Goal: Task Accomplishment & Management: Use online tool/utility

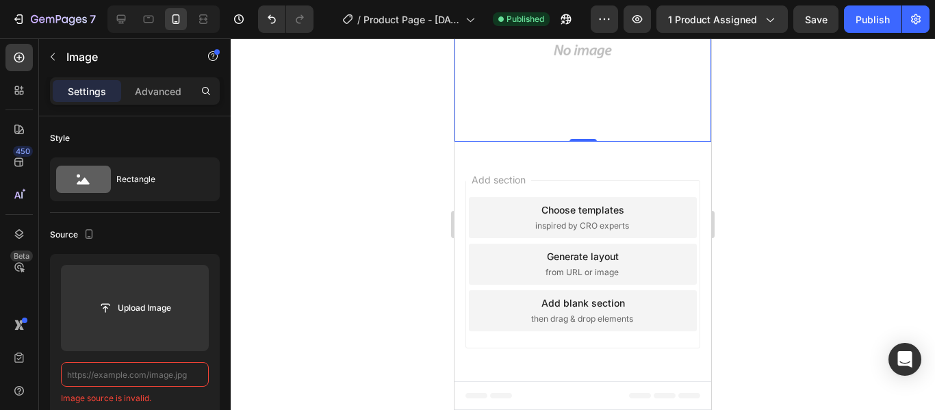
scroll to position [1369, 0]
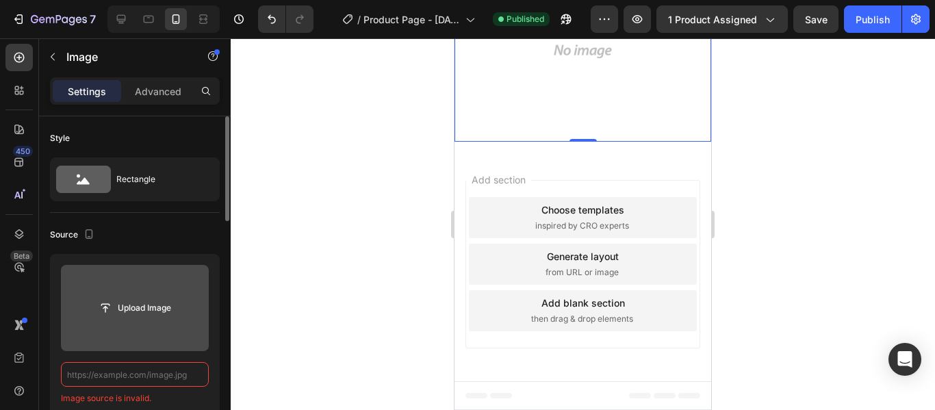
click at [144, 311] on input "file" at bounding box center [135, 307] width 94 height 23
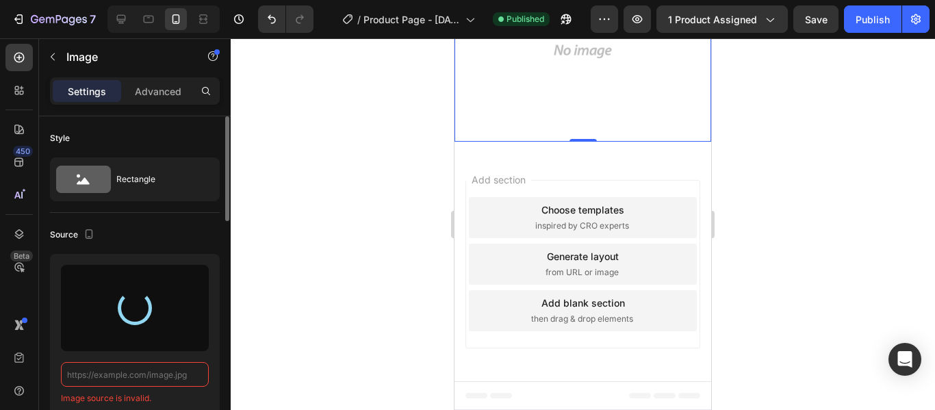
type input "[URL][DOMAIN_NAME]"
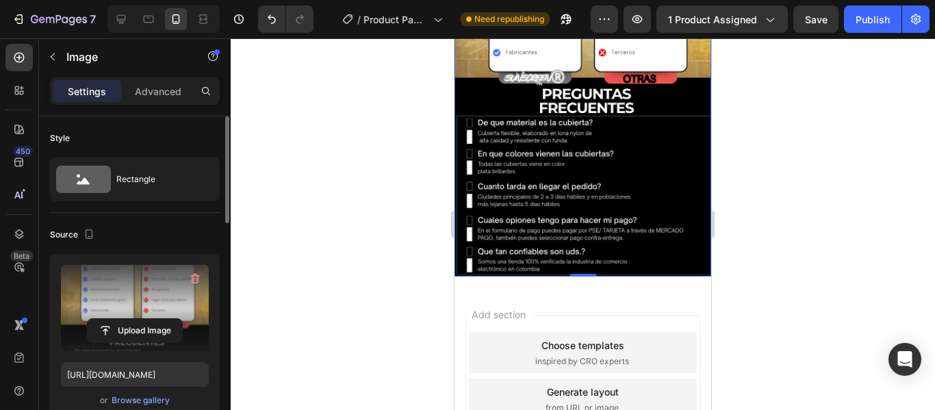
scroll to position [1232, 0]
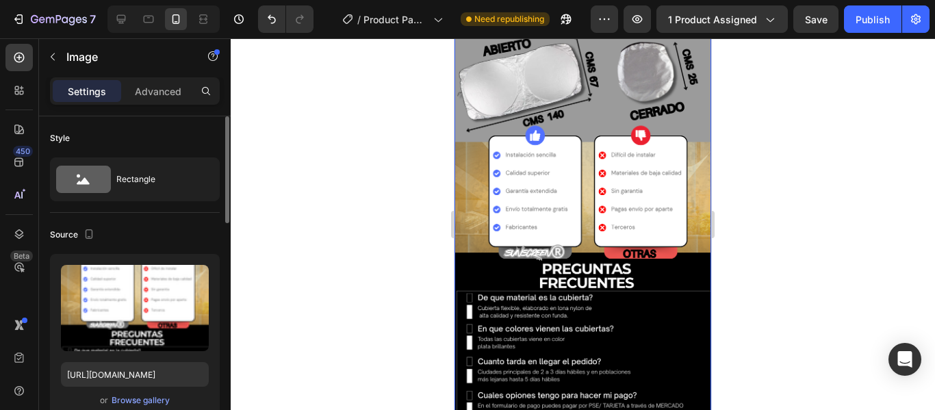
scroll to position [1487, 0]
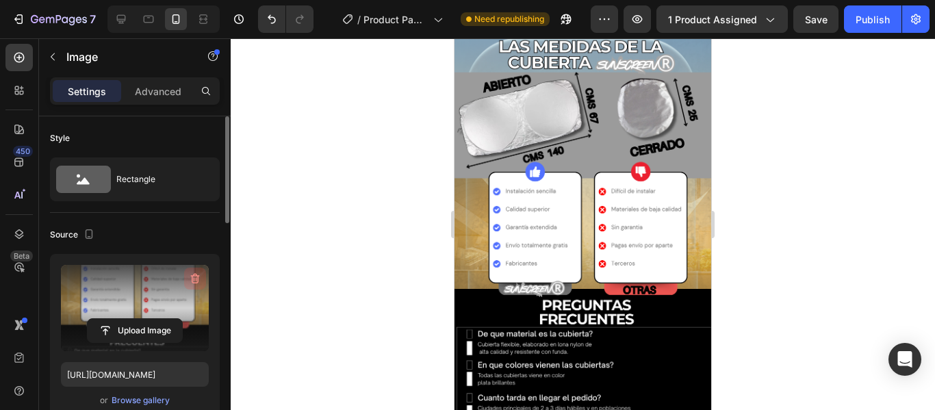
click at [192, 276] on icon "button" at bounding box center [195, 279] width 9 height 10
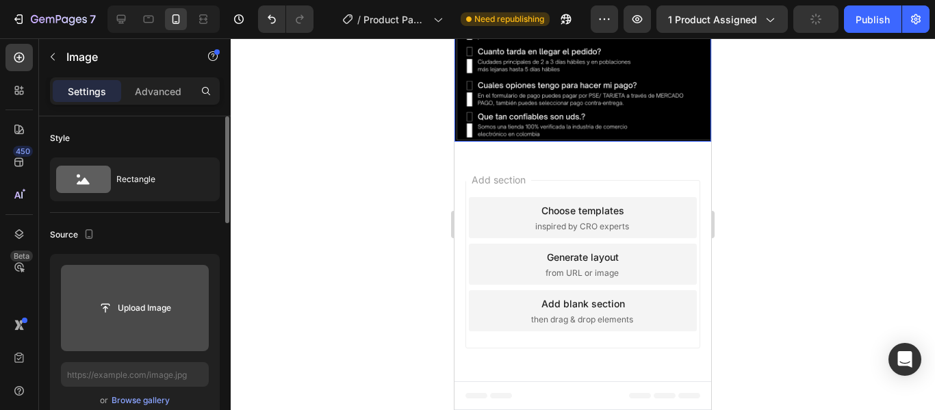
scroll to position [1692, 0]
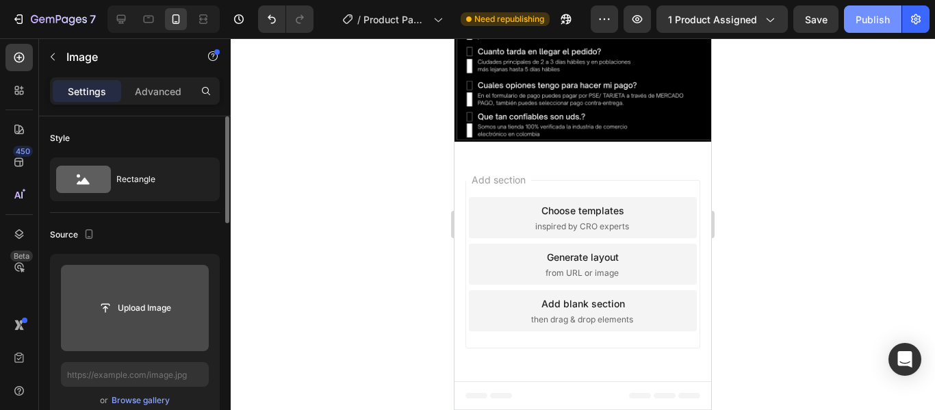
click at [876, 16] on div "Publish" at bounding box center [873, 19] width 34 height 14
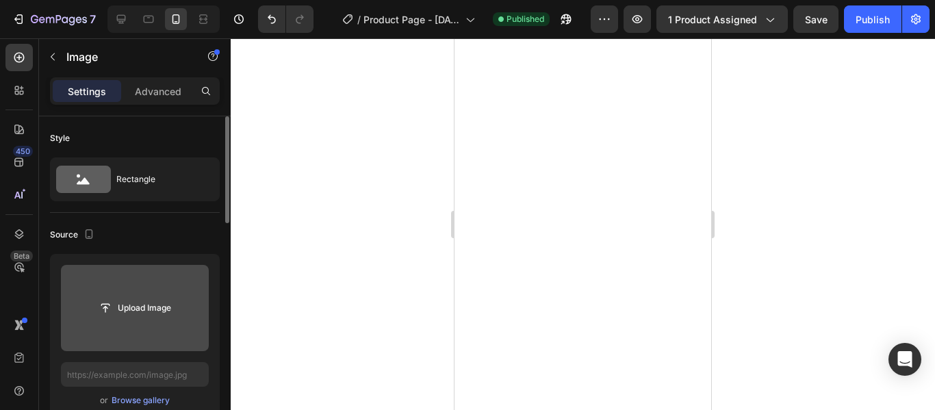
scroll to position [0, 0]
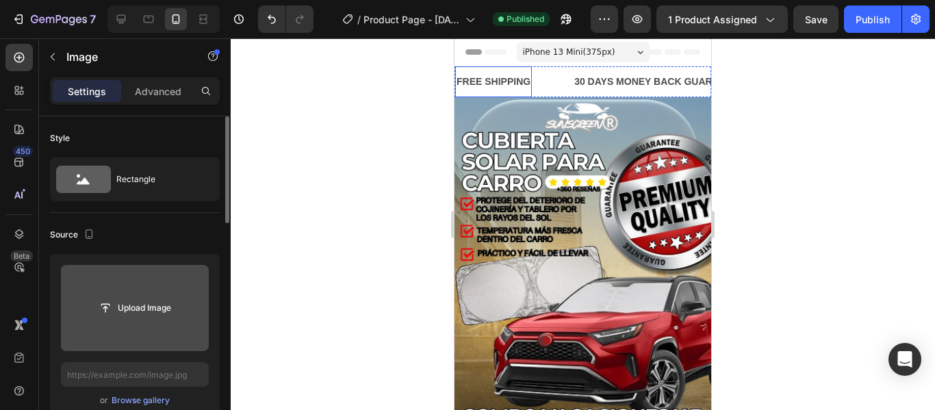
click at [474, 78] on div "FREE SHIPPING" at bounding box center [493, 82] width 77 height 20
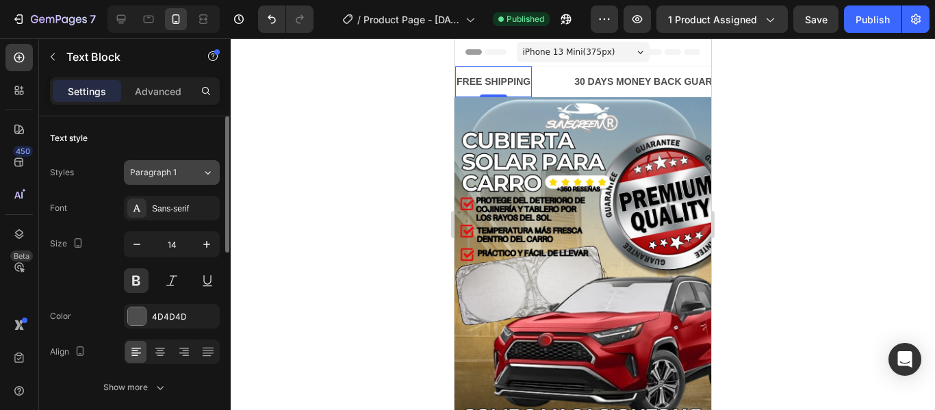
click at [216, 174] on button "Paragraph 1" at bounding box center [172, 172] width 96 height 25
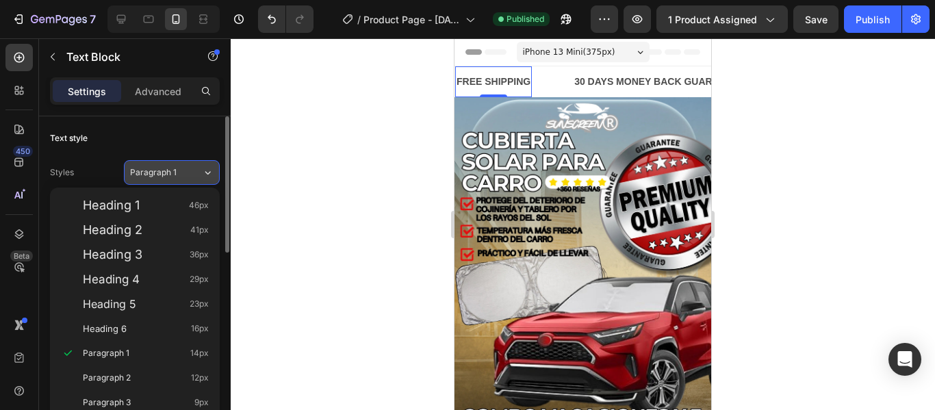
click at [216, 174] on button "Paragraph 1" at bounding box center [172, 172] width 96 height 25
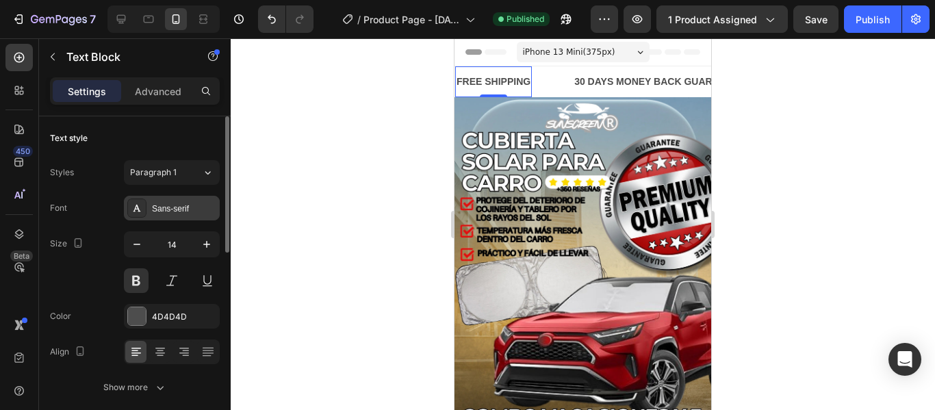
click at [212, 203] on div "Sans-serif" at bounding box center [184, 209] width 64 height 12
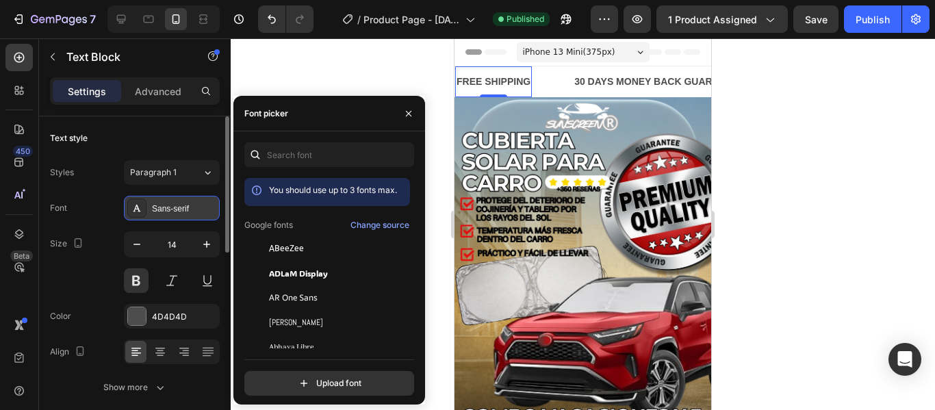
click at [212, 203] on div "Sans-serif" at bounding box center [184, 209] width 64 height 12
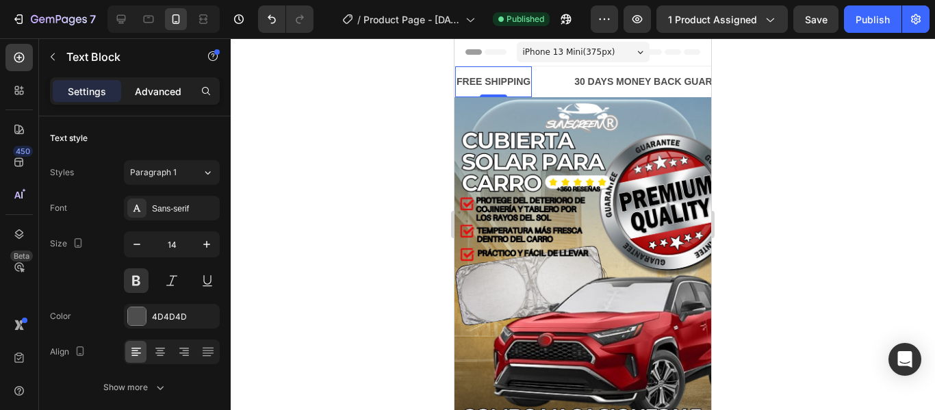
click at [177, 89] on p "Advanced" at bounding box center [158, 91] width 47 height 14
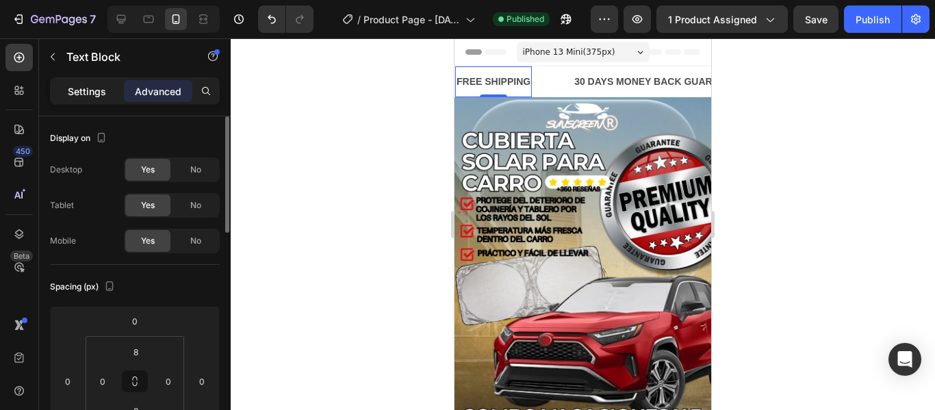
click at [93, 84] on p "Settings" at bounding box center [87, 91] width 38 height 14
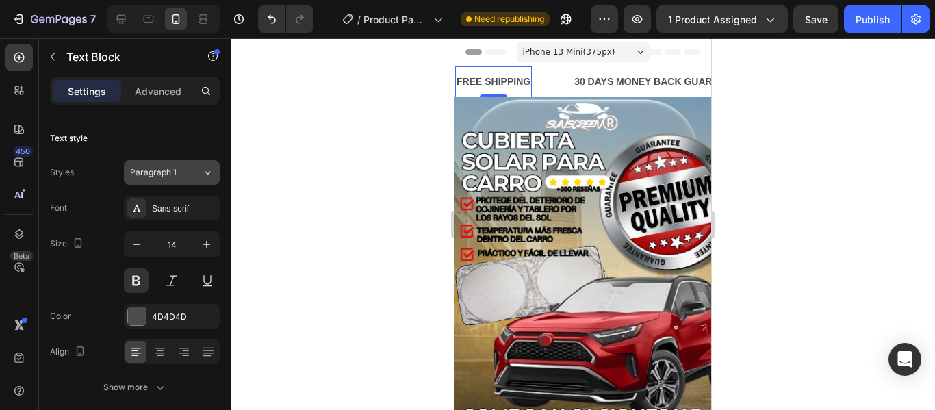
click at [213, 175] on icon at bounding box center [208, 173] width 12 height 14
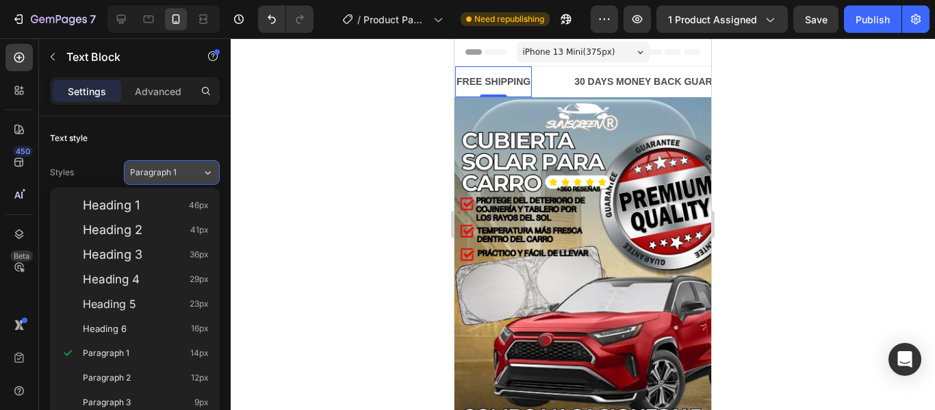
click at [213, 175] on icon at bounding box center [208, 173] width 12 height 14
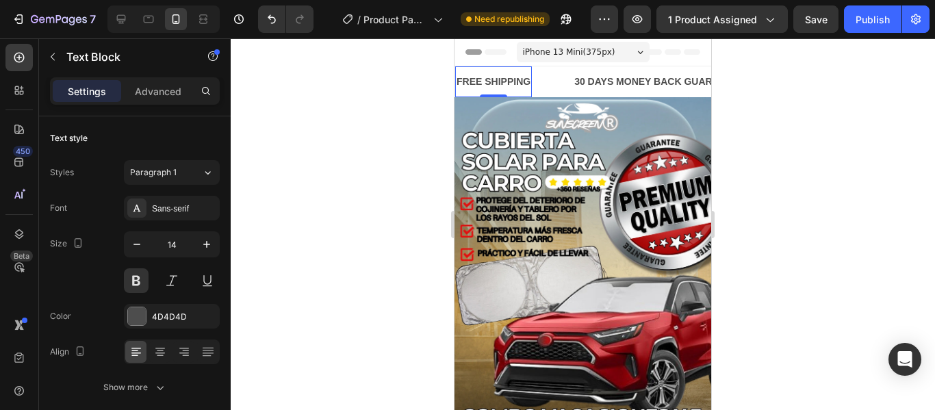
click at [487, 85] on div "FREE SHIPPING" at bounding box center [493, 82] width 77 height 20
click at [481, 82] on p "FREE SHIPPING" at bounding box center [494, 81] width 74 height 17
click at [474, 78] on p "ENVIO SIN COSTO" at bounding box center [499, 81] width 85 height 17
click at [455, 38] on lt-strong "Í" at bounding box center [455, 38] width 0 height 0
click at [528, 79] on p "ENVÍO SIN COSTO" at bounding box center [499, 81] width 85 height 17
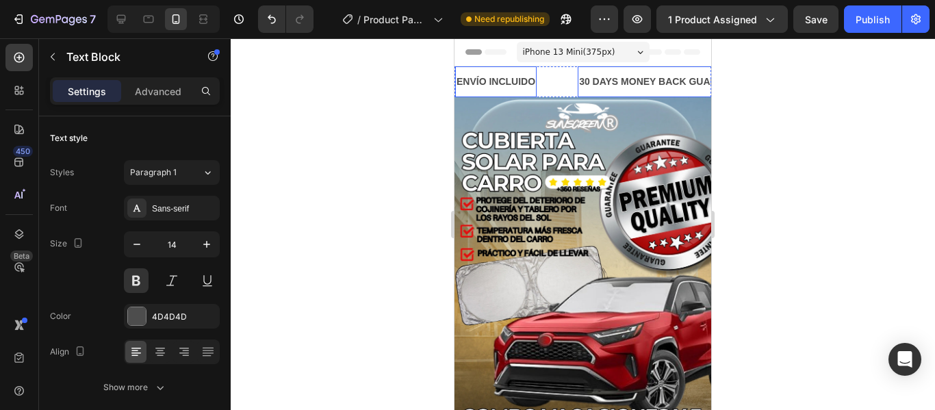
click at [594, 77] on div "30 DAYS MONEY BACK GUARANTEE" at bounding box center [664, 82] width 173 height 20
click at [483, 78] on p "ENVÍO INCLUIDO" at bounding box center [496, 81] width 79 height 17
click at [637, 79] on div "30 DAYS MONEY BACK GUARANTEE" at bounding box center [678, 82] width 173 height 20
click at [691, 79] on div "30 DAYS MONEY BACK GUARANTEE" at bounding box center [678, 82] width 173 height 20
click at [691, 79] on p "30 DAYS MONEY BACK GUARANTEE" at bounding box center [679, 81] width 170 height 17
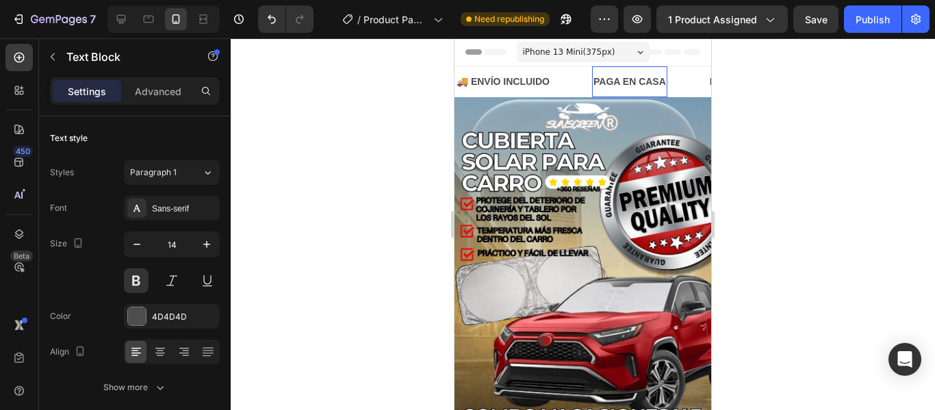
click at [600, 80] on p "PAGA EN CASA" at bounding box center [630, 81] width 73 height 17
click at [693, 88] on div "💵 PAGA EN CASA Text Block 0" at bounding box center [657, 81] width 131 height 31
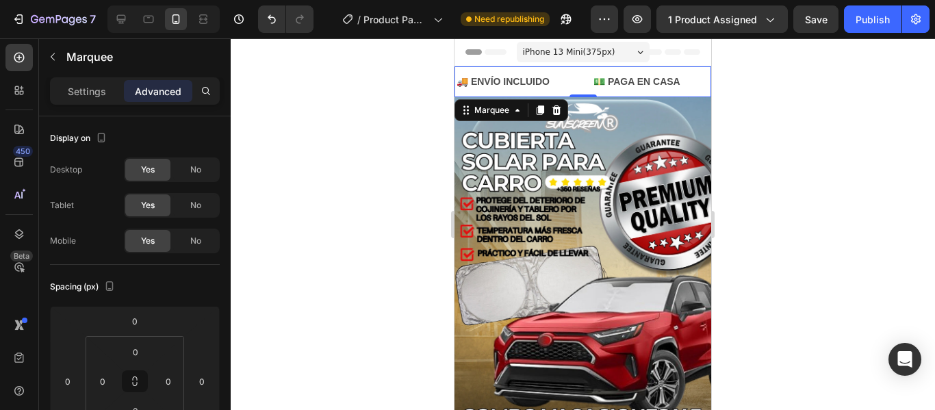
click at [693, 88] on div "💵 PAGA EN CASA Text Block" at bounding box center [657, 81] width 131 height 31
click at [99, 89] on p "Settings" at bounding box center [87, 91] width 38 height 14
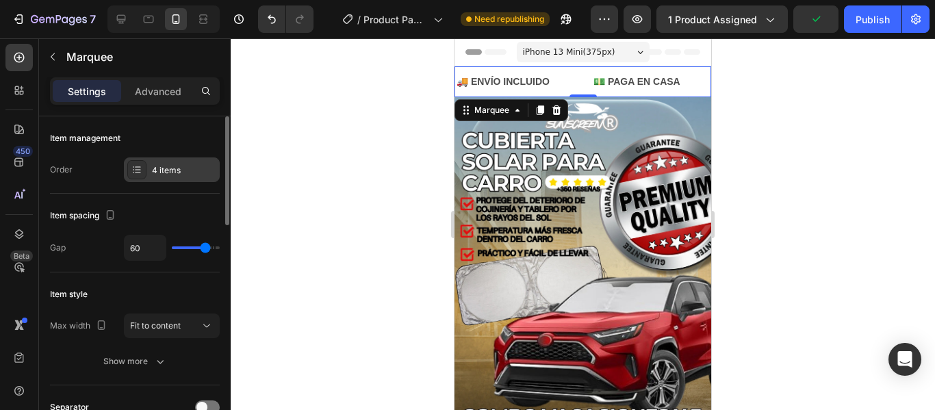
click at [190, 173] on div "4 items" at bounding box center [184, 170] width 64 height 12
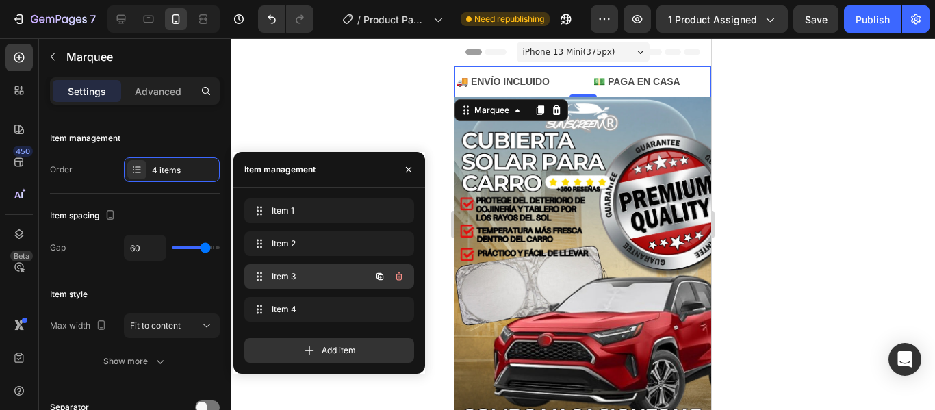
click at [324, 272] on span "Item 3" at bounding box center [310, 276] width 77 height 12
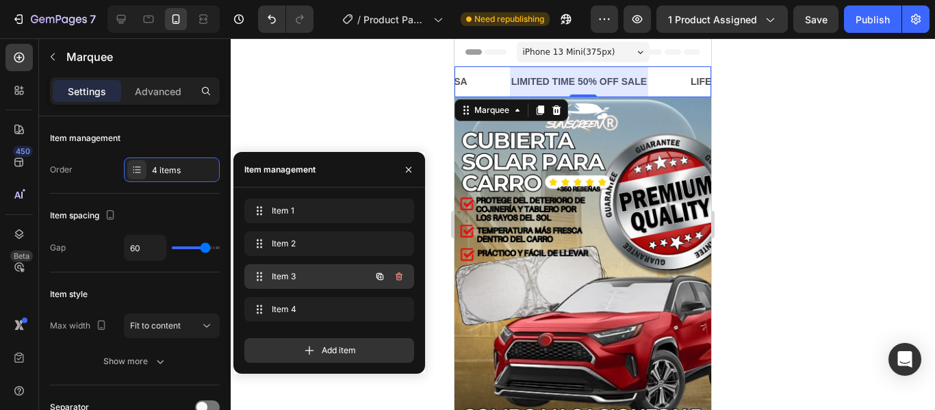
scroll to position [0, 217]
click at [261, 272] on icon at bounding box center [258, 276] width 11 height 11
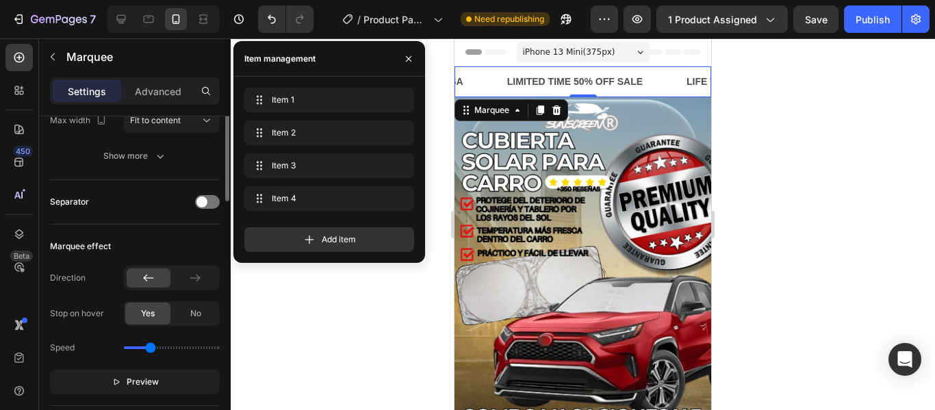
scroll to position [137, 0]
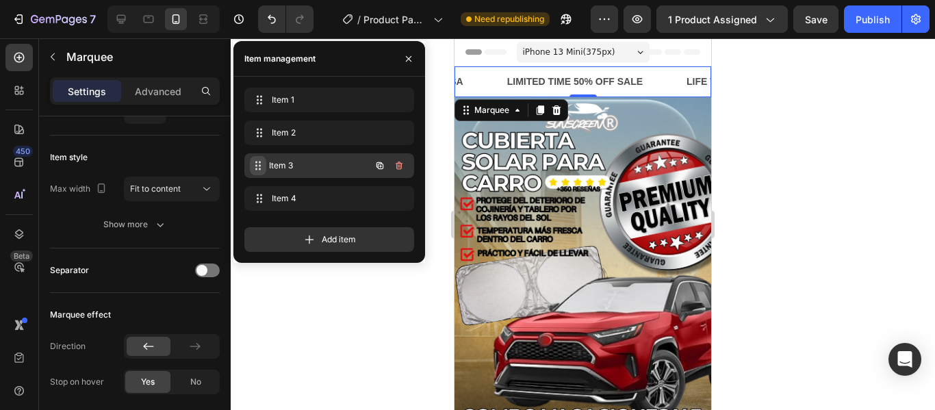
click at [258, 165] on icon at bounding box center [258, 165] width 11 height 11
click at [307, 163] on span "Item 3" at bounding box center [319, 166] width 101 height 12
click at [570, 81] on div "LIMITED TIME 50% OFF SALE" at bounding box center [575, 82] width 138 height 20
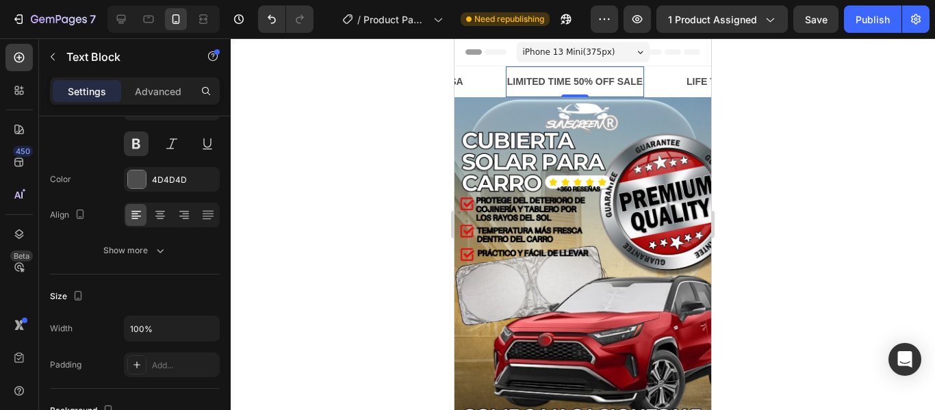
scroll to position [0, 0]
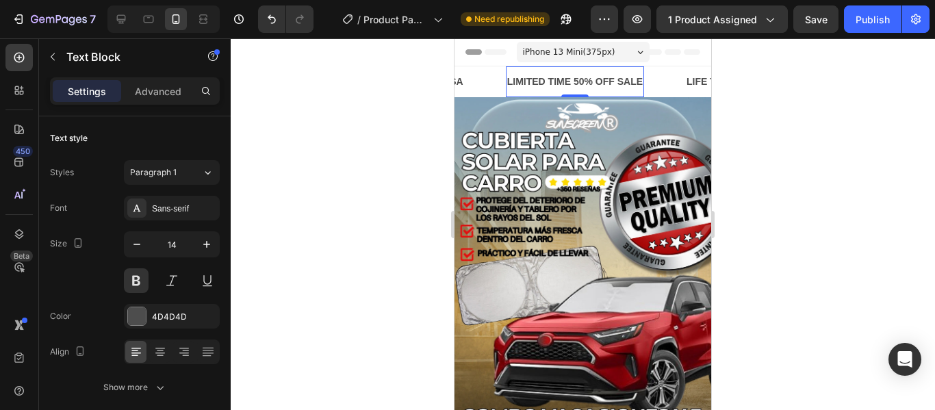
click at [570, 81] on div "LIMITED TIME 50% OFF SALE" at bounding box center [575, 82] width 138 height 20
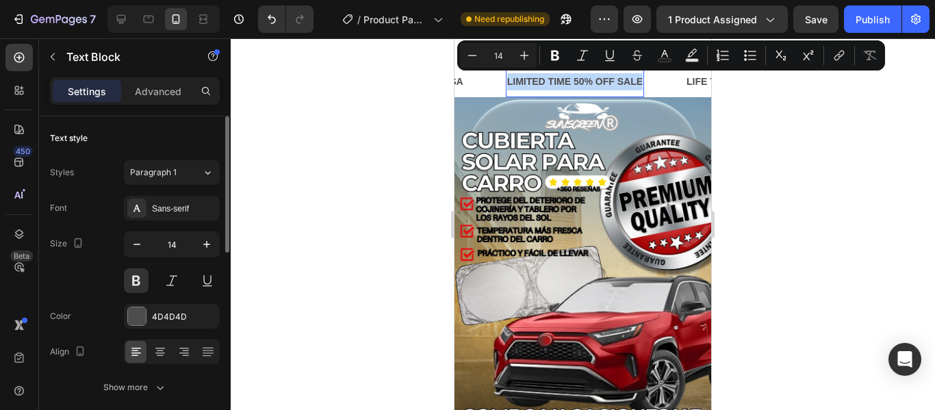
click at [570, 81] on p "LIMITED TIME 50% OFF SALE" at bounding box center [575, 81] width 136 height 17
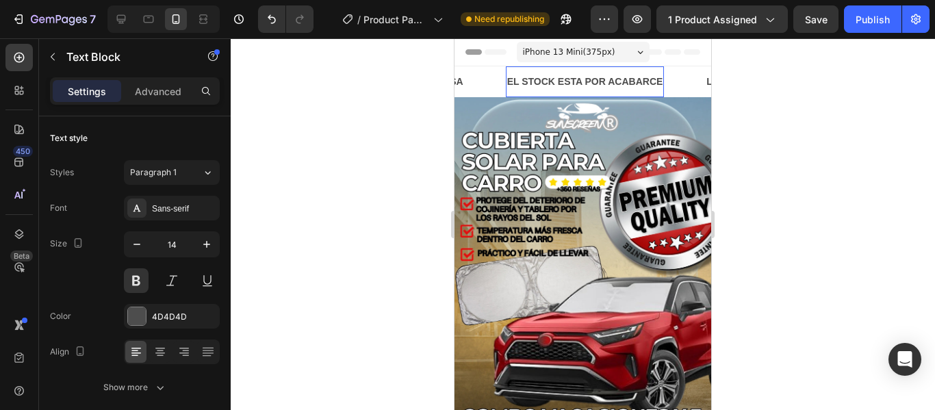
click at [571, 84] on p "EL STOCK ESTA POR ACABARCE" at bounding box center [585, 81] width 156 height 17
click at [455, 38] on lt-span "EST Á" at bounding box center [455, 38] width 0 height 0
click at [641, 82] on p "EL STOCK ESTÁ POR ACABARCE" at bounding box center [585, 81] width 157 height 17
click at [455, 38] on lt-span "ACABARSE" at bounding box center [455, 38] width 0 height 0
click at [513, 79] on p "EL STOCK ESTÁ POR ACABARSE" at bounding box center [585, 81] width 156 height 17
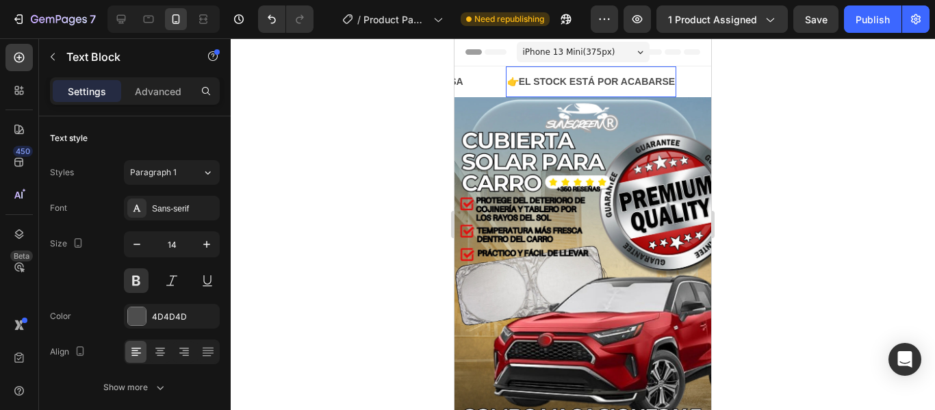
click at [659, 81] on p "👉EL STOCK ESTÁ POR ACABARSE" at bounding box center [591, 81] width 168 height 17
click at [696, 84] on div "👉EL STOCK ESTÁ POR ACABARSE Text Block 0" at bounding box center [612, 81] width 212 height 31
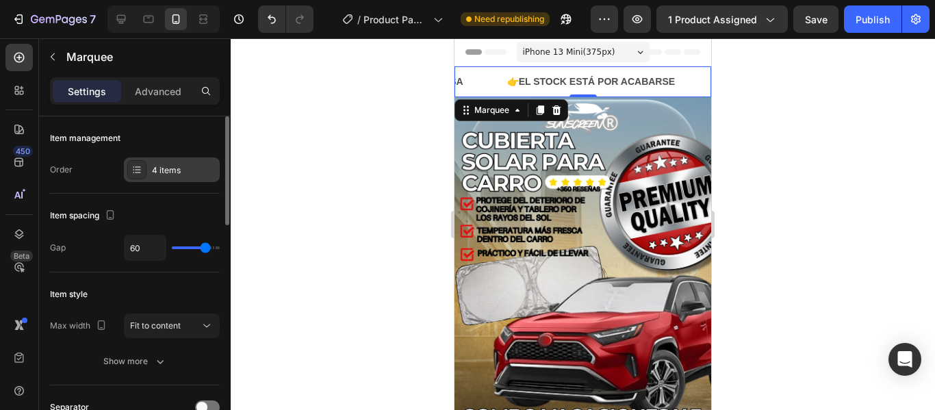
click at [194, 167] on div "4 items" at bounding box center [184, 170] width 64 height 12
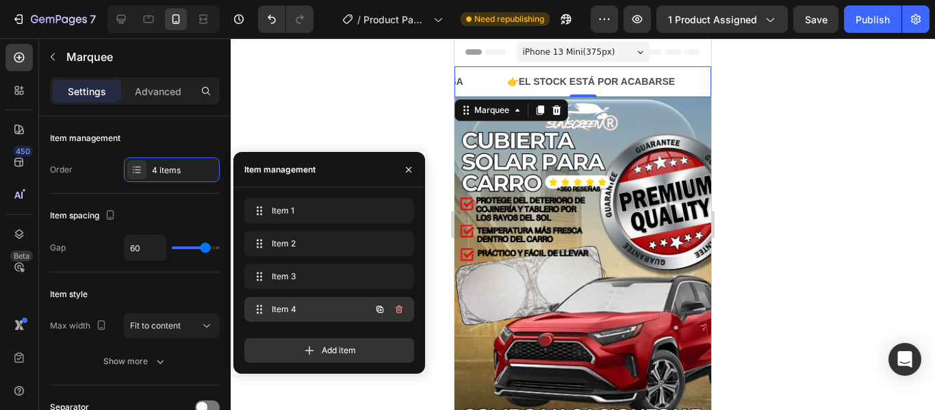
click at [319, 309] on span "Item 4" at bounding box center [310, 309] width 77 height 12
click at [331, 308] on span "Item 4" at bounding box center [310, 309] width 77 height 12
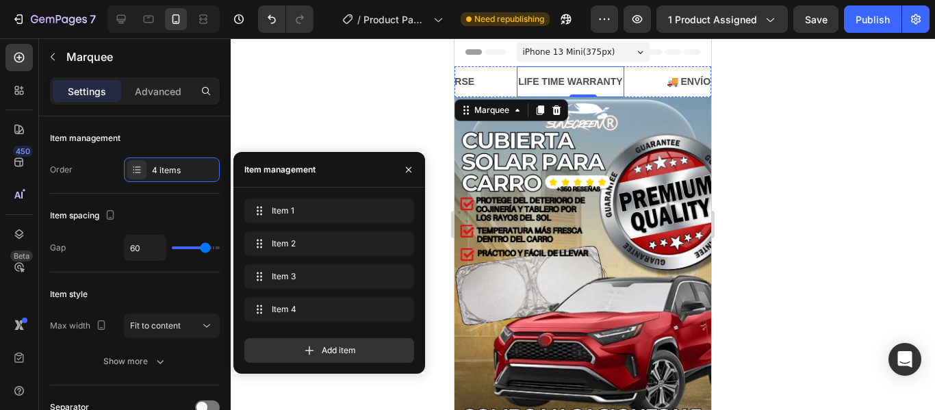
click at [564, 81] on div "LIFE TIME WARRANTY" at bounding box center [570, 82] width 107 height 20
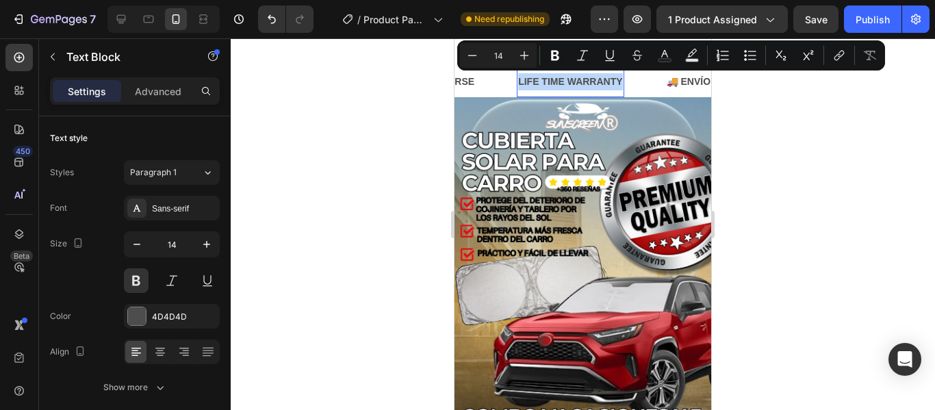
click at [564, 81] on p "LIFE TIME WARRANTY" at bounding box center [570, 81] width 104 height 17
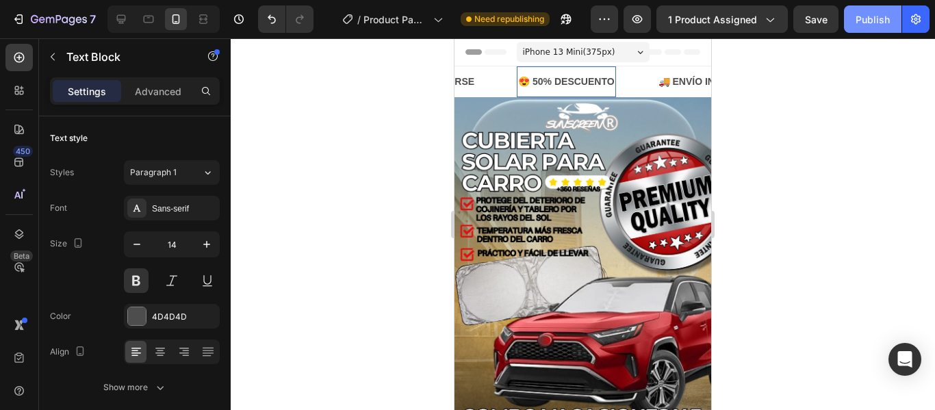
click at [871, 19] on div "Publish" at bounding box center [873, 19] width 34 height 14
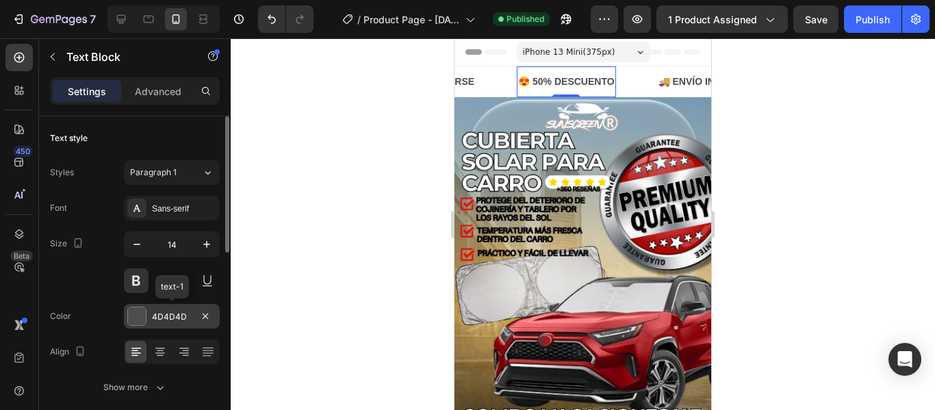
click at [183, 327] on div "4D4D4D" at bounding box center [172, 316] width 96 height 25
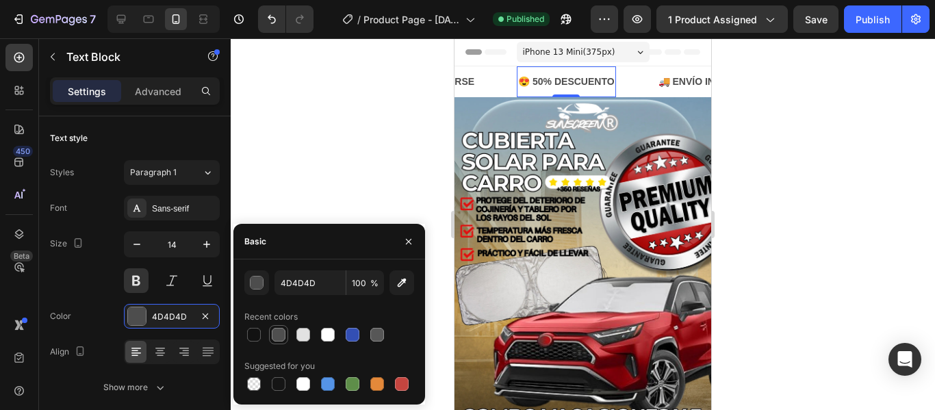
click at [283, 337] on div at bounding box center [279, 335] width 14 height 14
click at [372, 340] on div at bounding box center [377, 335] width 14 height 14
click at [398, 283] on icon "button" at bounding box center [402, 283] width 14 height 14
type input "7D9DB4"
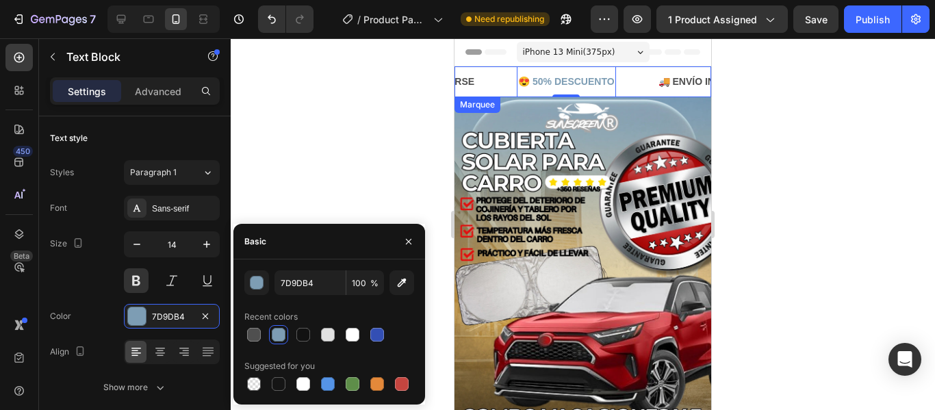
click at [653, 71] on div "😍 50% DESCUENTO Text Block 0" at bounding box center [587, 81] width 140 height 31
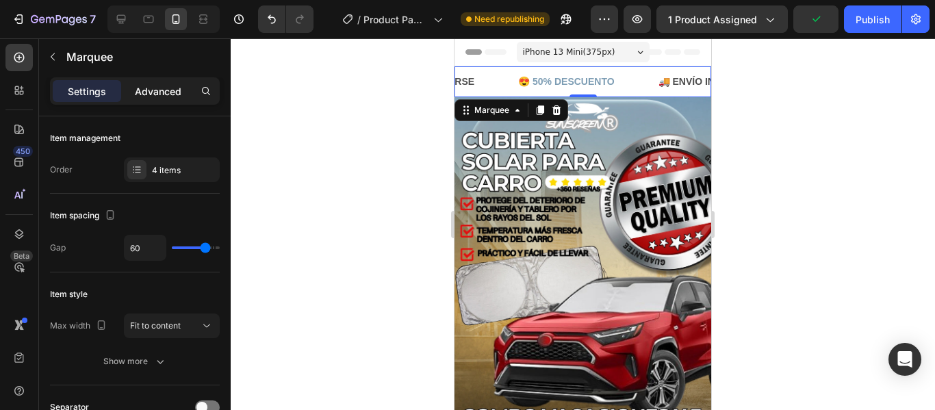
click at [157, 94] on p "Advanced" at bounding box center [158, 91] width 47 height 14
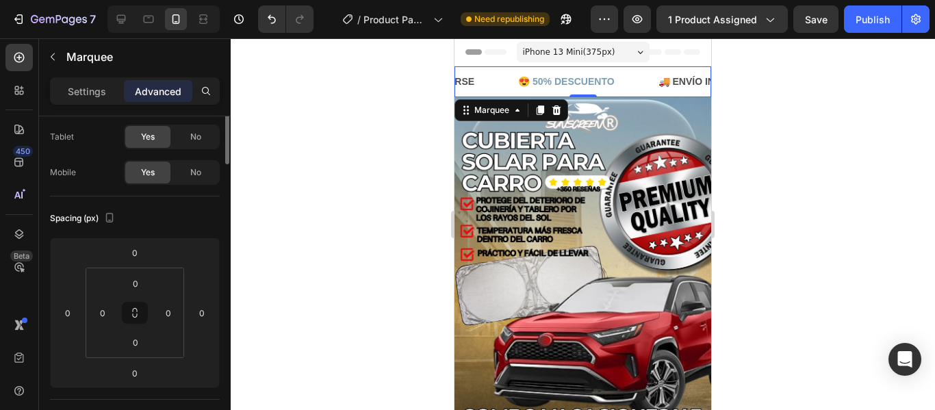
scroll to position [0, 0]
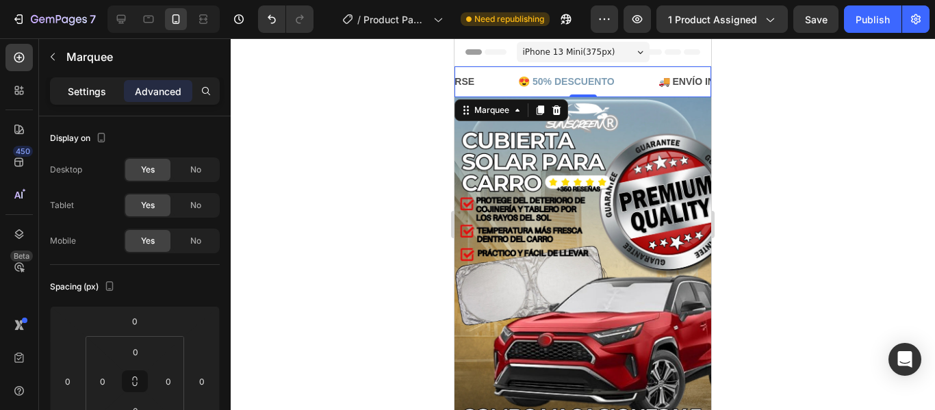
click at [85, 90] on p "Settings" at bounding box center [87, 91] width 38 height 14
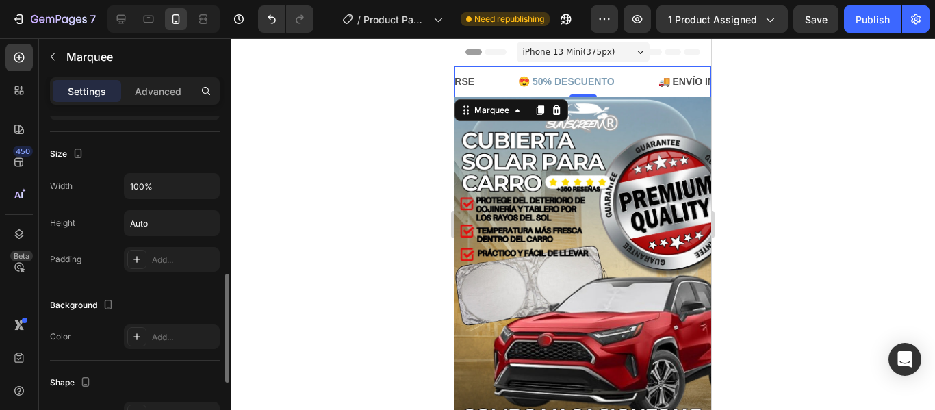
scroll to position [548, 0]
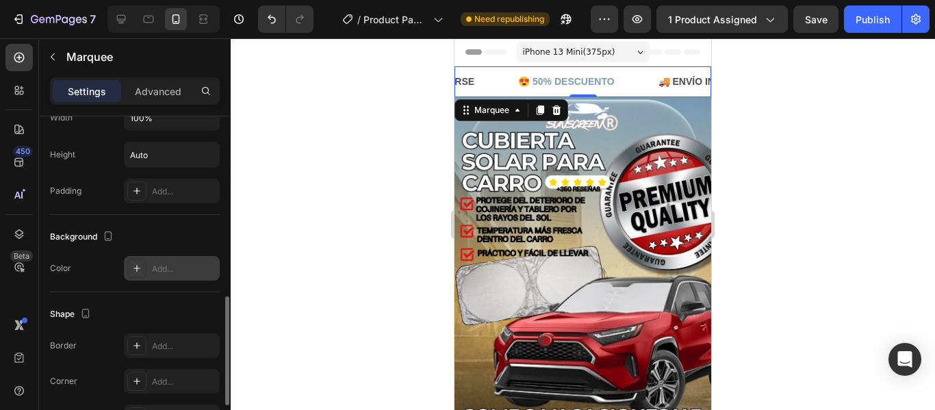
click at [174, 277] on div "Add..." at bounding box center [172, 268] width 96 height 25
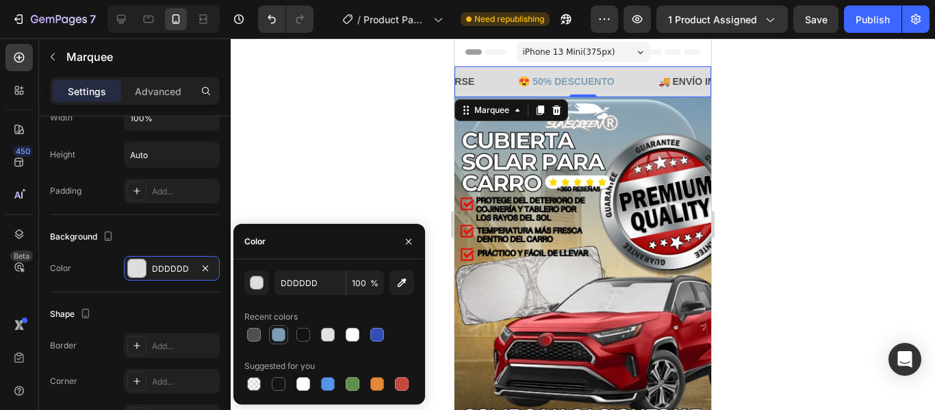
click at [281, 334] on div at bounding box center [279, 335] width 14 height 14
type input "7D9DB4"
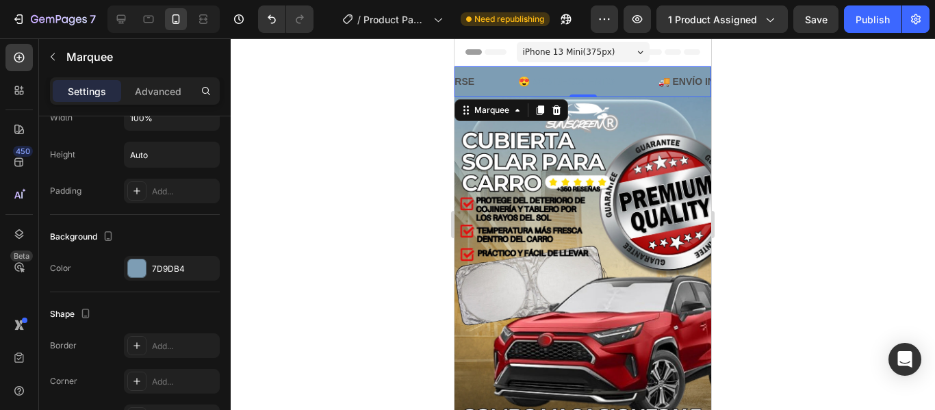
click at [860, 215] on div at bounding box center [583, 224] width 704 height 372
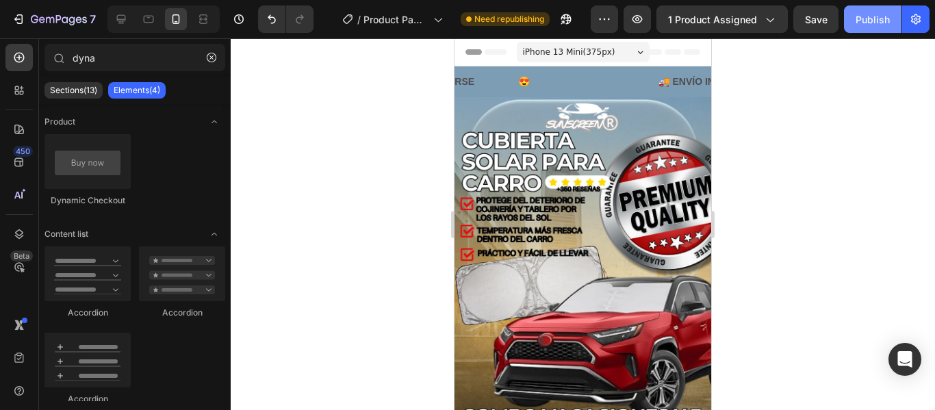
click at [860, 27] on button "Publish" at bounding box center [873, 18] width 58 height 27
click at [606, 77] on p "😍 50% DESCUENTO" at bounding box center [566, 81] width 96 height 17
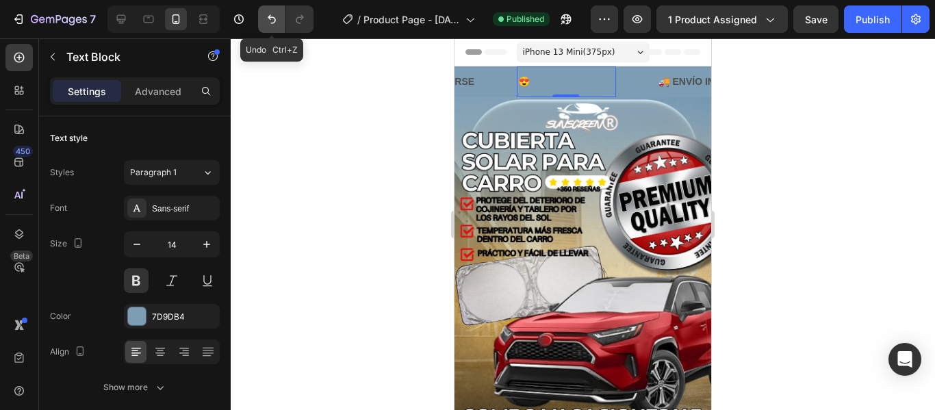
click at [274, 25] on icon "Undo/Redo" at bounding box center [272, 19] width 14 height 14
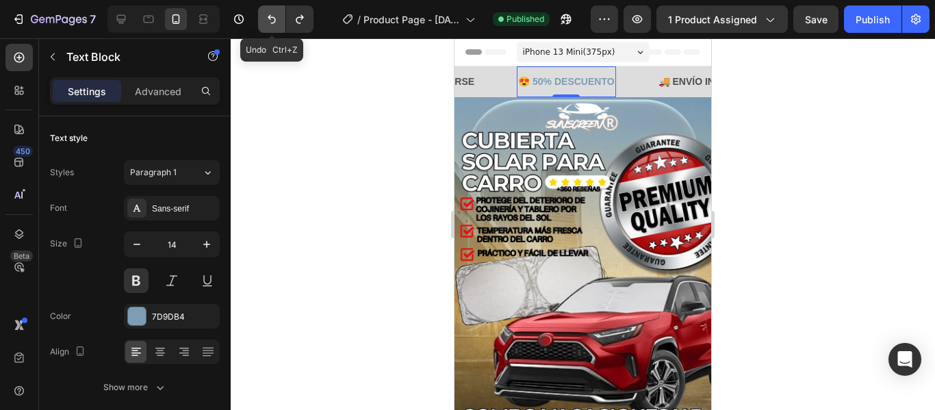
click at [274, 25] on icon "Undo/Redo" at bounding box center [272, 19] width 14 height 14
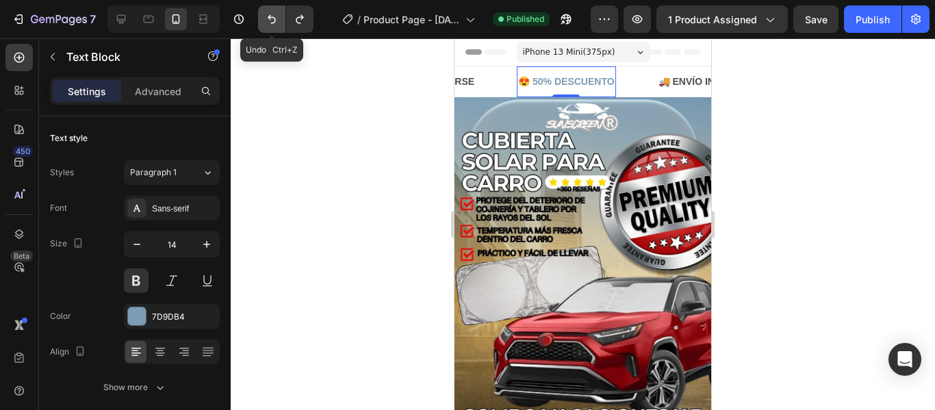
click at [274, 25] on icon "Undo/Redo" at bounding box center [272, 19] width 14 height 14
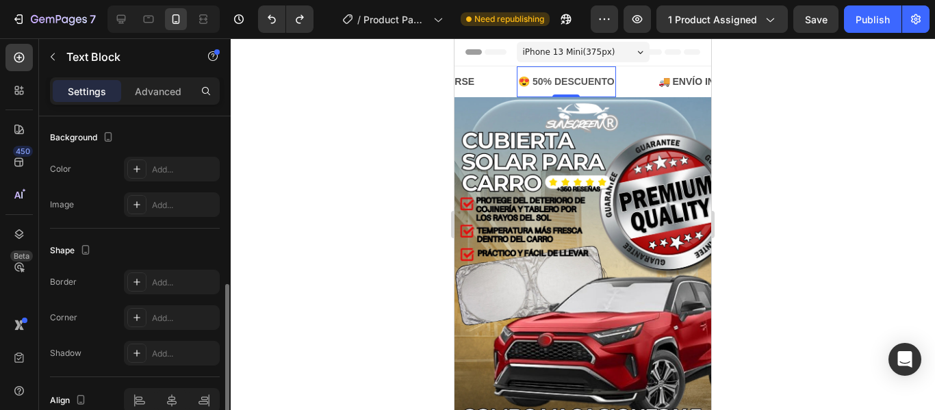
scroll to position [342, 0]
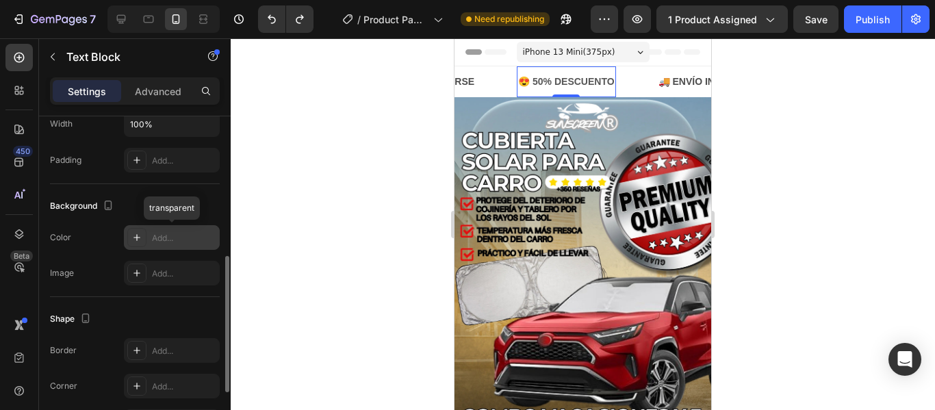
click at [186, 241] on div "Add..." at bounding box center [184, 238] width 64 height 12
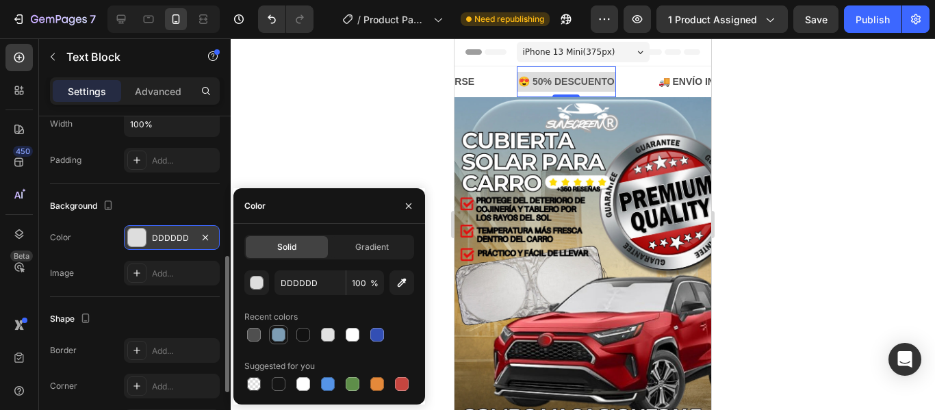
click at [277, 331] on div at bounding box center [279, 335] width 14 height 14
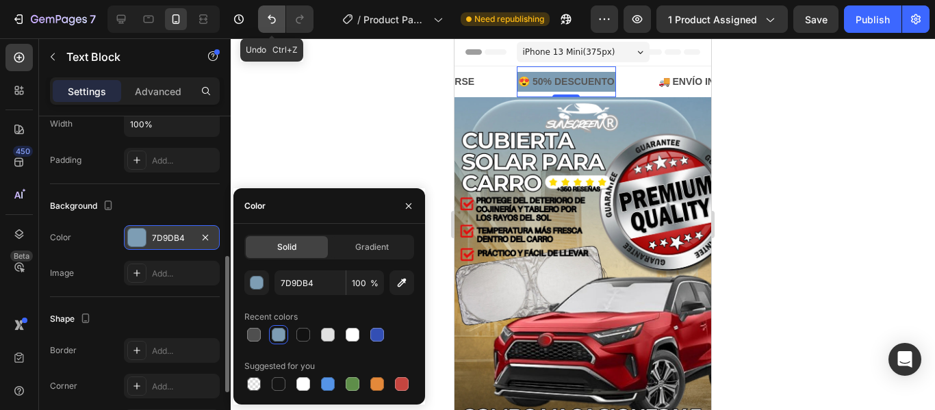
click at [270, 23] on icon "Undo/Redo" at bounding box center [272, 19] width 14 height 14
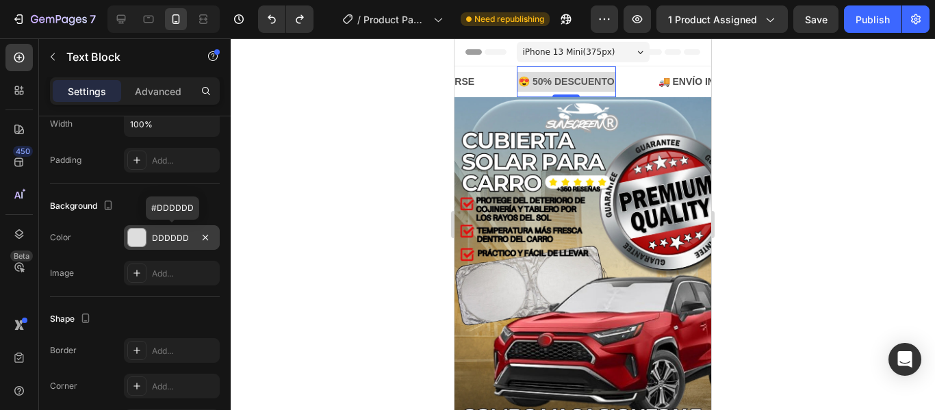
click at [176, 241] on div "DDDDDD" at bounding box center [172, 238] width 40 height 12
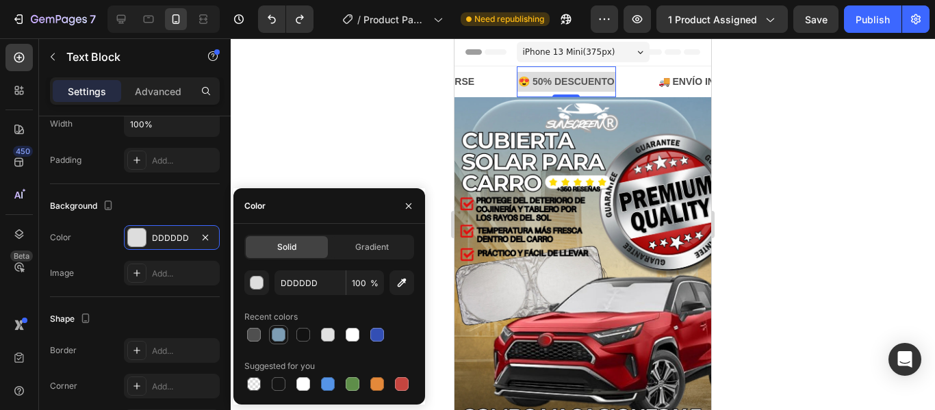
click at [278, 335] on div at bounding box center [279, 335] width 14 height 14
type input "7D9DB4"
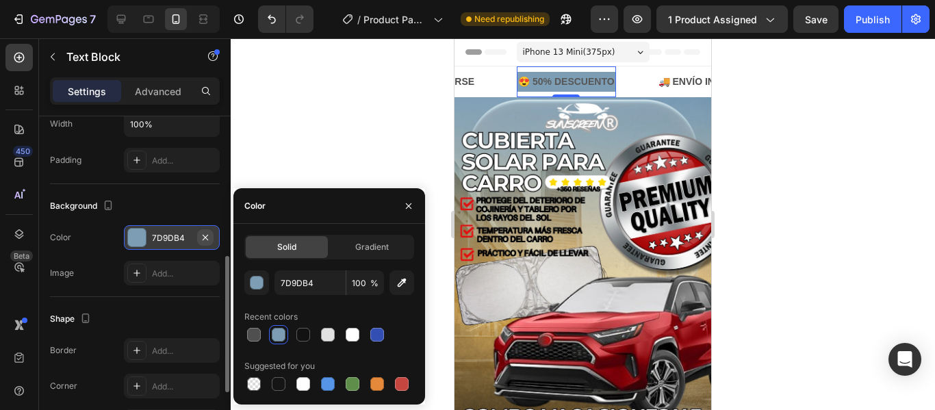
click at [205, 241] on icon "button" at bounding box center [205, 237] width 11 height 11
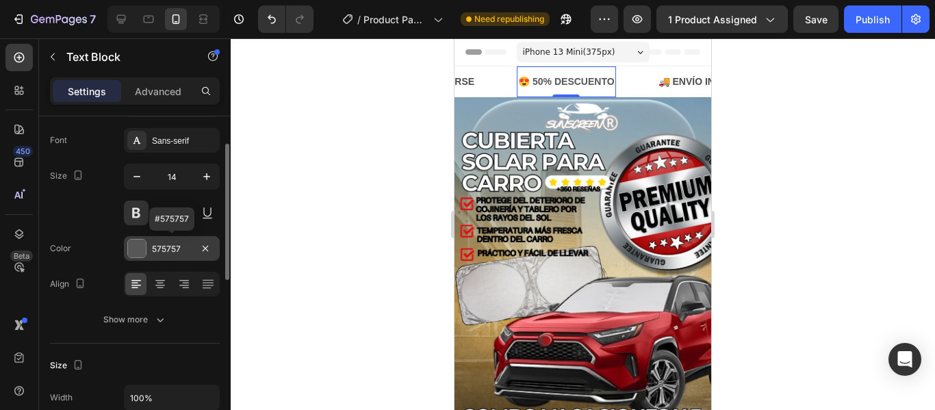
scroll to position [0, 0]
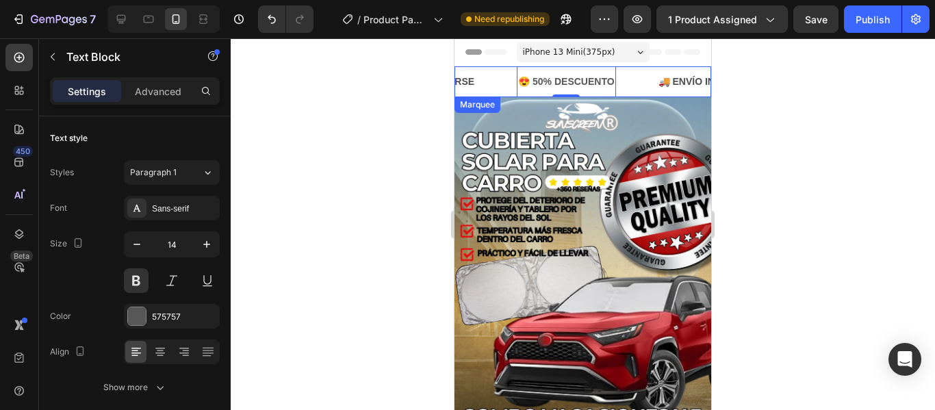
click at [513, 68] on div "👉EL STOCK ESTÁ POR ACABARSE Text Block" at bounding box center [411, 81] width 212 height 31
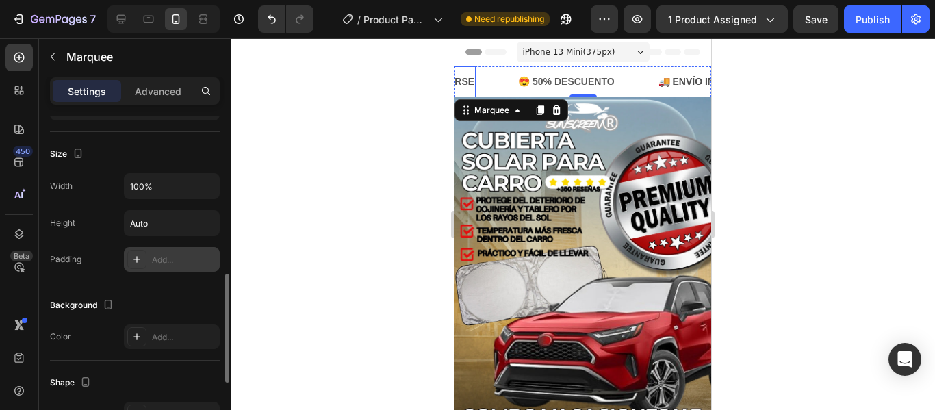
scroll to position [548, 0]
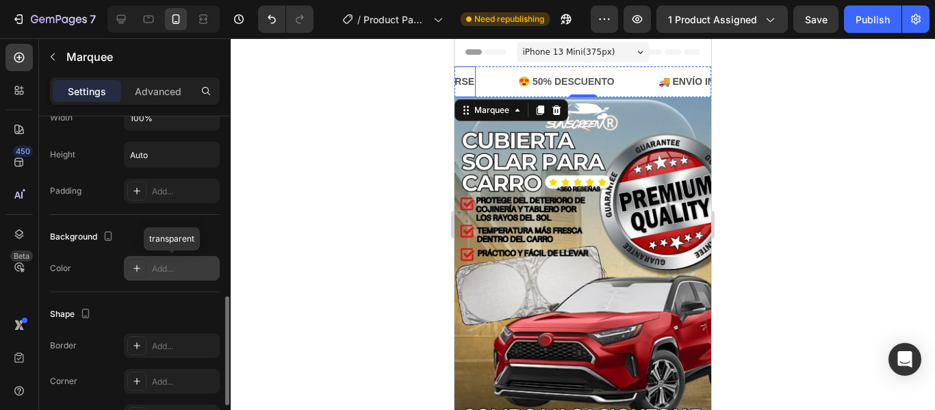
click at [160, 279] on div "Add..." at bounding box center [172, 268] width 96 height 25
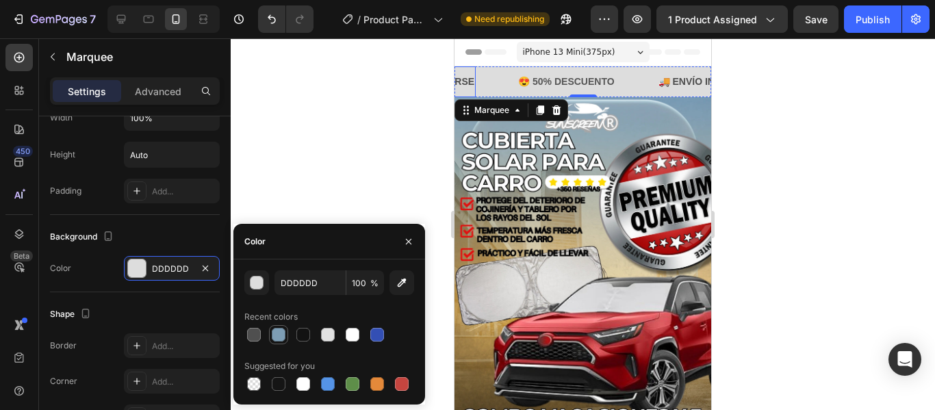
click at [281, 337] on div at bounding box center [279, 335] width 14 height 14
type input "7D9DB4"
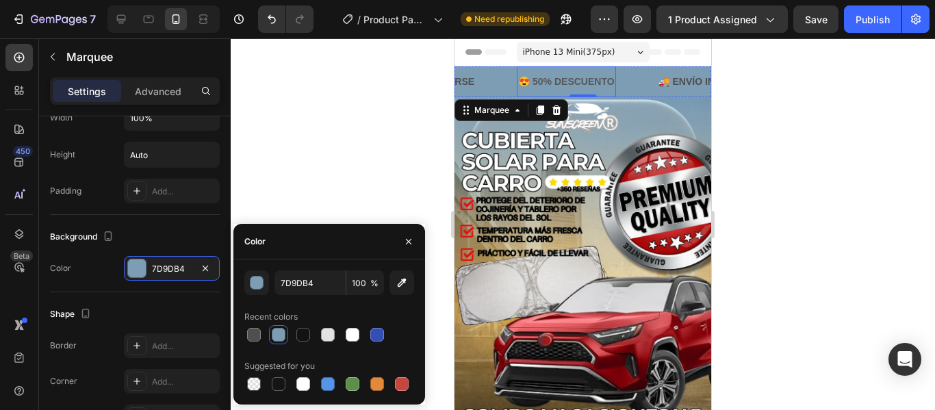
click at [583, 83] on p "😍 50% DESCUENTO" at bounding box center [566, 81] width 96 height 17
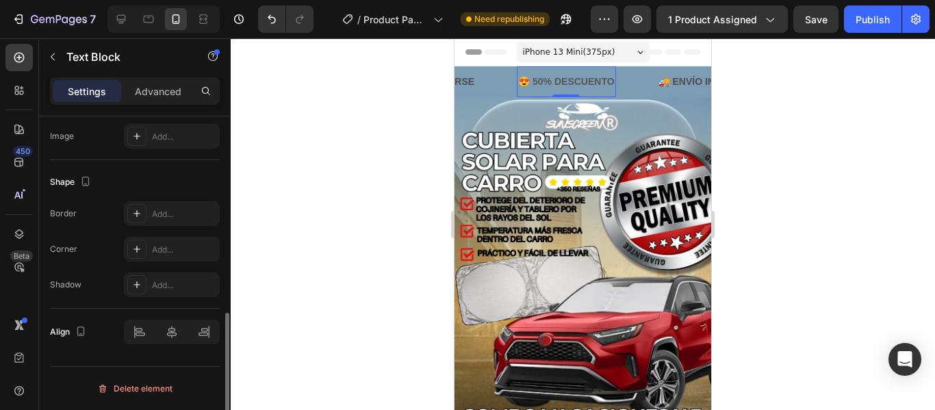
scroll to position [0, 0]
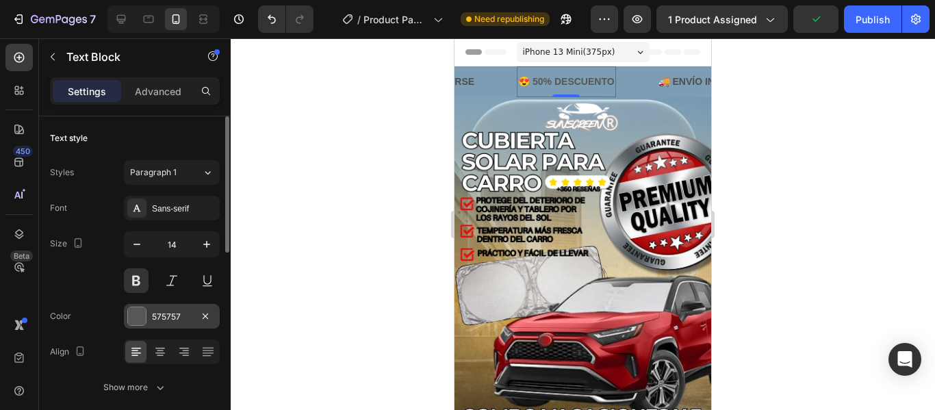
click at [170, 314] on div "575757" at bounding box center [172, 317] width 40 height 12
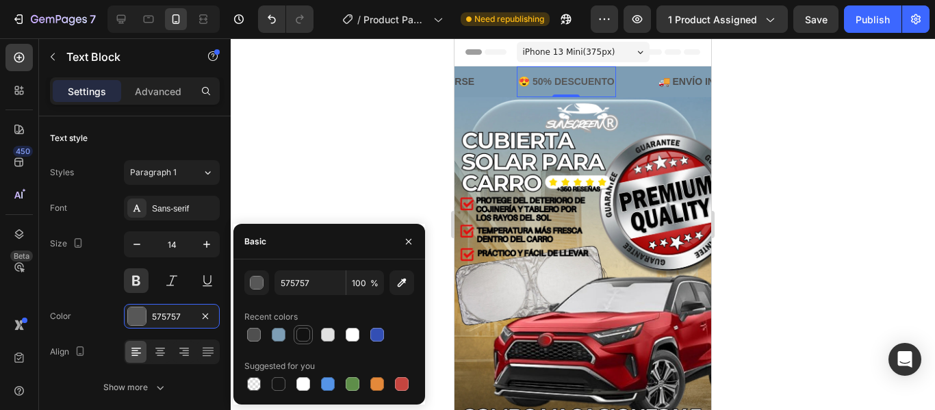
click at [298, 329] on div at bounding box center [303, 335] width 14 height 14
type input "121212"
click at [462, 87] on p "👉EL STOCK ESTÁ POR ACABARSE" at bounding box center [391, 81] width 168 height 17
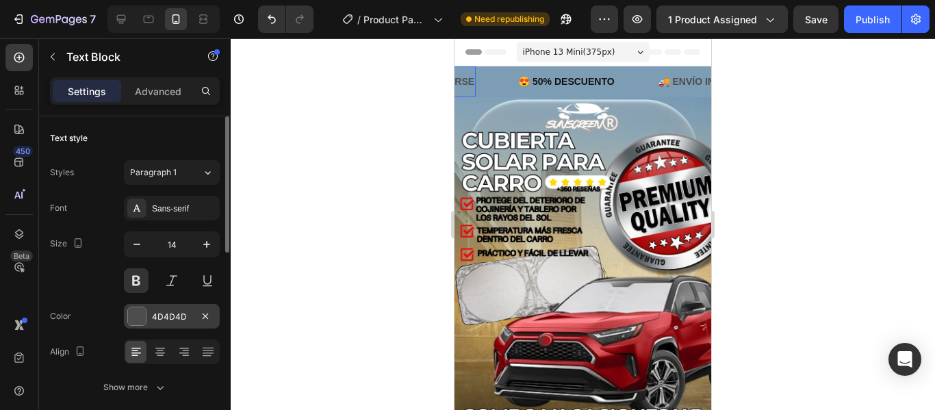
click at [175, 325] on div "4D4D4D" at bounding box center [172, 316] width 96 height 25
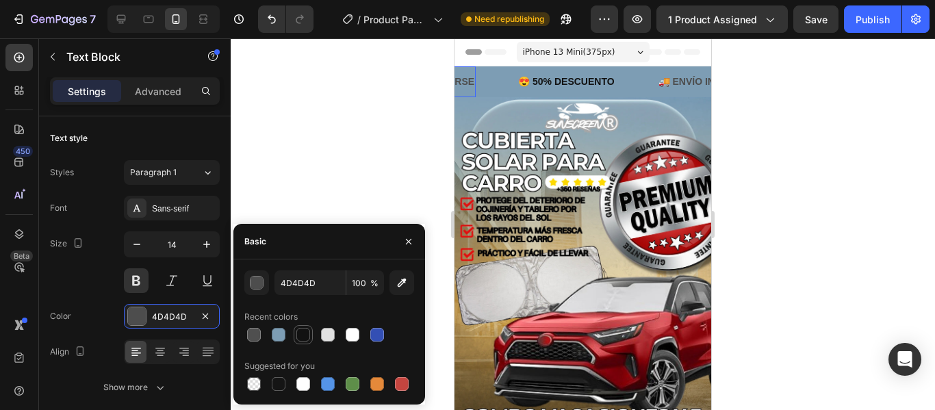
click at [303, 332] on div at bounding box center [303, 335] width 14 height 14
type input "121212"
click at [691, 77] on p "🚚 ENVÍO INCLUIDO" at bounding box center [705, 81] width 93 height 17
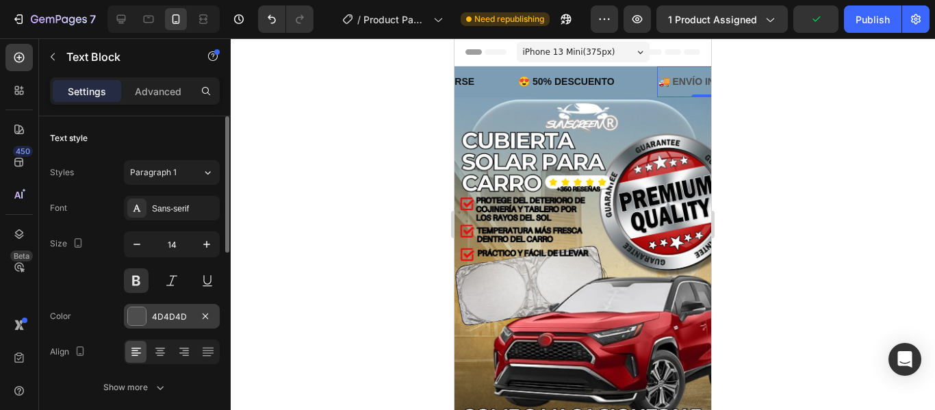
click at [190, 320] on div "4D4D4D" at bounding box center [172, 317] width 40 height 12
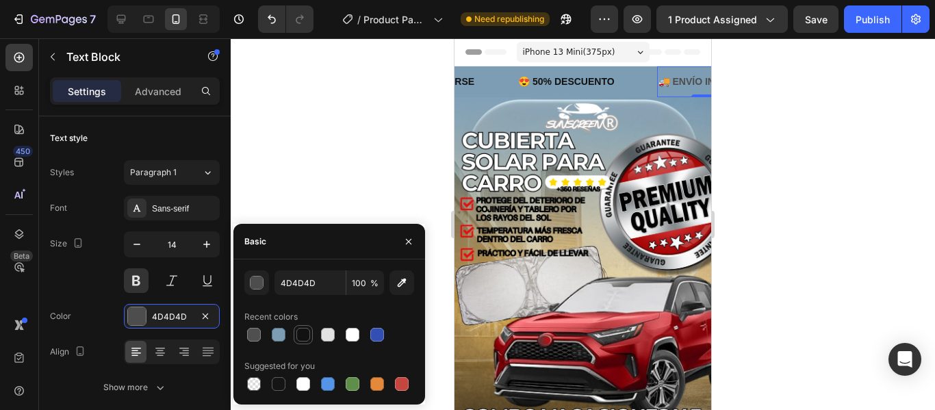
click at [309, 329] on div at bounding box center [303, 335] width 16 height 16
type input "121212"
click at [656, 83] on div "😍 50% DESCUENTO Text Block" at bounding box center [587, 81] width 140 height 31
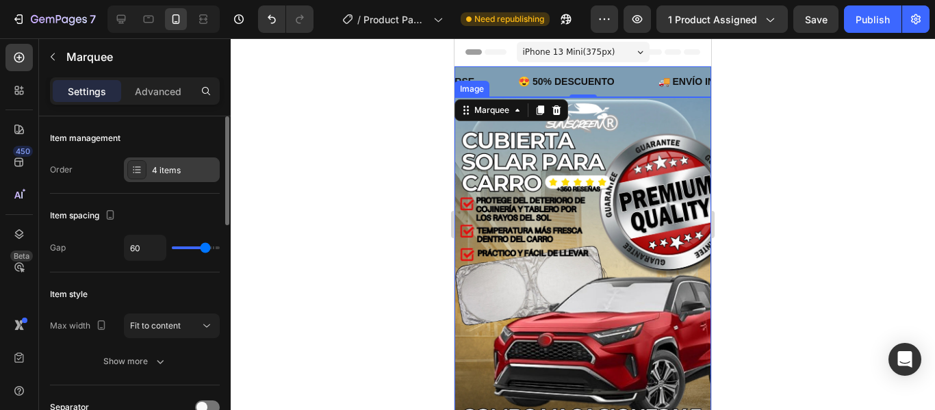
click at [199, 173] on div "4 items" at bounding box center [184, 170] width 64 height 12
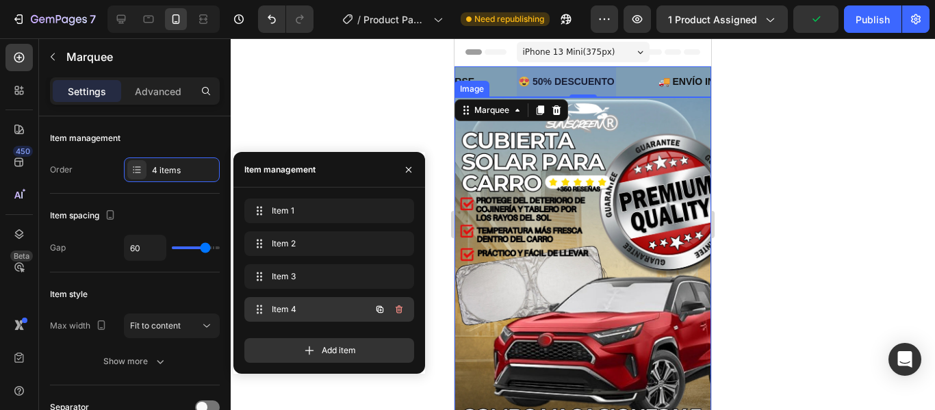
click at [307, 308] on span "Item 4" at bounding box center [310, 309] width 77 height 12
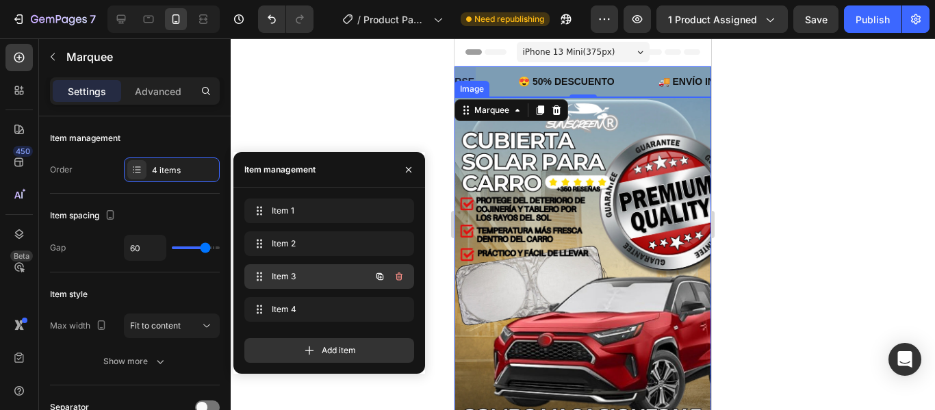
click at [324, 270] on div "Item 3 Item 3" at bounding box center [310, 276] width 120 height 19
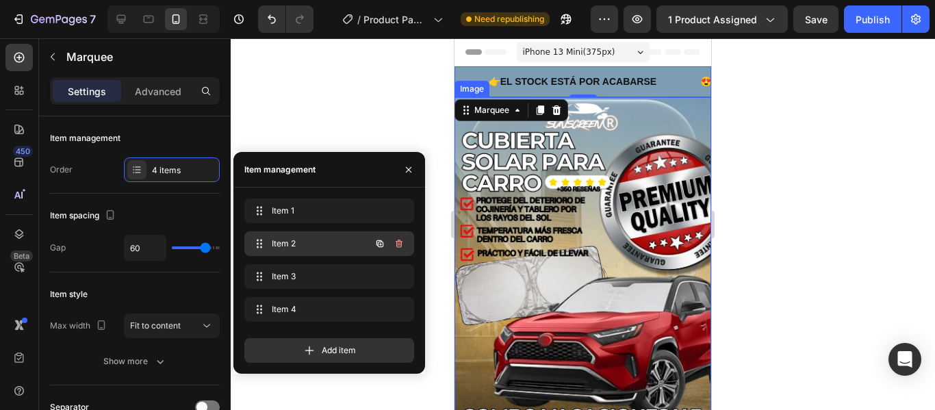
click at [337, 240] on span "Item 2" at bounding box center [310, 244] width 77 height 12
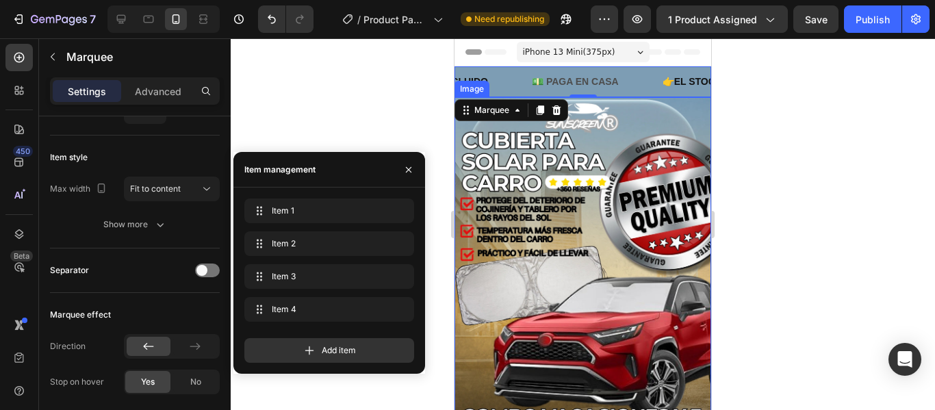
scroll to position [0, 0]
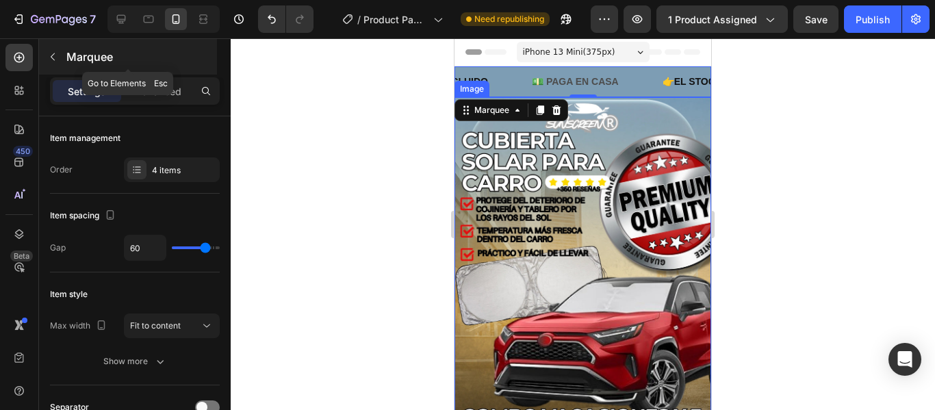
click at [52, 61] on icon "button" at bounding box center [52, 56] width 11 height 11
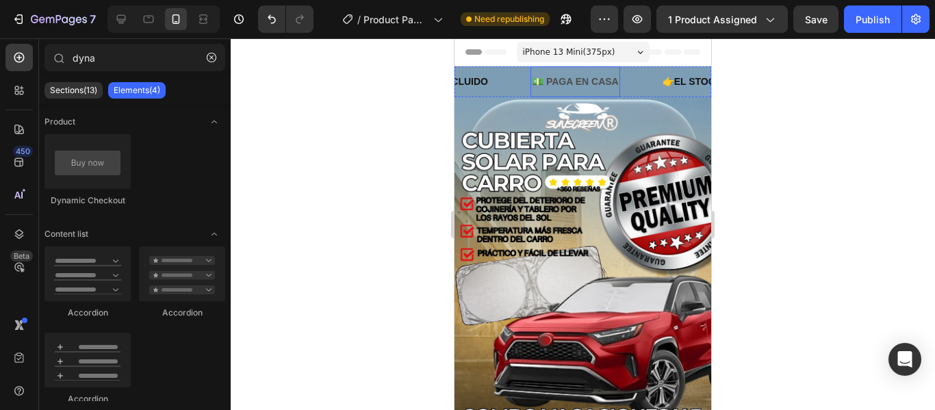
click at [593, 79] on p "💵 PAGA EN CASA" at bounding box center [575, 81] width 87 height 17
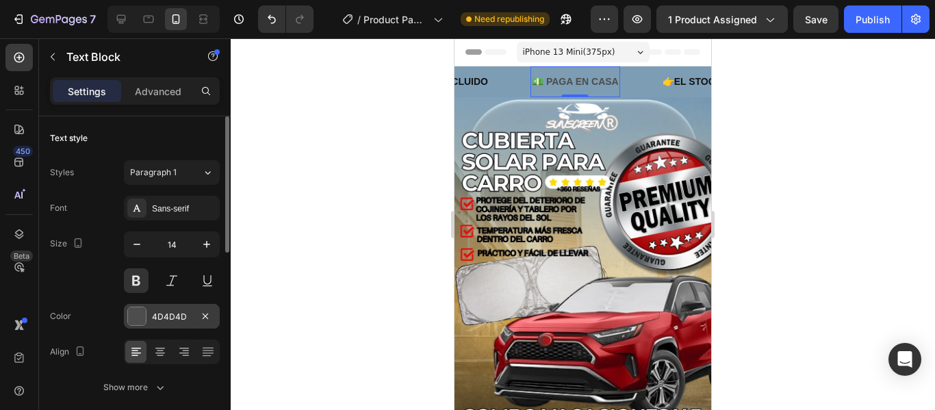
click at [162, 311] on div "4D4D4D" at bounding box center [172, 317] width 40 height 12
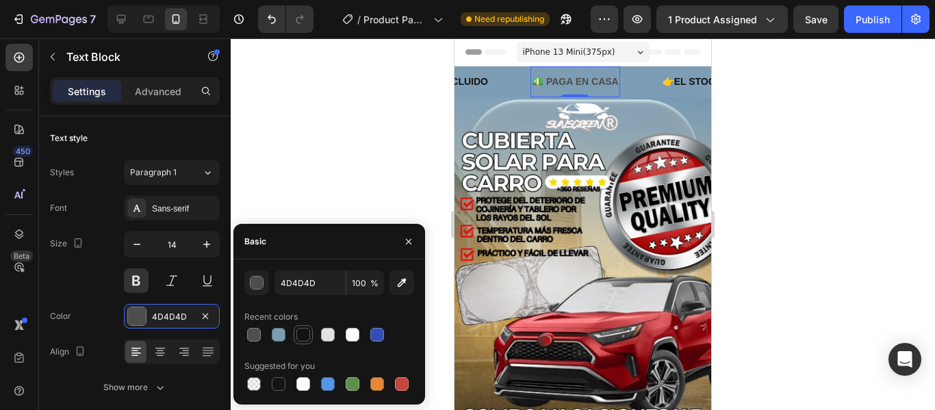
click at [310, 328] on div at bounding box center [303, 335] width 16 height 16
type input "121212"
click at [887, 25] on div "Publish" at bounding box center [873, 19] width 34 height 14
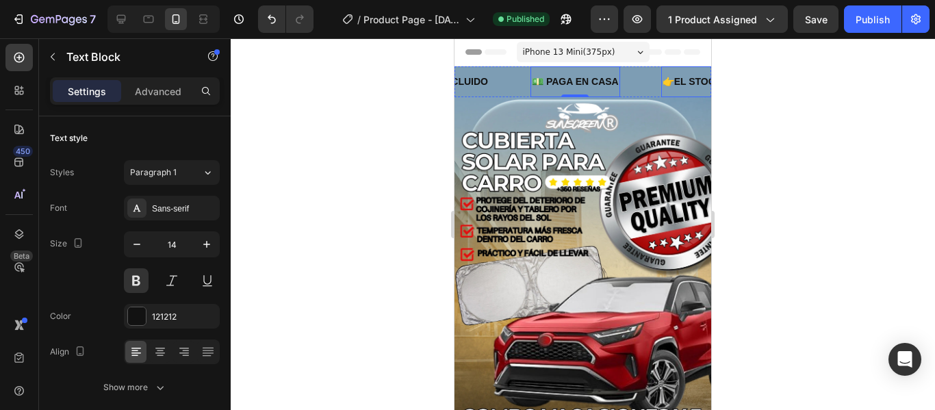
click at [672, 82] on p "👉EL STOCK ESTÁ POR ACABARSE" at bounding box center [747, 81] width 168 height 17
click at [678, 85] on p "👉EL STOCK ESTÁ POR ACABARSE" at bounding box center [747, 81] width 168 height 17
click at [862, 29] on button "Publish" at bounding box center [873, 18] width 58 height 27
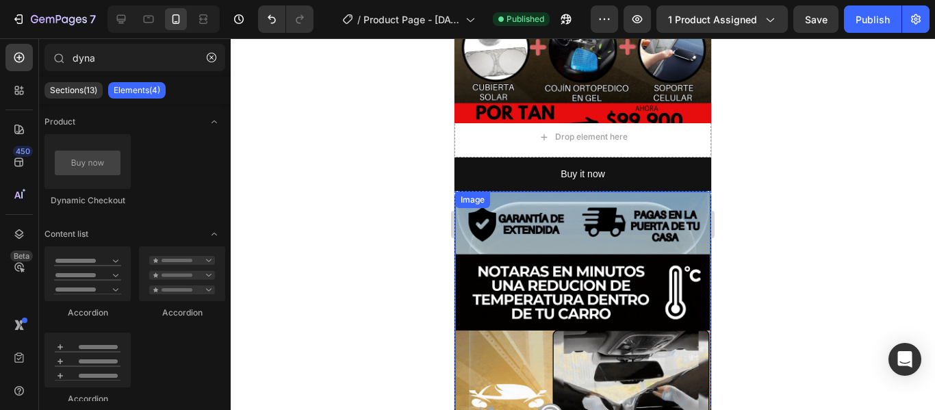
scroll to position [274, 0]
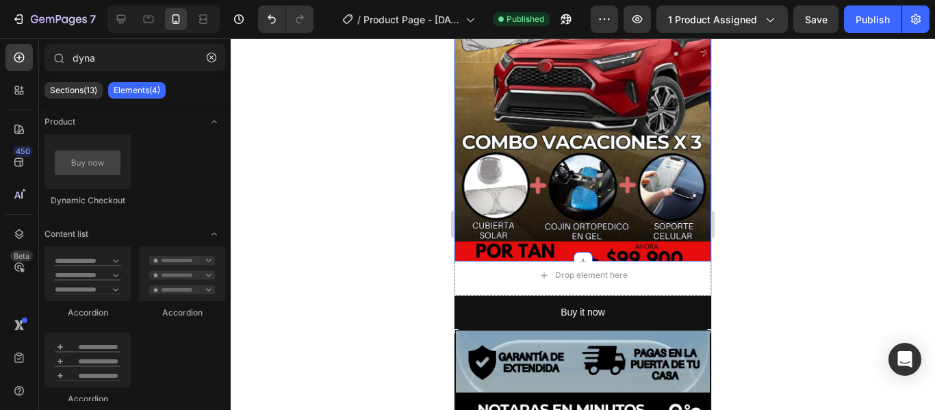
click at [622, 132] on div "Image" at bounding box center [583, 51] width 257 height 457
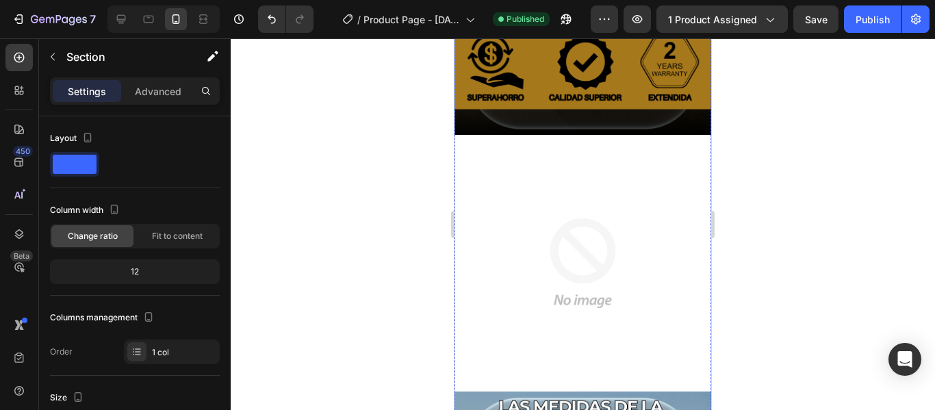
scroll to position [1301, 0]
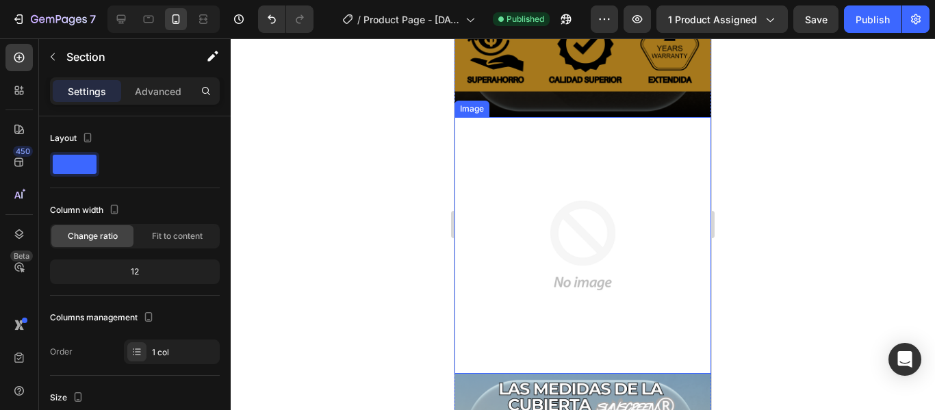
click at [589, 187] on img at bounding box center [583, 245] width 257 height 257
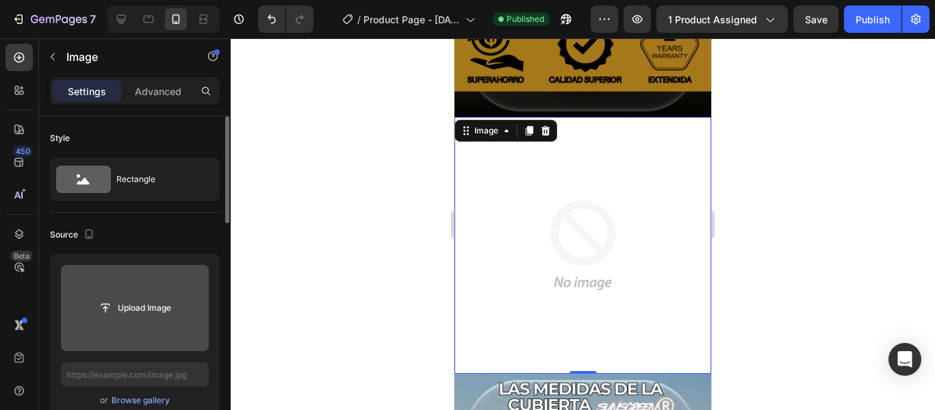
click at [127, 303] on input "file" at bounding box center [135, 307] width 94 height 23
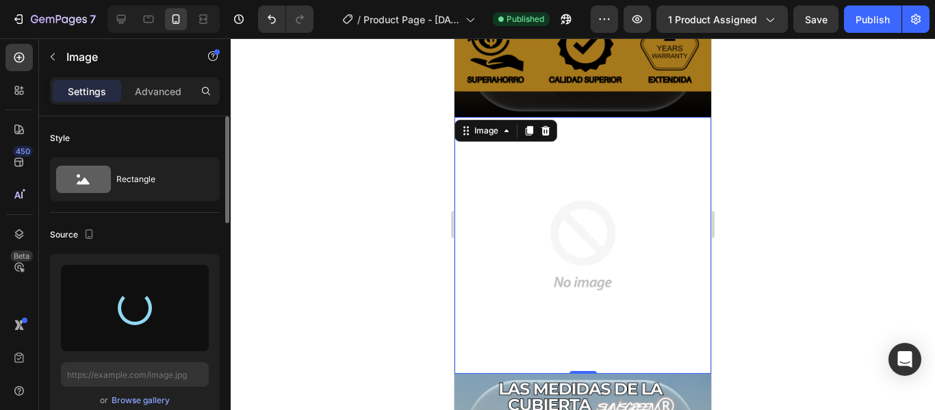
type input "[URL][DOMAIN_NAME]"
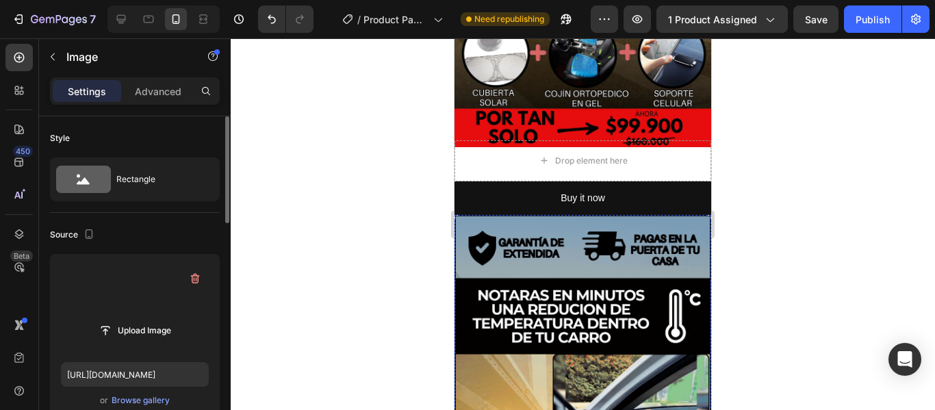
scroll to position [411, 0]
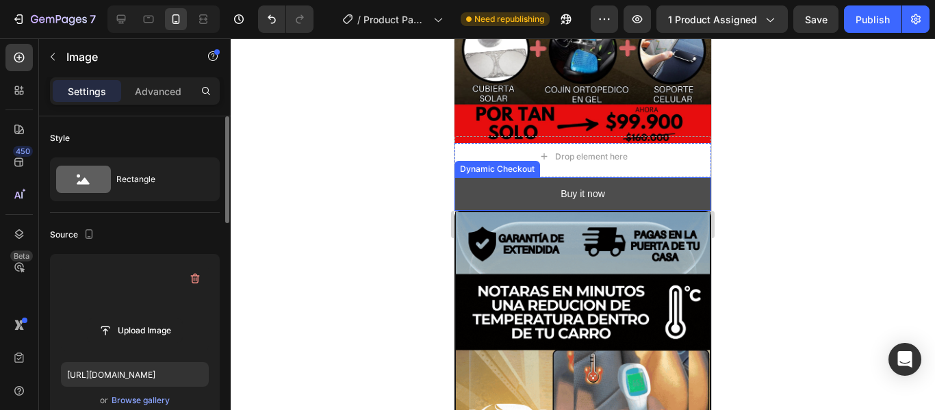
click at [637, 179] on button "Buy it now" at bounding box center [583, 194] width 257 height 34
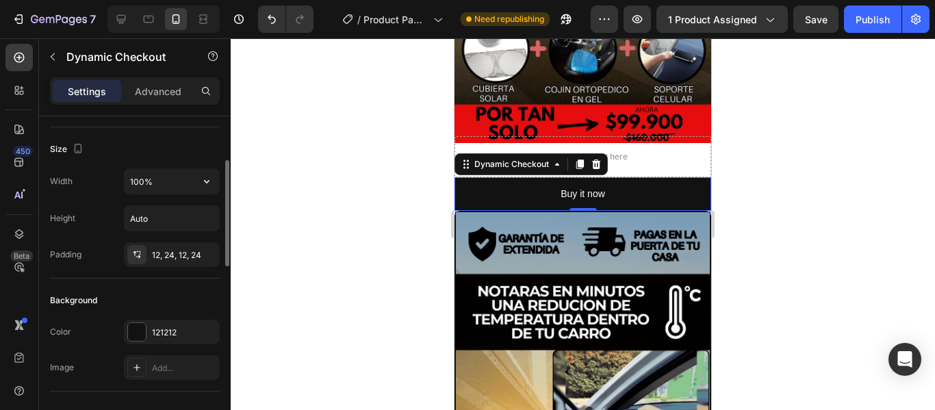
scroll to position [68, 0]
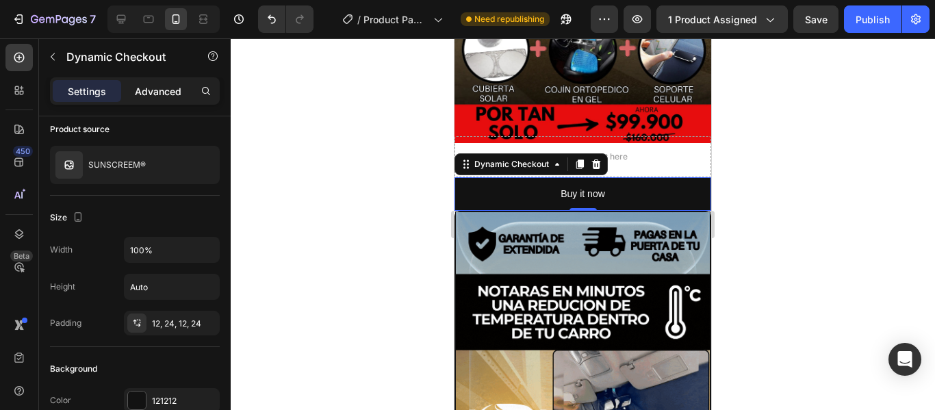
click at [177, 98] on p "Advanced" at bounding box center [158, 91] width 47 height 14
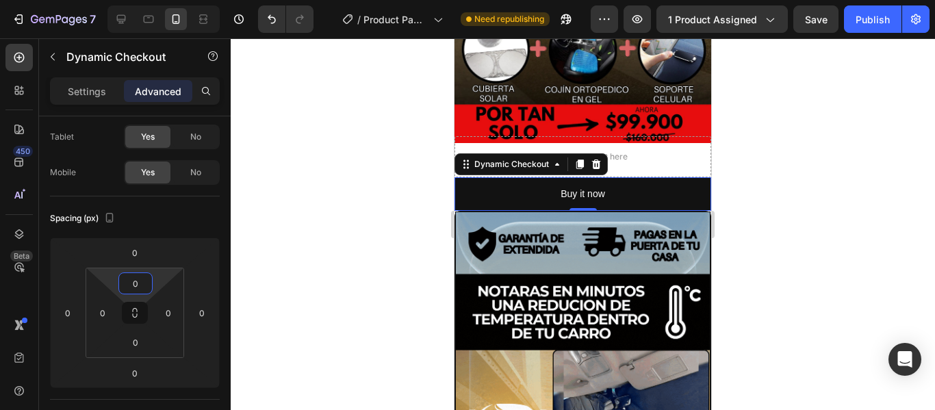
click at [136, 289] on input "0" at bounding box center [135, 283] width 27 height 21
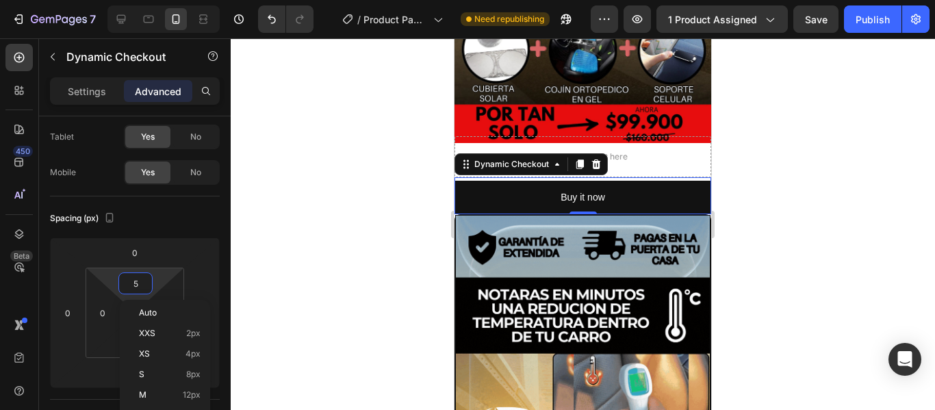
type input "6"
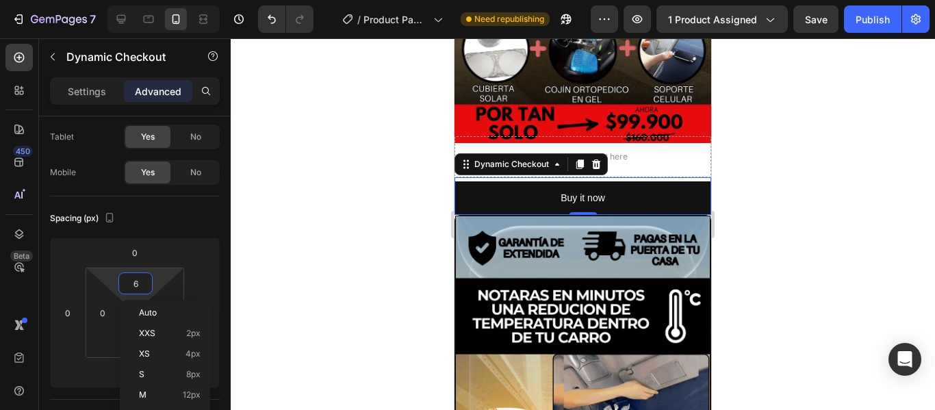
click at [261, 304] on div at bounding box center [583, 224] width 704 height 372
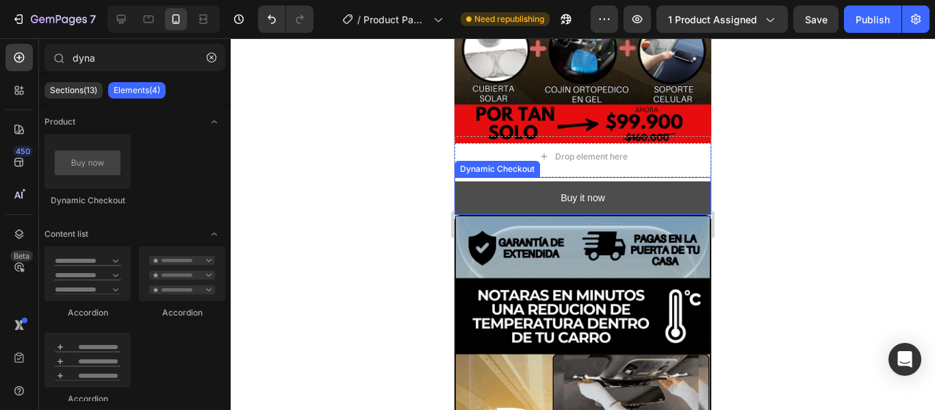
click at [533, 187] on button "Buy it now" at bounding box center [583, 198] width 257 height 34
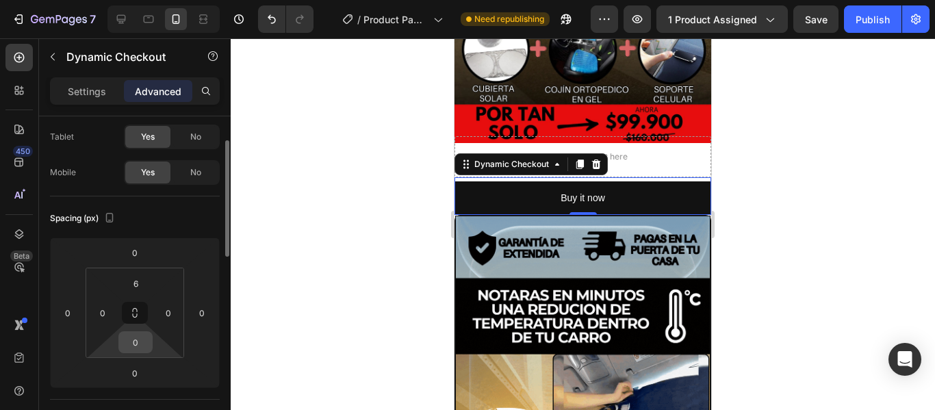
click at [134, 346] on input "0" at bounding box center [135, 342] width 27 height 21
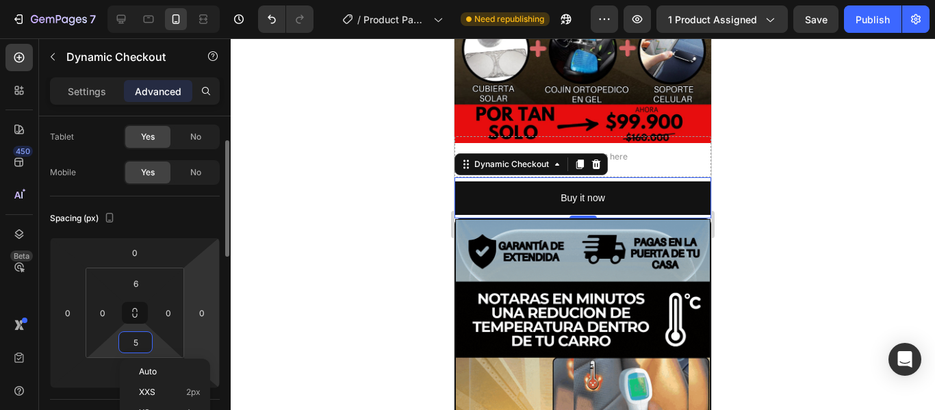
type input "6"
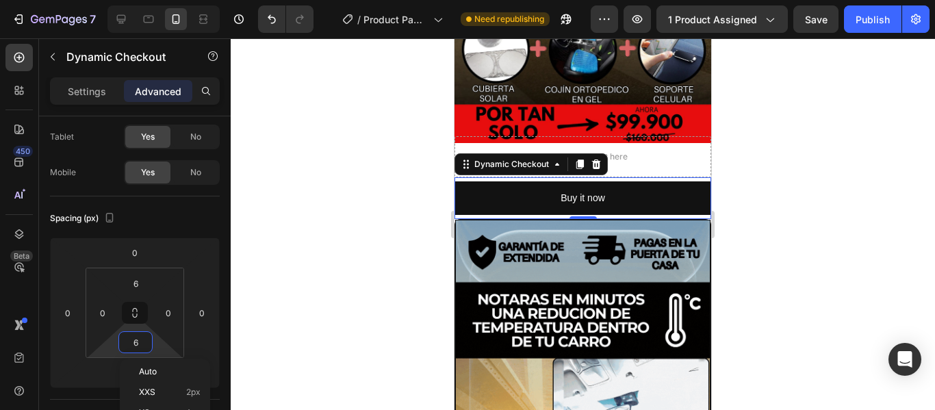
click at [359, 294] on div at bounding box center [583, 224] width 704 height 372
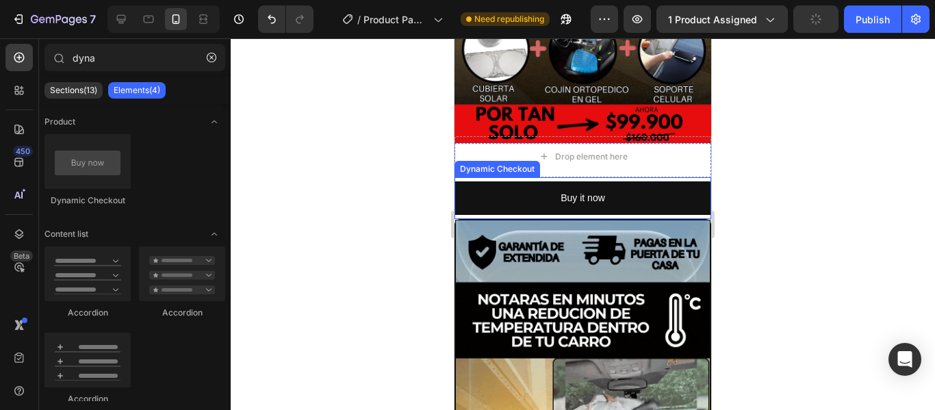
click at [524, 177] on div "Buy it now Dynamic Checkout" at bounding box center [583, 198] width 257 height 42
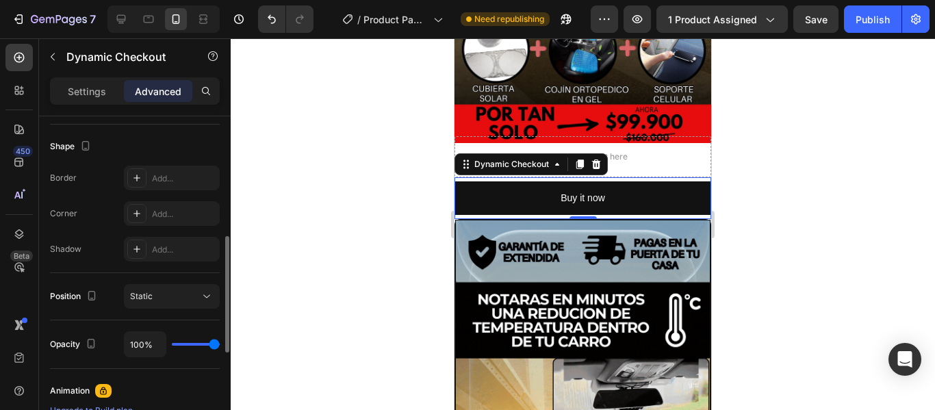
scroll to position [207, 0]
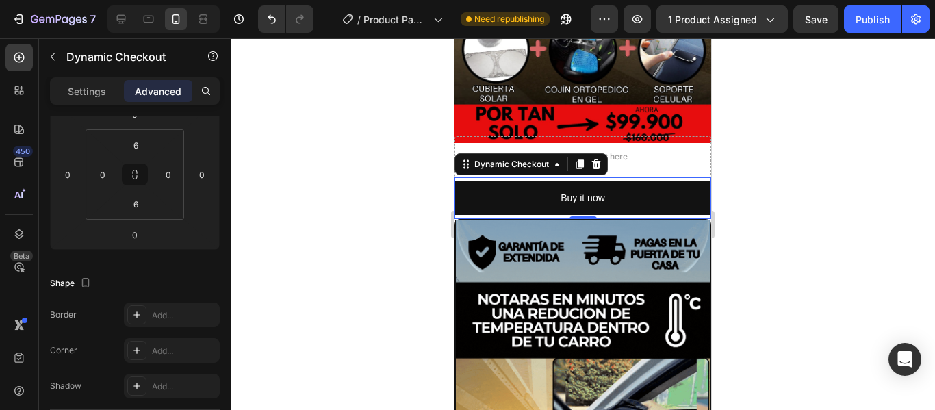
click at [90, 102] on div "Settings Advanced" at bounding box center [135, 90] width 170 height 27
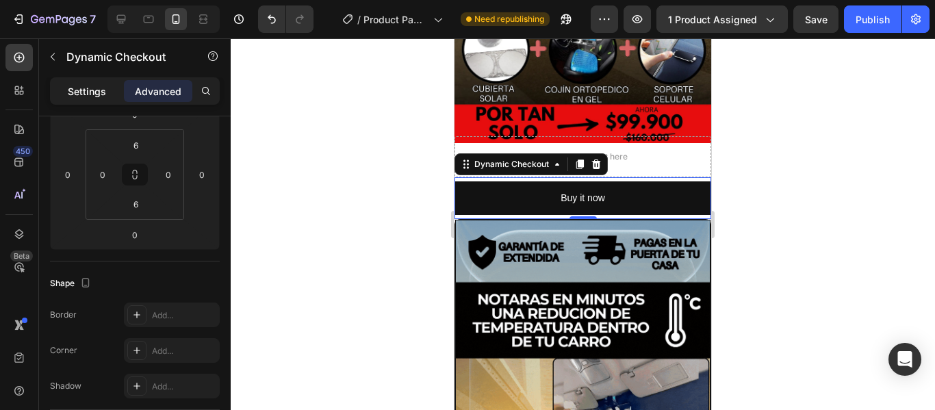
click at [90, 97] on p "Settings" at bounding box center [87, 91] width 38 height 14
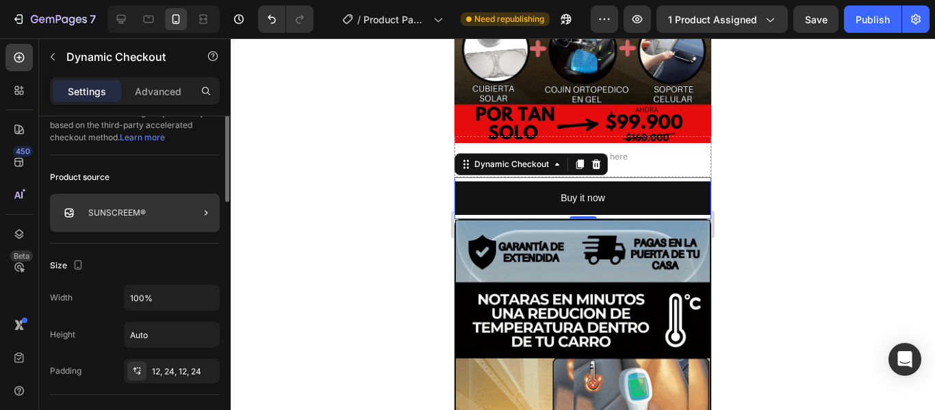
scroll to position [0, 0]
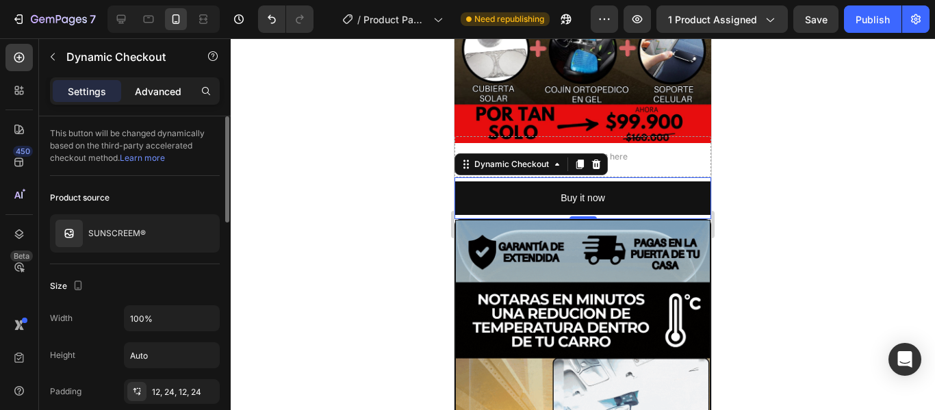
click at [154, 100] on div "Advanced" at bounding box center [158, 91] width 68 height 22
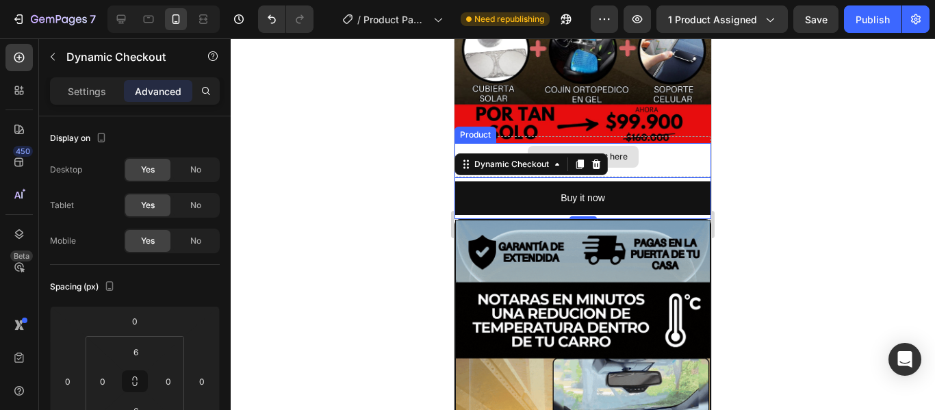
click at [680, 153] on div "Drop element here" at bounding box center [583, 156] width 257 height 41
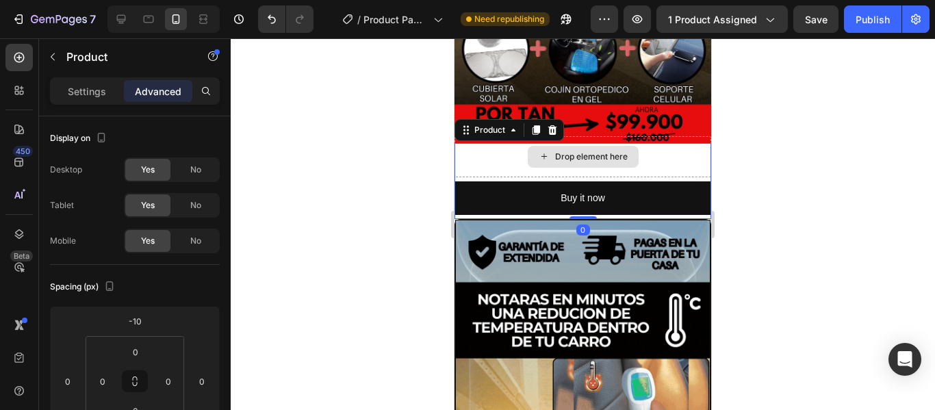
click at [680, 153] on div "Drop element here" at bounding box center [583, 156] width 257 height 41
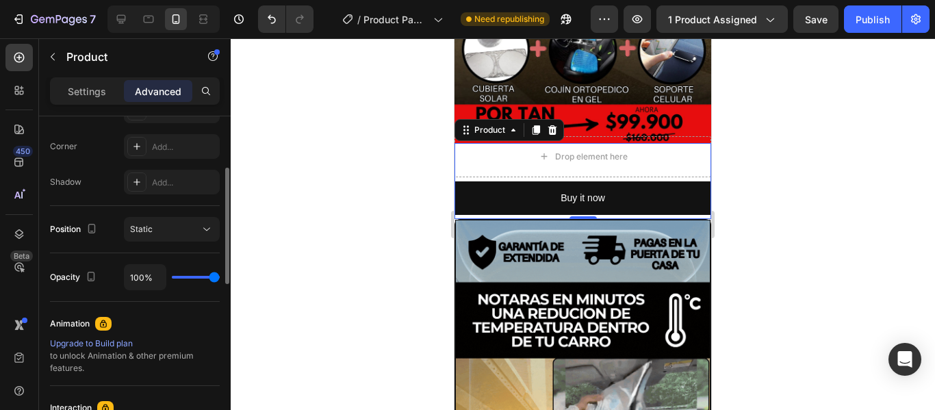
scroll to position [205, 0]
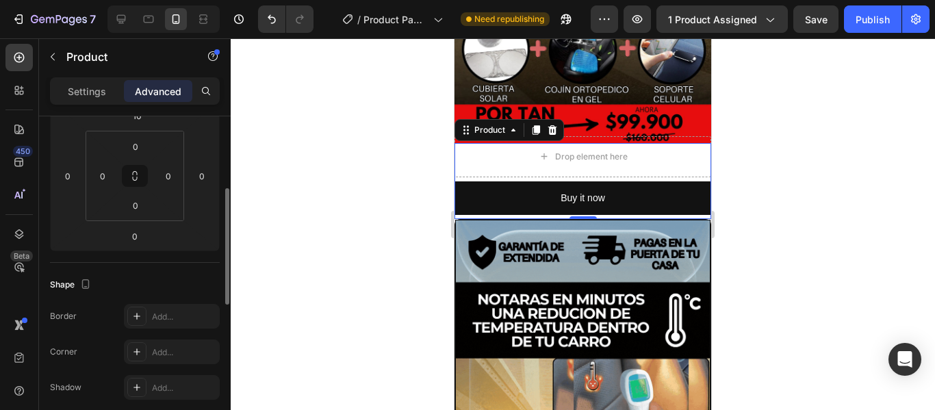
click at [88, 102] on div "Settings Advanced" at bounding box center [135, 90] width 170 height 27
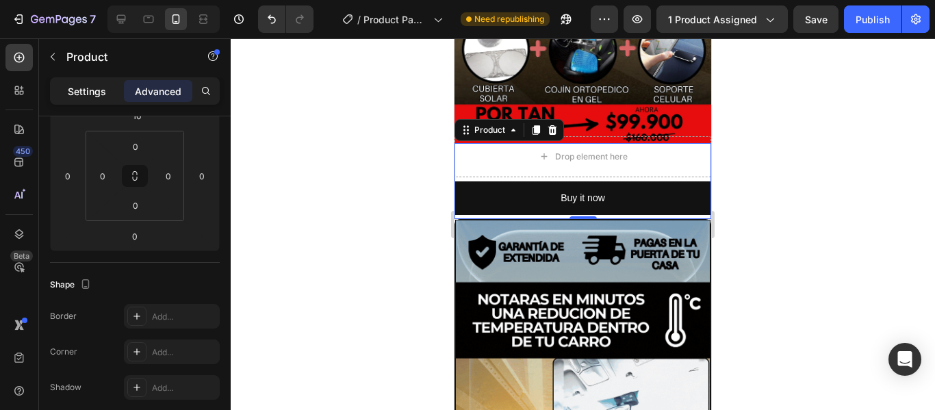
click at [86, 93] on p "Settings" at bounding box center [87, 91] width 38 height 14
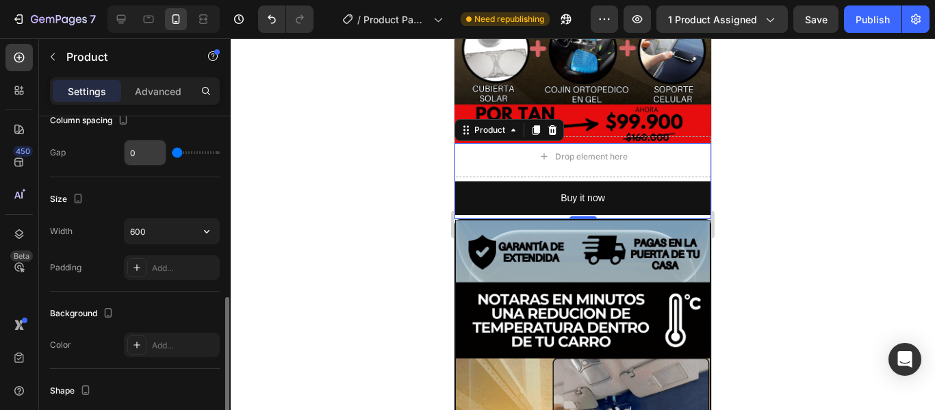
scroll to position [274, 0]
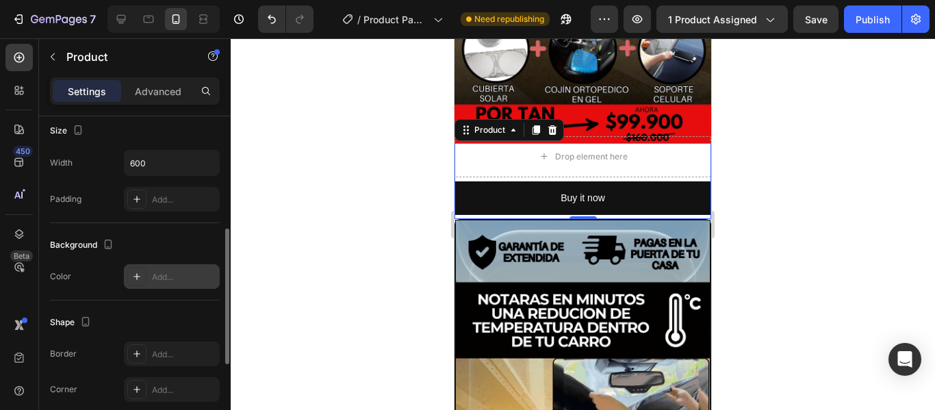
click at [157, 277] on div "Add..." at bounding box center [184, 277] width 64 height 12
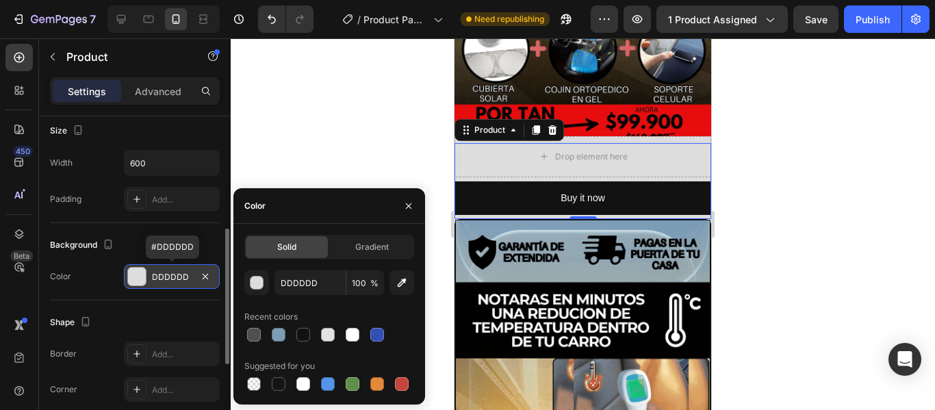
click at [177, 275] on div "DDDDDD" at bounding box center [172, 277] width 40 height 12
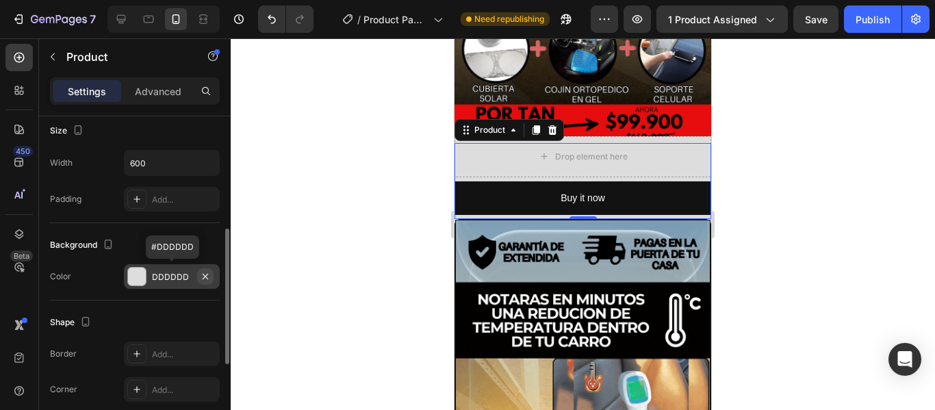
click at [207, 275] on icon "button" at bounding box center [205, 275] width 5 height 5
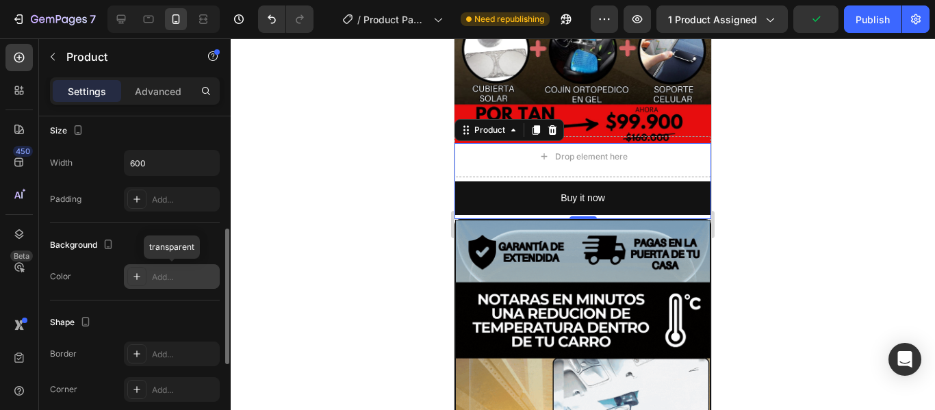
click at [153, 278] on div "Add..." at bounding box center [184, 277] width 64 height 12
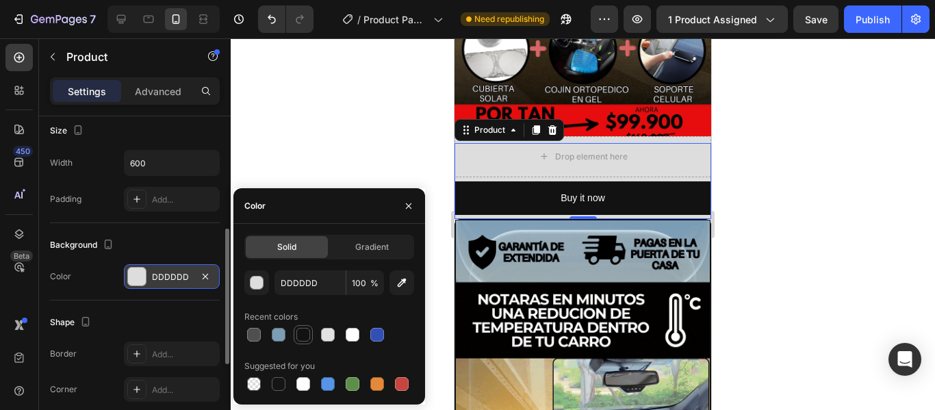
click at [298, 336] on div at bounding box center [303, 335] width 14 height 14
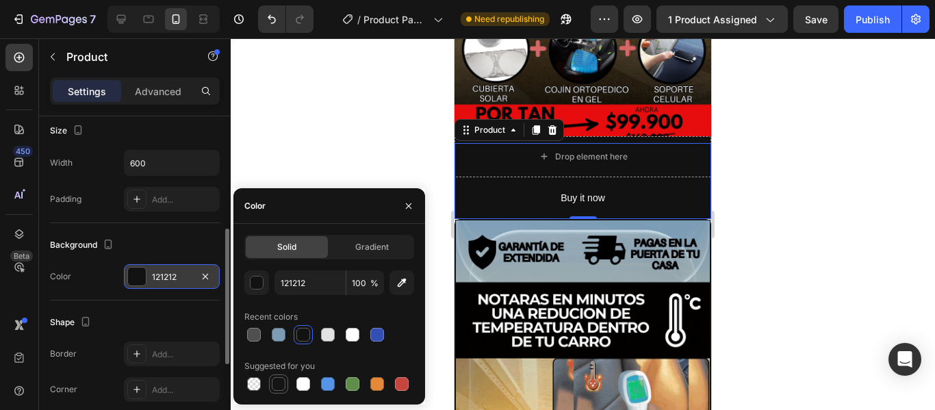
click at [284, 380] on div at bounding box center [279, 384] width 14 height 14
click at [303, 335] on div at bounding box center [303, 335] width 14 height 14
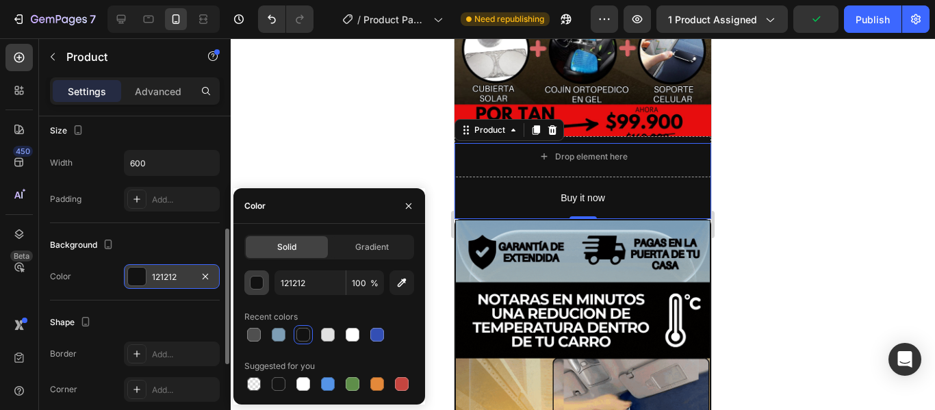
click at [258, 282] on div "button" at bounding box center [258, 284] width 14 height 14
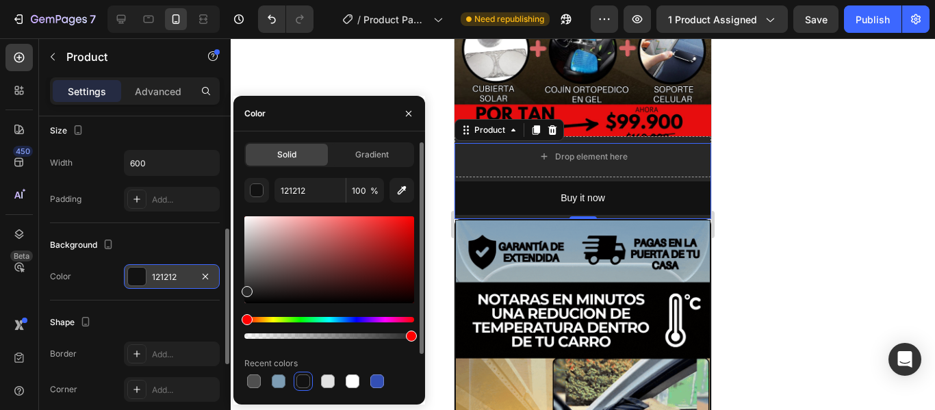
type input "282828"
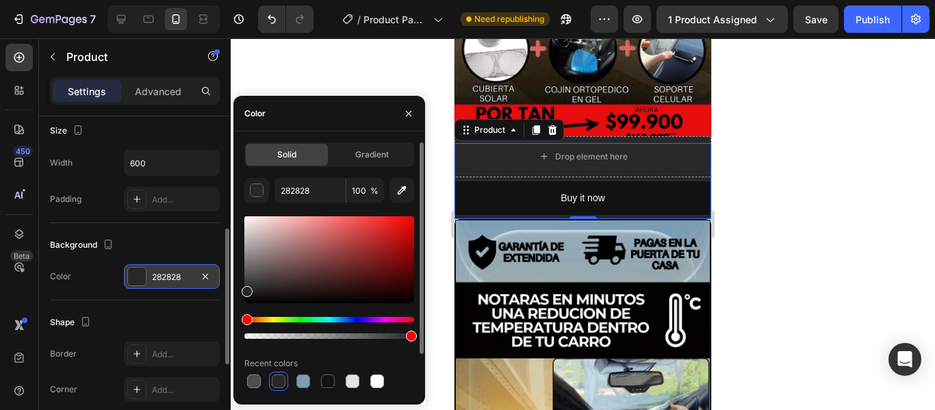
drag, startPoint x: 246, startPoint y: 300, endPoint x: 243, endPoint y: 289, distance: 11.3
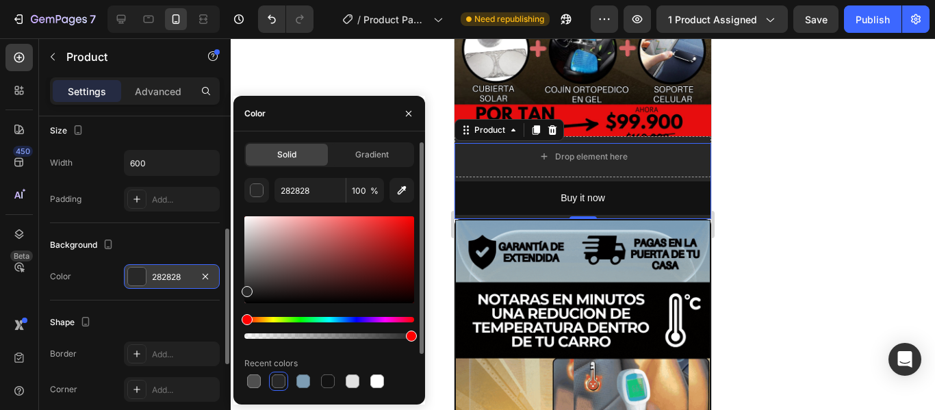
click at [243, 289] on div at bounding box center [247, 291] width 11 height 11
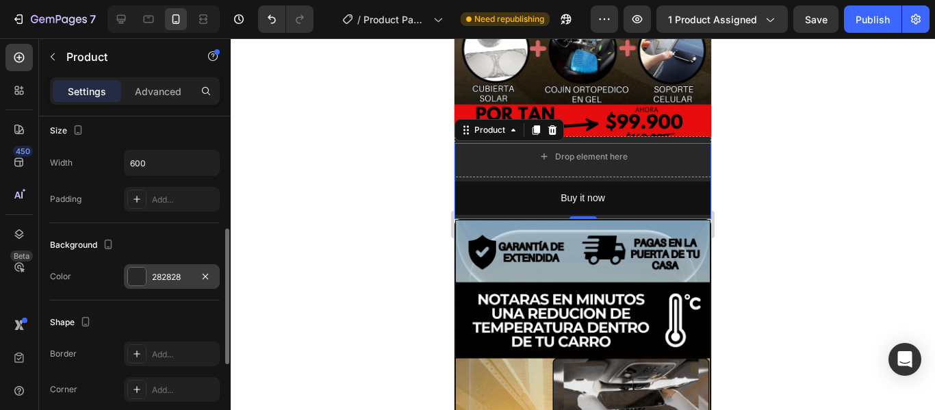
click at [865, 263] on div at bounding box center [583, 224] width 704 height 372
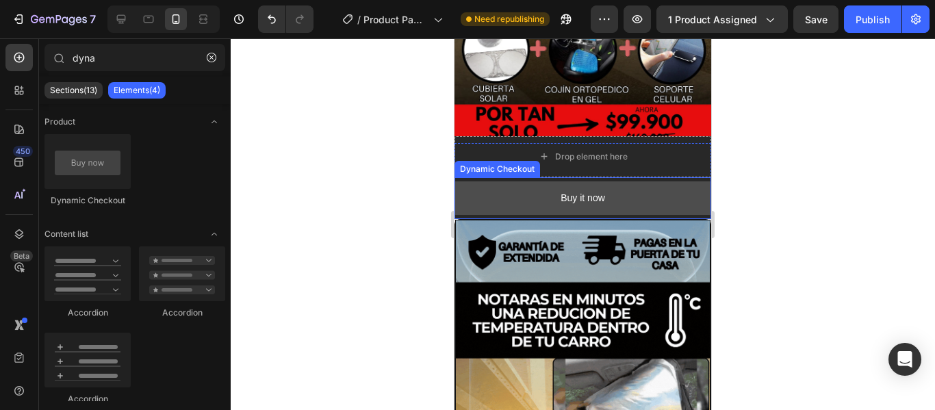
click at [658, 181] on button "Buy it now" at bounding box center [583, 198] width 257 height 34
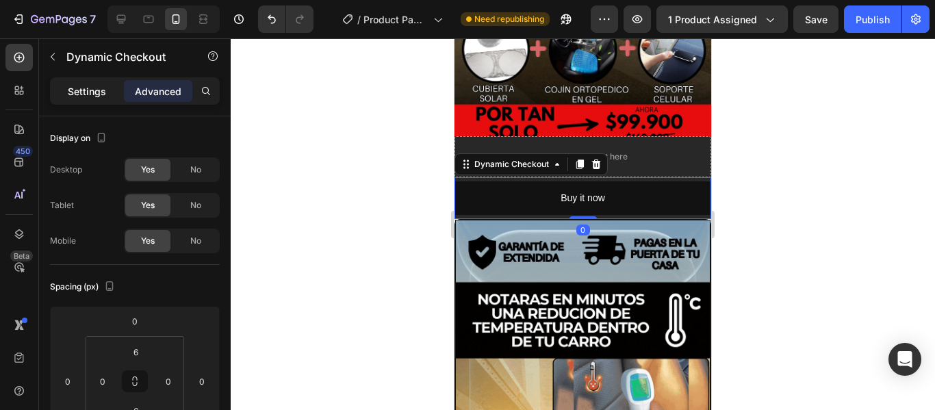
click at [81, 91] on p "Settings" at bounding box center [87, 91] width 38 height 14
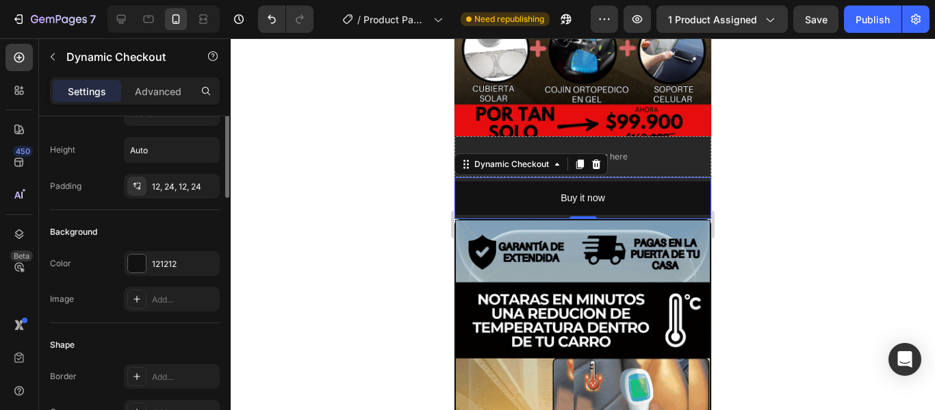
scroll to position [68, 0]
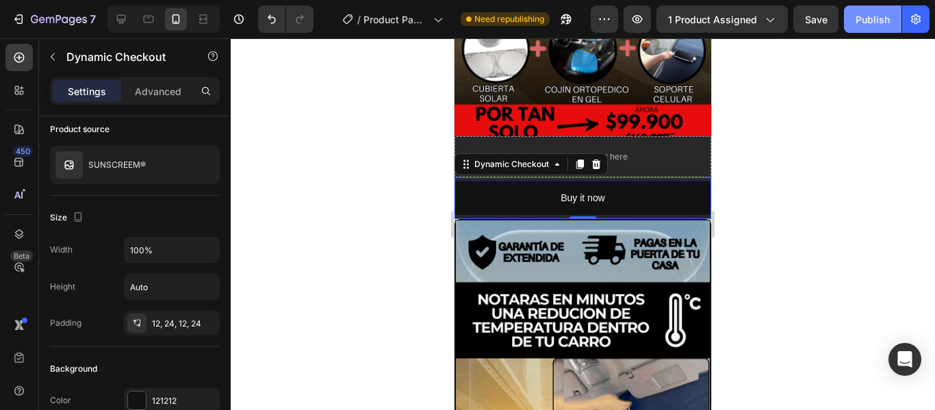
click at [864, 9] on button "Publish" at bounding box center [873, 18] width 58 height 27
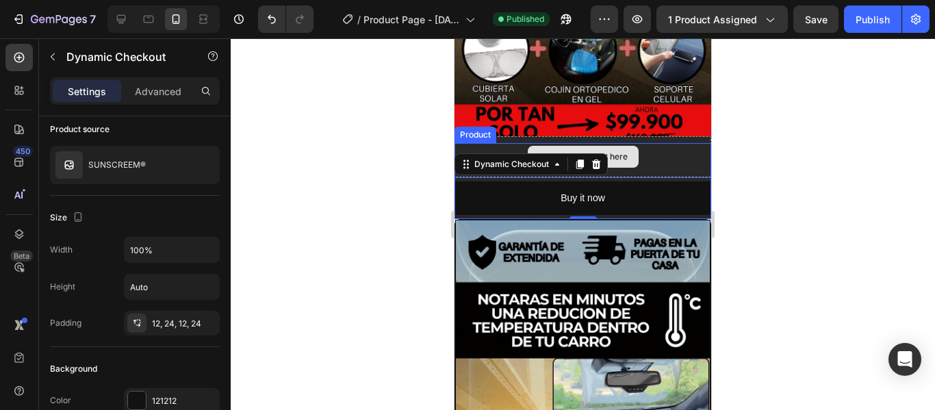
click at [664, 140] on div "Drop element here" at bounding box center [583, 156] width 257 height 41
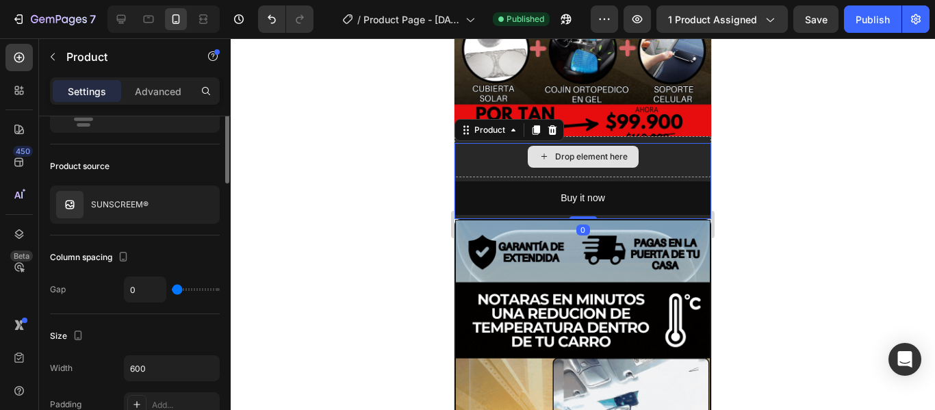
scroll to position [0, 0]
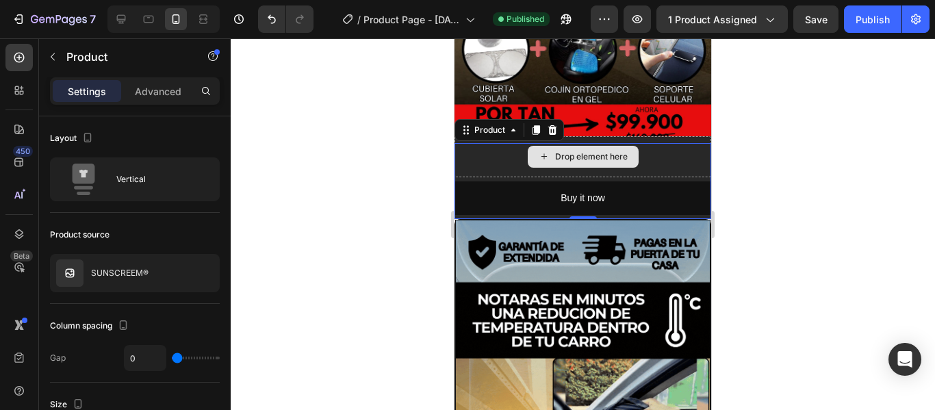
click at [658, 136] on div "Drop element here" at bounding box center [583, 156] width 257 height 41
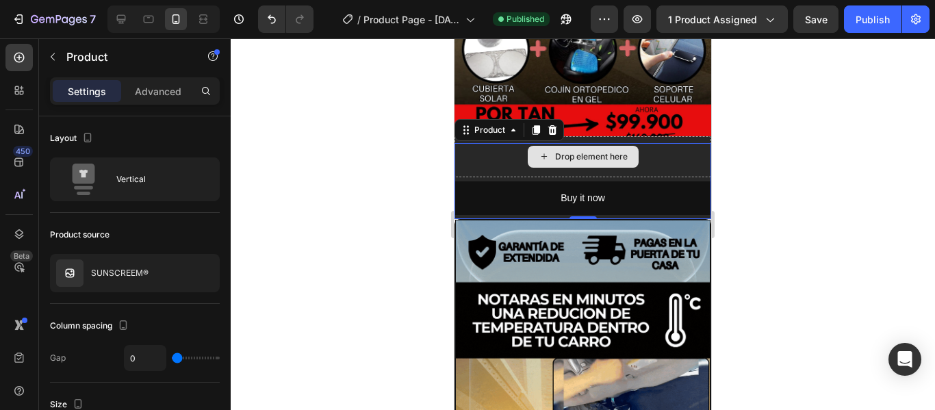
click at [687, 136] on div "Drop element here" at bounding box center [583, 156] width 257 height 41
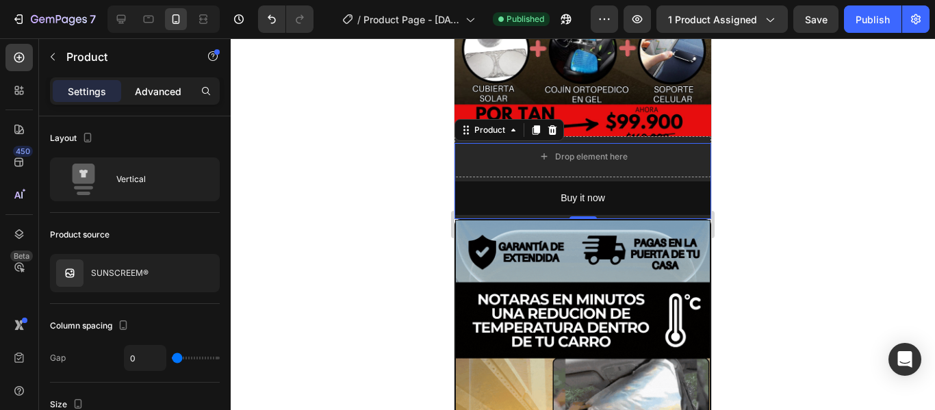
click at [160, 88] on p "Advanced" at bounding box center [158, 91] width 47 height 14
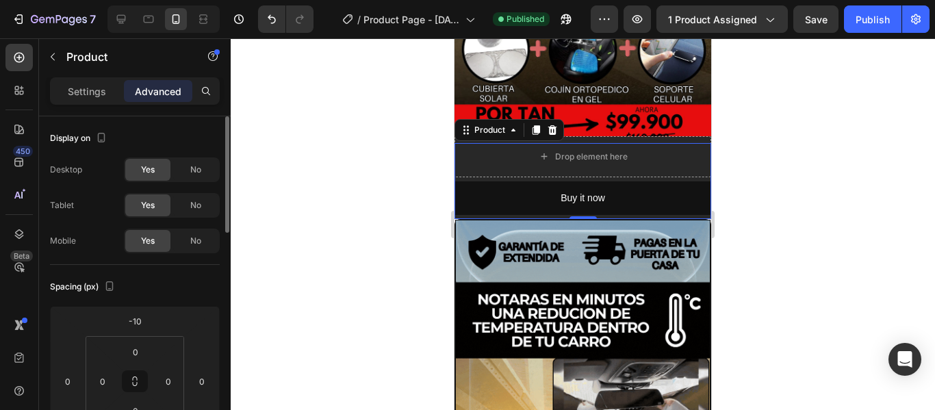
scroll to position [68, 0]
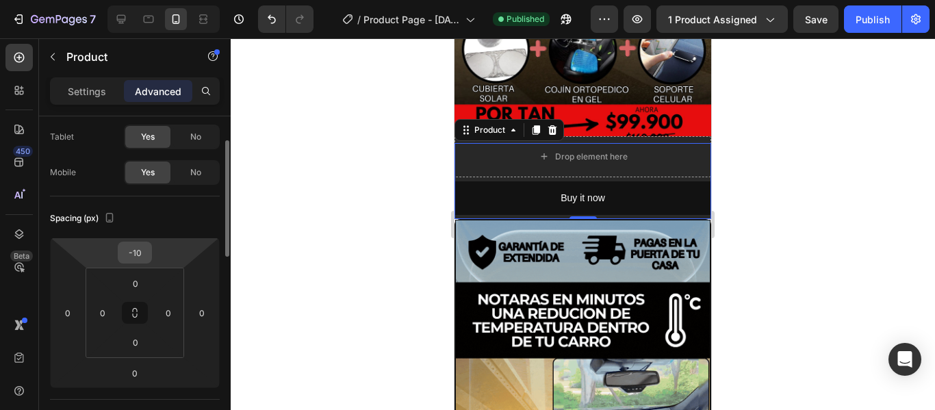
click at [136, 259] on input "-10" at bounding box center [134, 252] width 27 height 21
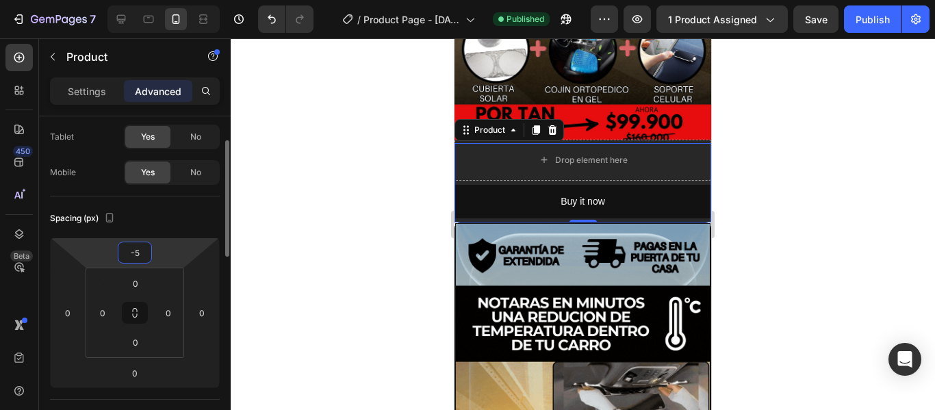
type input "-5"
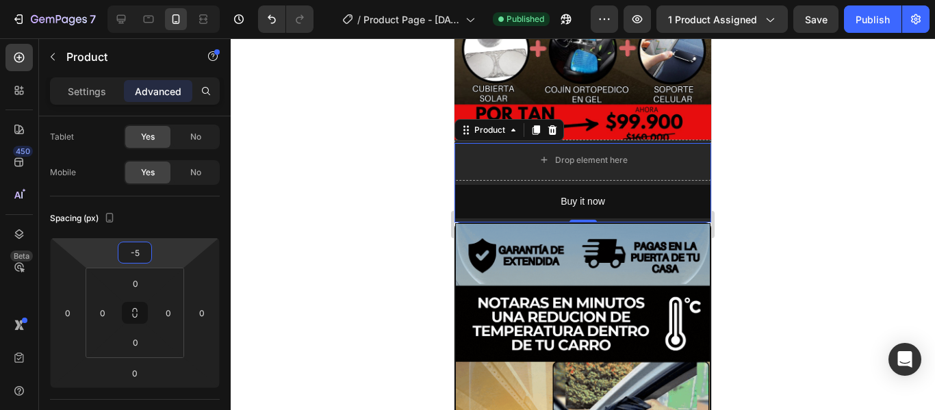
click at [279, 313] on div at bounding box center [583, 224] width 704 height 372
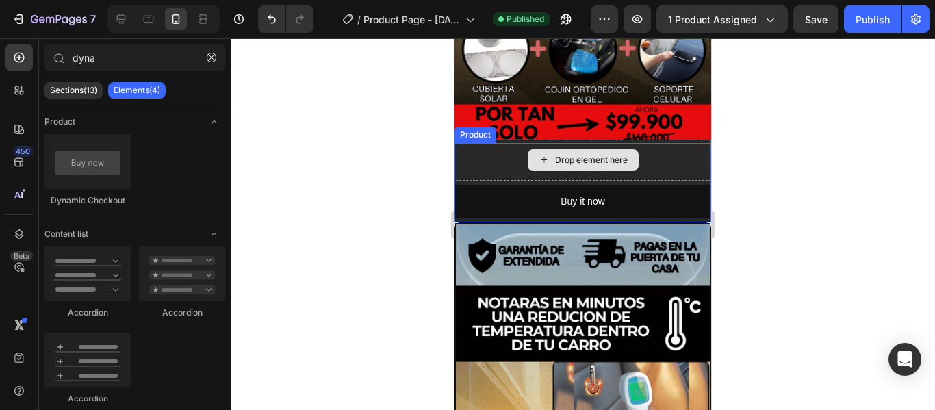
click at [650, 155] on div "Drop element here" at bounding box center [583, 160] width 257 height 41
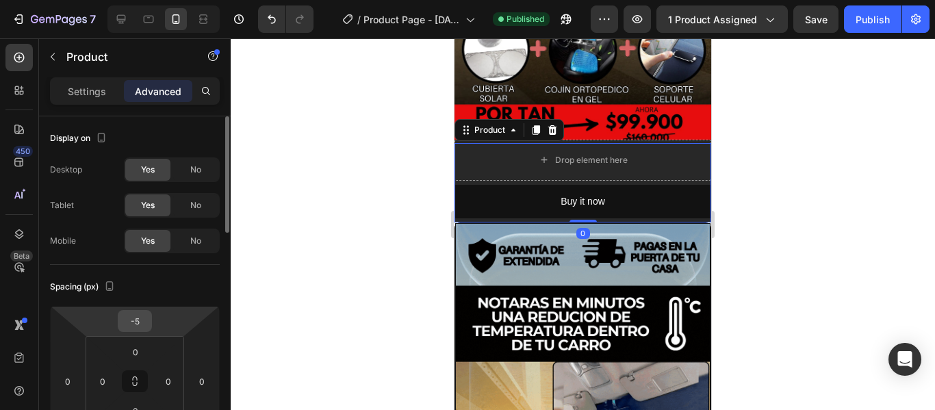
click at [133, 323] on input "-5" at bounding box center [134, 321] width 27 height 21
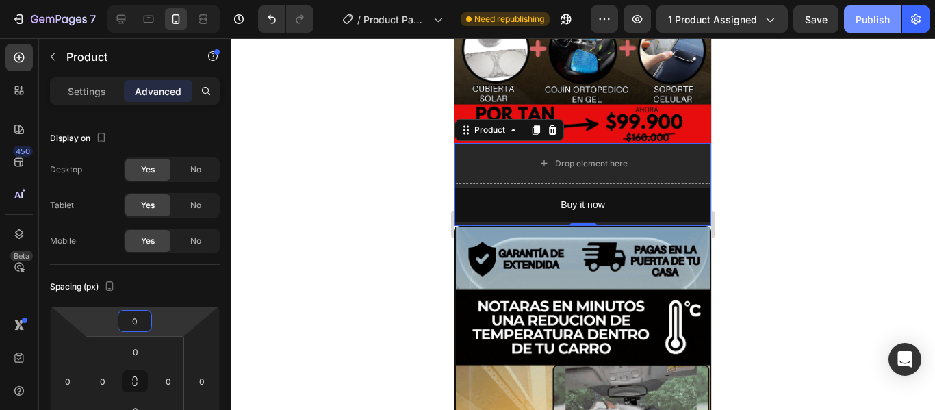
type input "0"
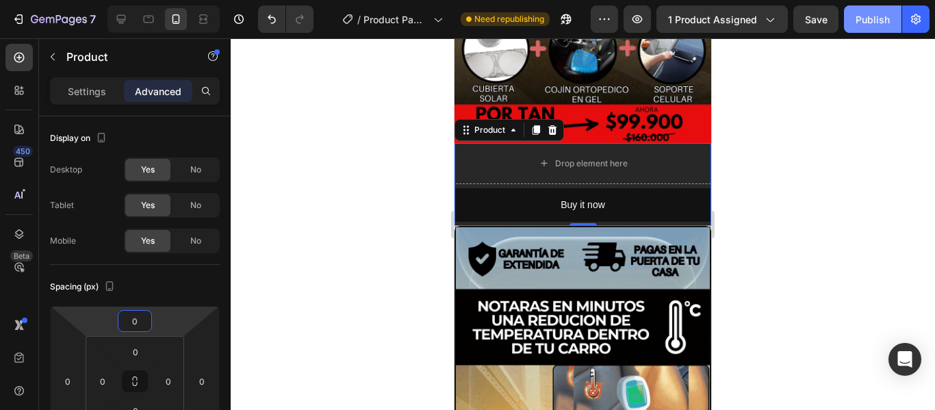
click at [867, 25] on div "Publish" at bounding box center [873, 19] width 34 height 14
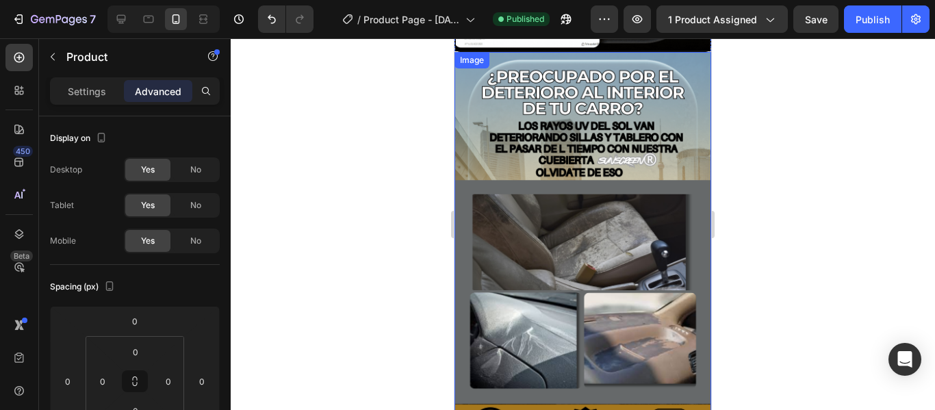
scroll to position [958, 0]
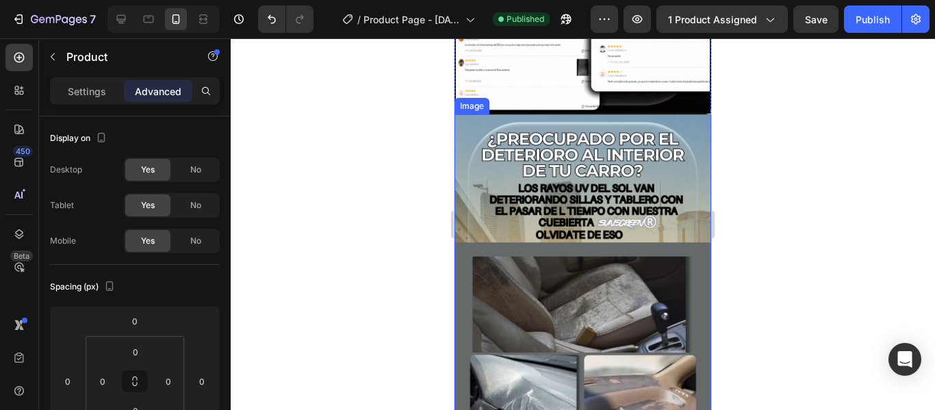
click at [691, 124] on img at bounding box center [583, 342] width 257 height 457
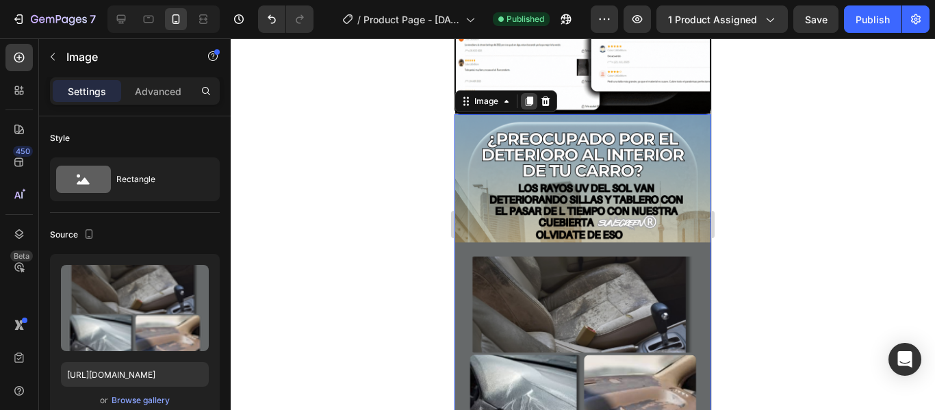
click at [525, 96] on icon at bounding box center [529, 101] width 11 height 11
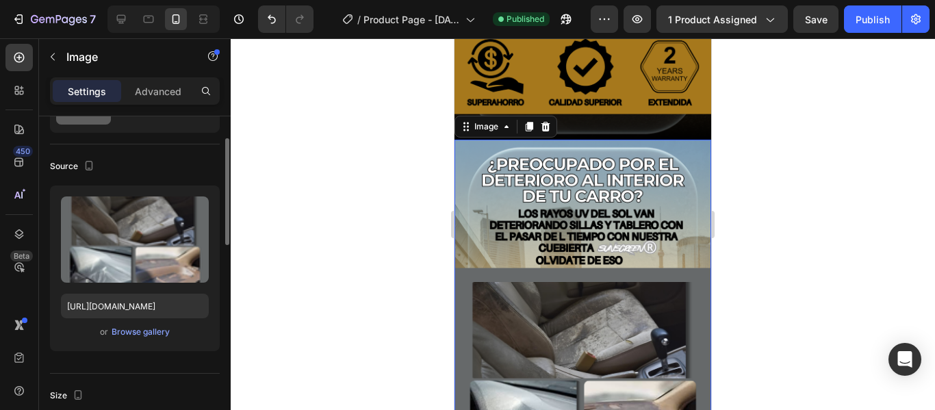
scroll to position [1406, 0]
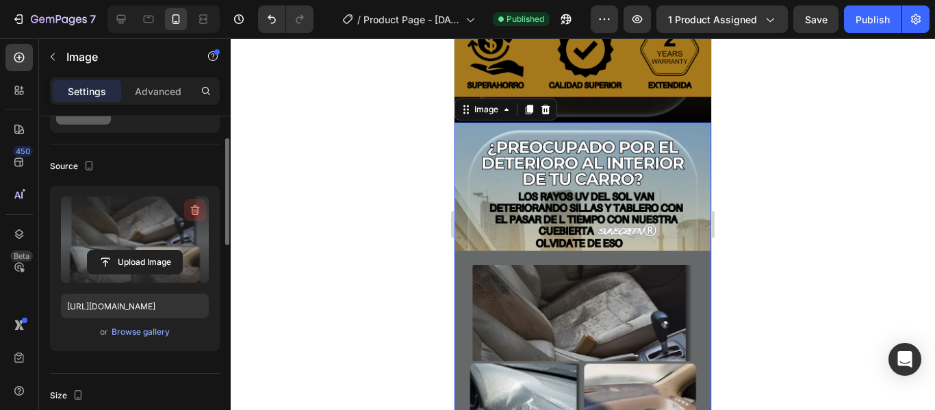
click at [193, 212] on icon "button" at bounding box center [195, 210] width 14 height 14
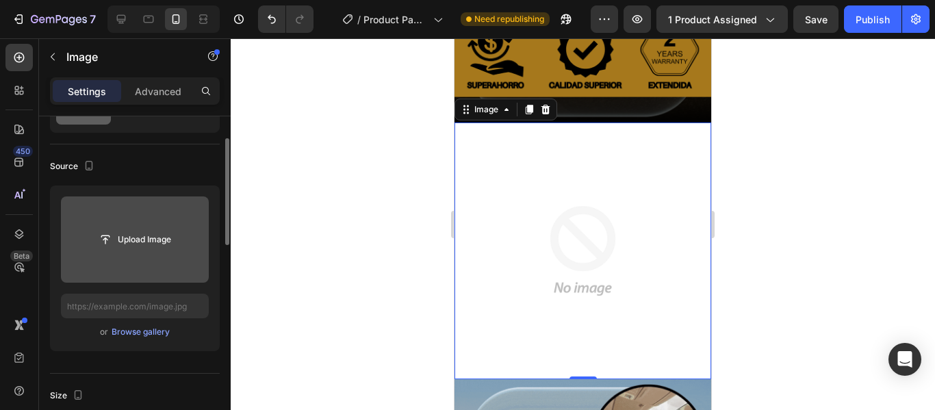
click at [615, 155] on img at bounding box center [583, 251] width 257 height 257
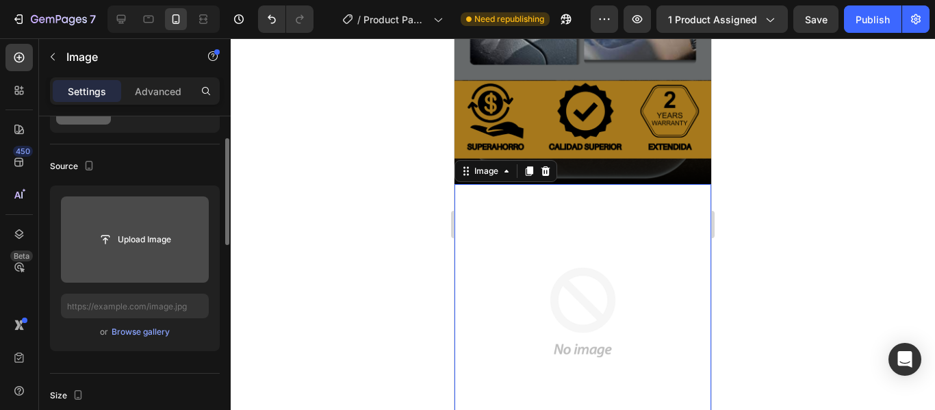
scroll to position [1338, 0]
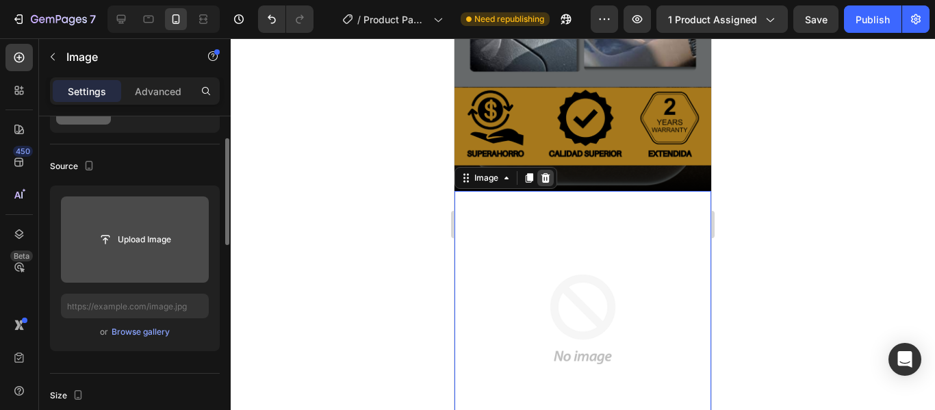
click at [546, 173] on icon at bounding box center [545, 178] width 9 height 10
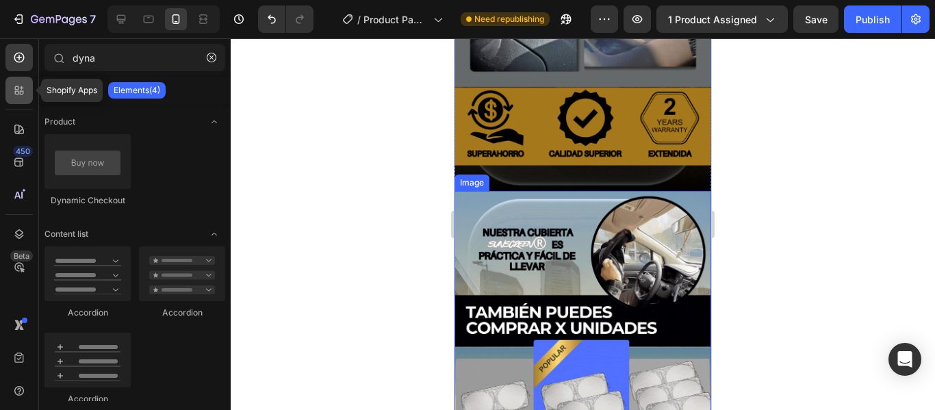
click at [20, 86] on icon at bounding box center [19, 91] width 14 height 14
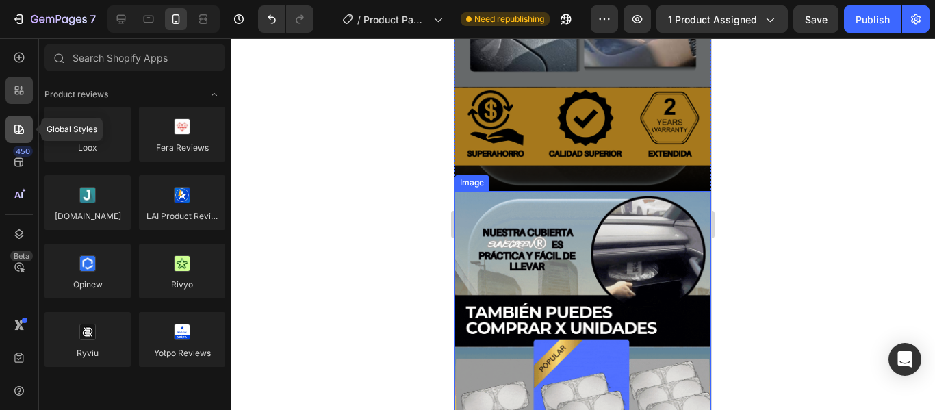
click at [25, 125] on icon at bounding box center [19, 130] width 14 height 14
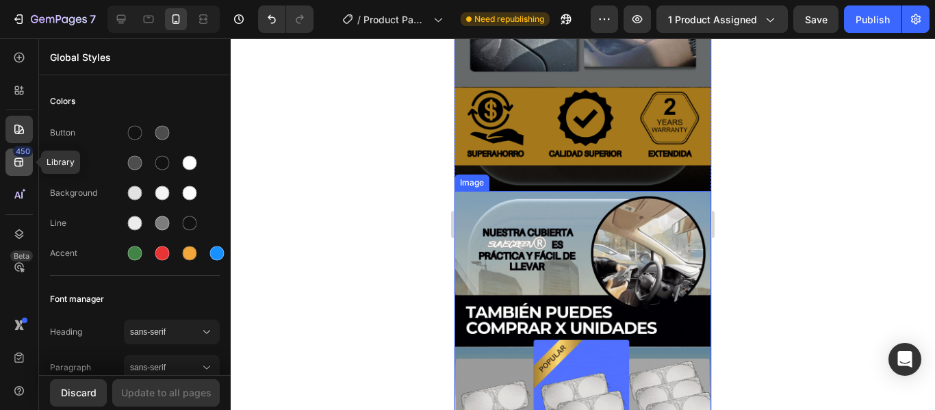
click at [27, 162] on div "450" at bounding box center [18, 162] width 27 height 27
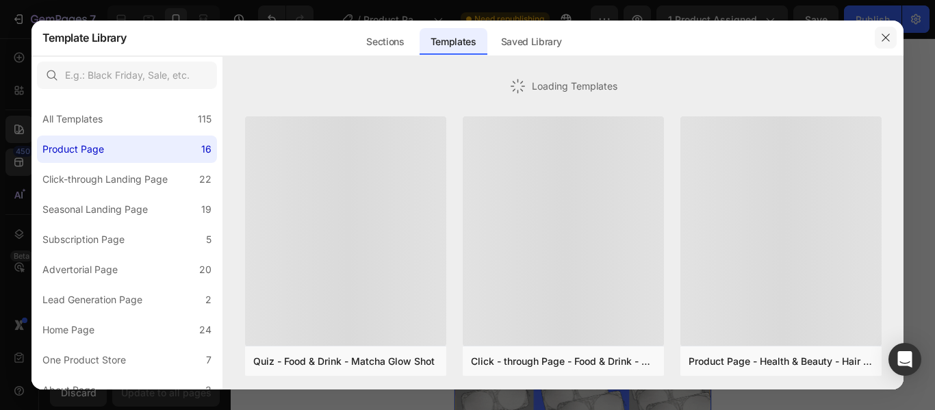
click at [884, 38] on icon "button" at bounding box center [885, 37] width 11 height 11
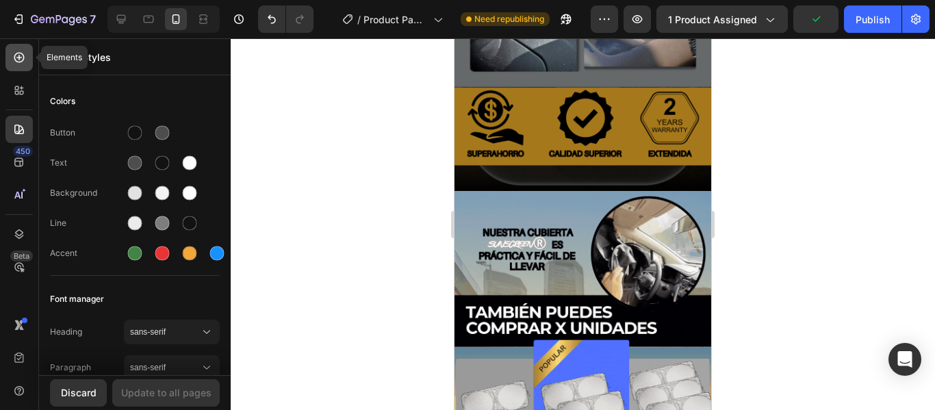
click at [17, 60] on icon at bounding box center [19, 58] width 14 height 14
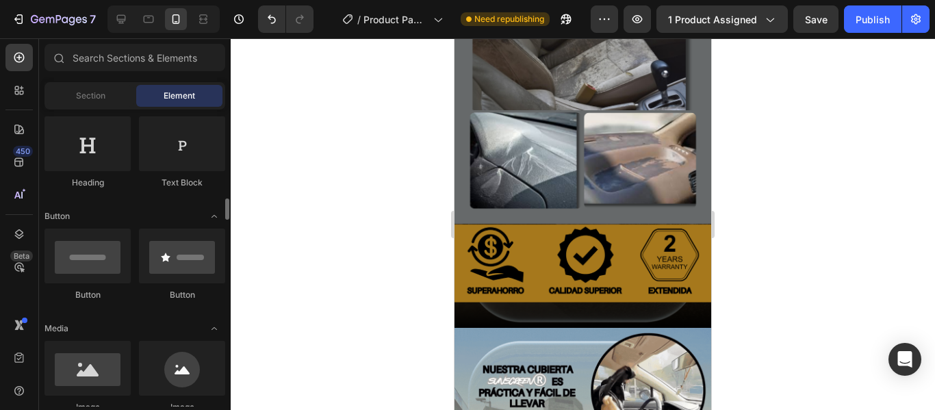
scroll to position [359, 0]
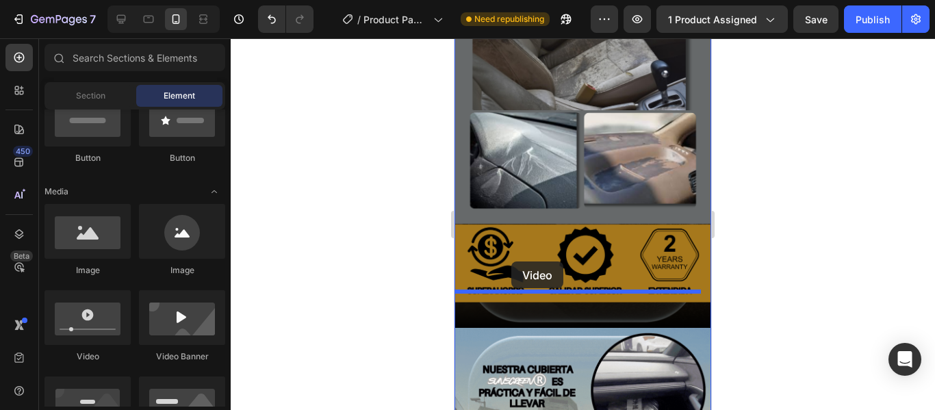
drag, startPoint x: 549, startPoint y: 366, endPoint x: 511, endPoint y: 261, distance: 110.7
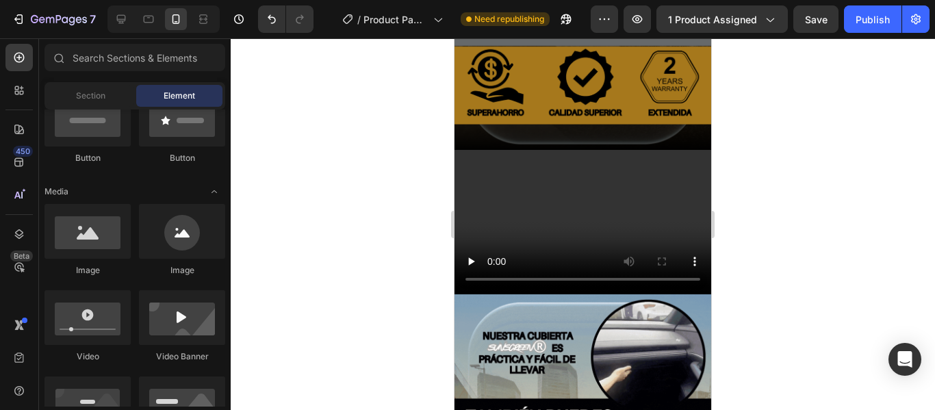
scroll to position [1373, 0]
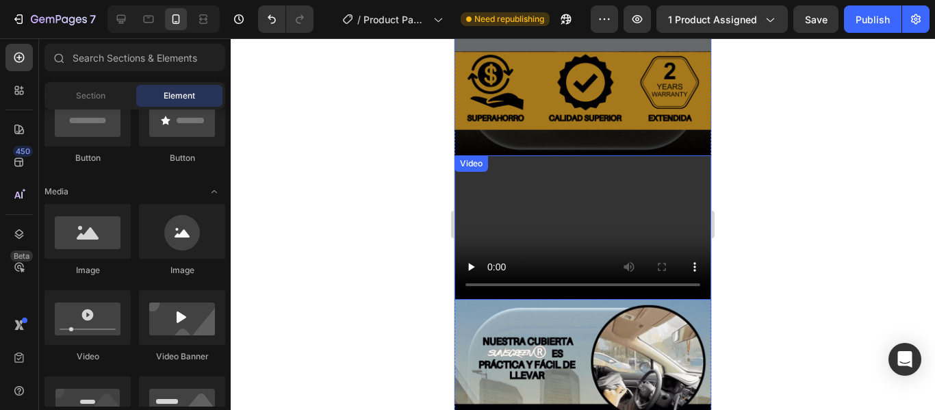
click at [579, 186] on video at bounding box center [583, 227] width 257 height 144
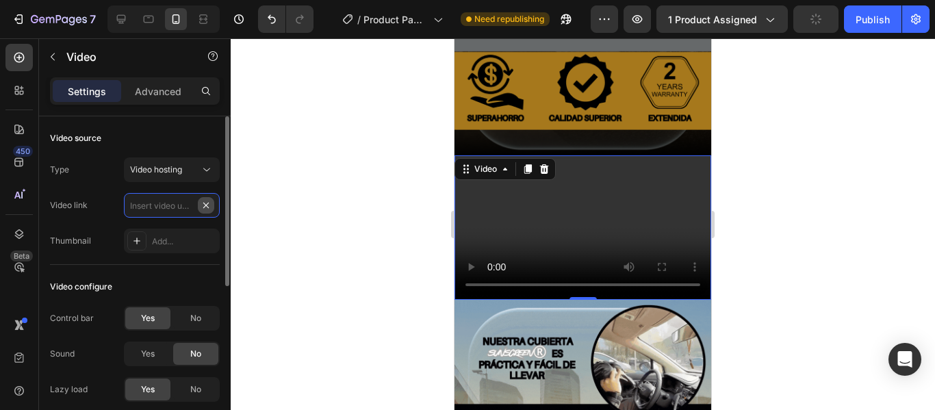
scroll to position [0, 0]
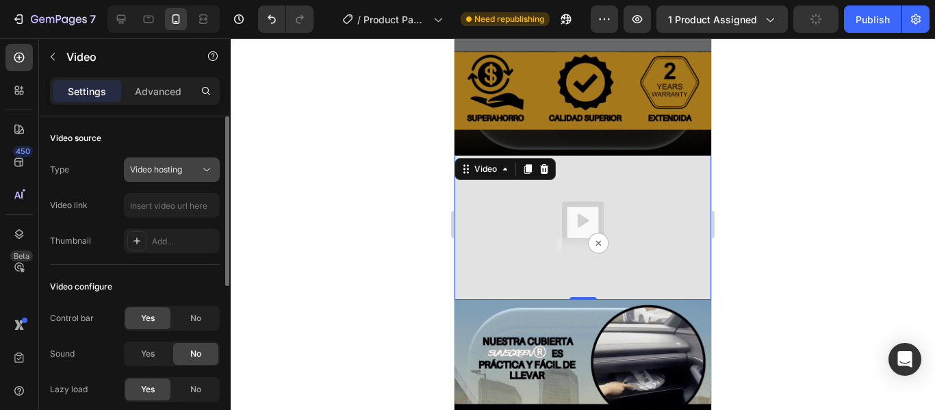
click at [202, 171] on icon at bounding box center [207, 170] width 14 height 14
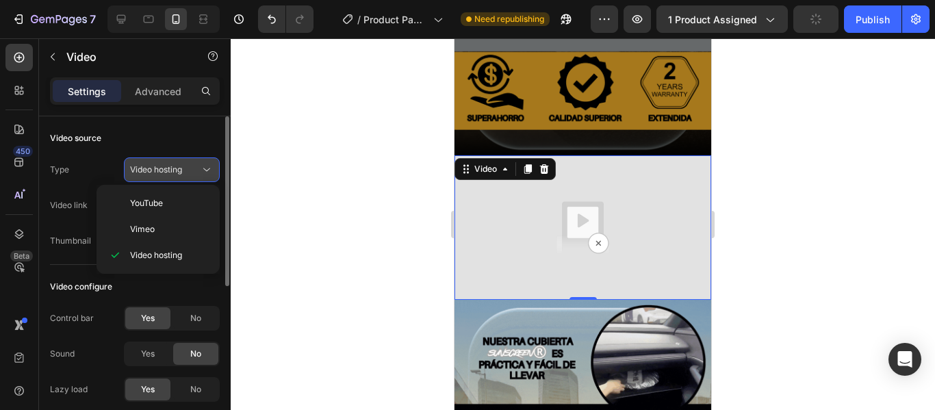
click at [202, 171] on icon at bounding box center [207, 170] width 14 height 14
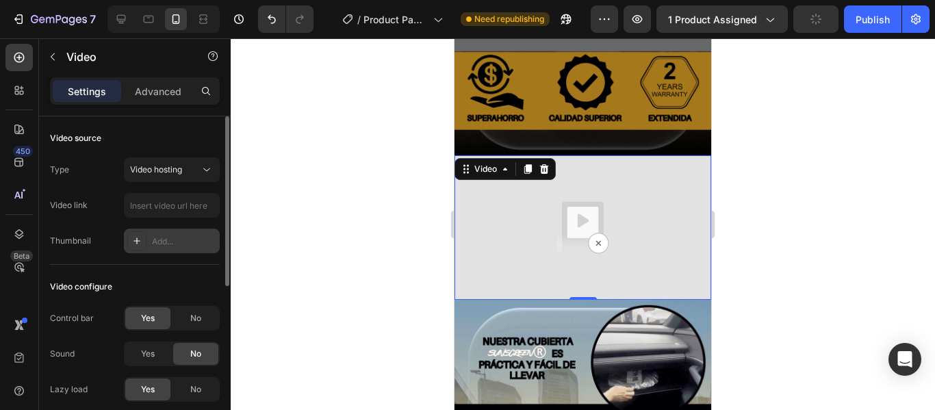
click at [164, 233] on div "Add..." at bounding box center [172, 241] width 96 height 25
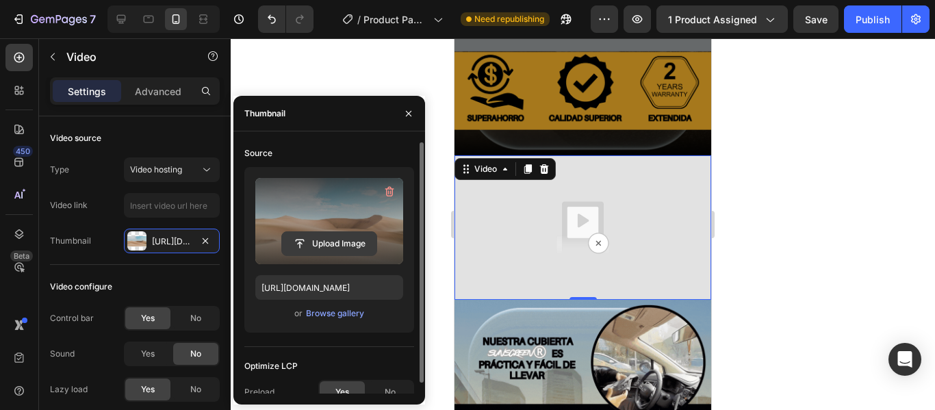
click at [331, 244] on input "file" at bounding box center [329, 243] width 94 height 23
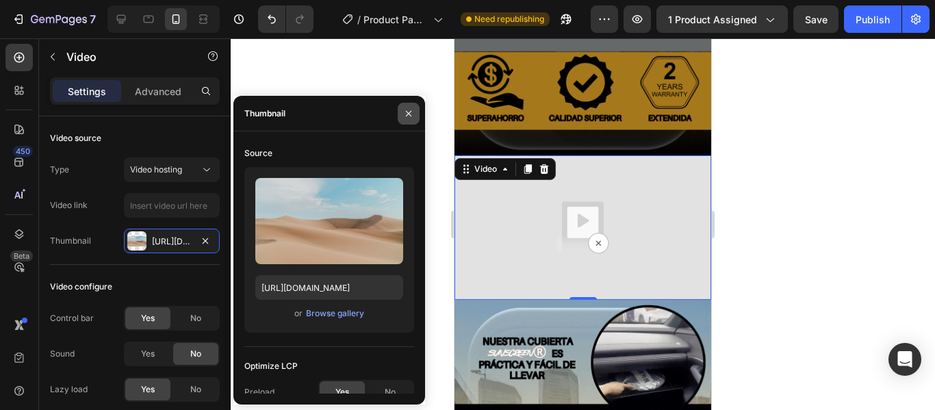
click at [412, 112] on icon "button" at bounding box center [408, 113] width 11 height 11
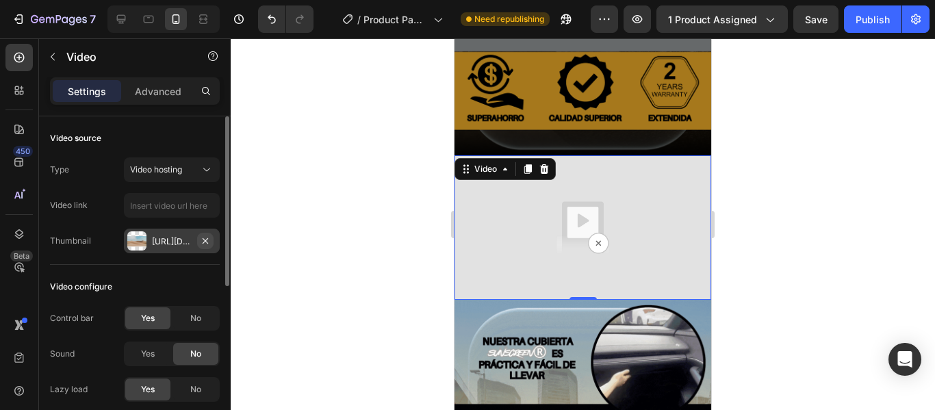
click at [207, 243] on icon "button" at bounding box center [205, 240] width 11 height 11
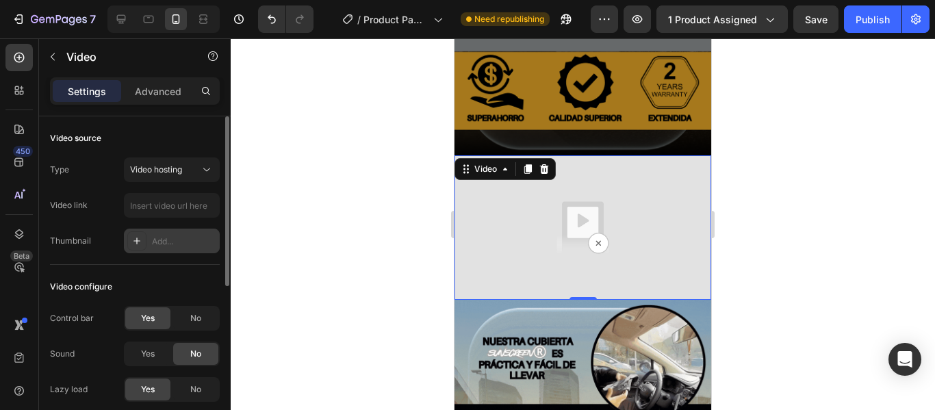
click at [145, 239] on div at bounding box center [136, 240] width 19 height 19
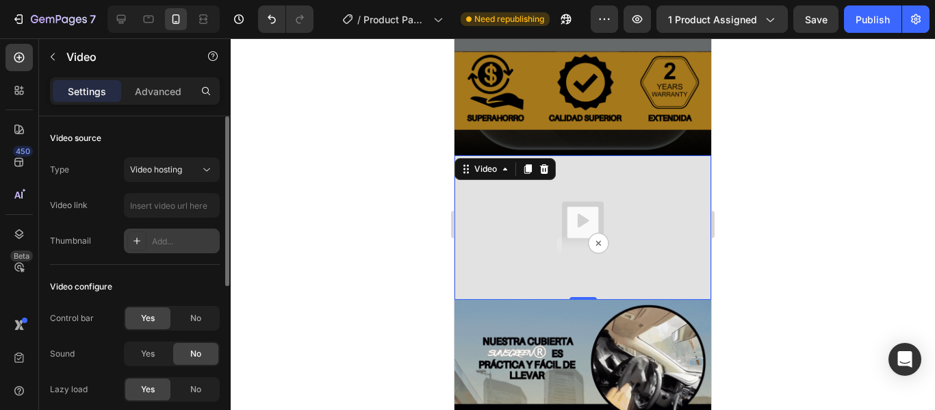
type input "[URL][DOMAIN_NAME]"
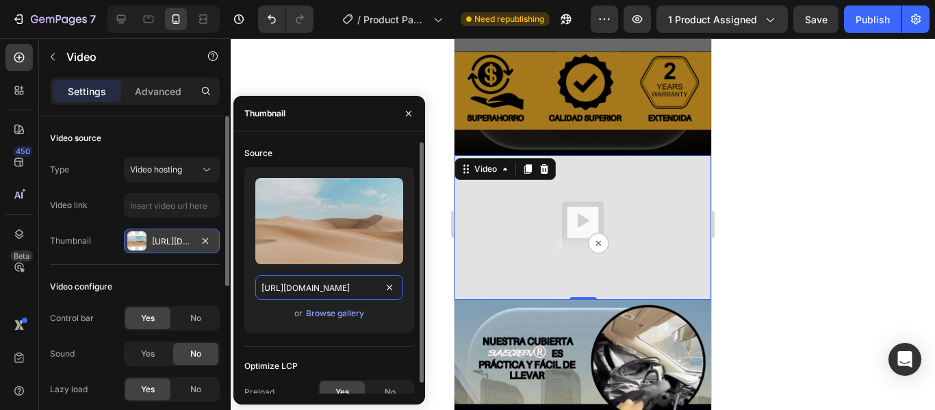
click at [301, 288] on input "[URL][DOMAIN_NAME]" at bounding box center [329, 287] width 148 height 25
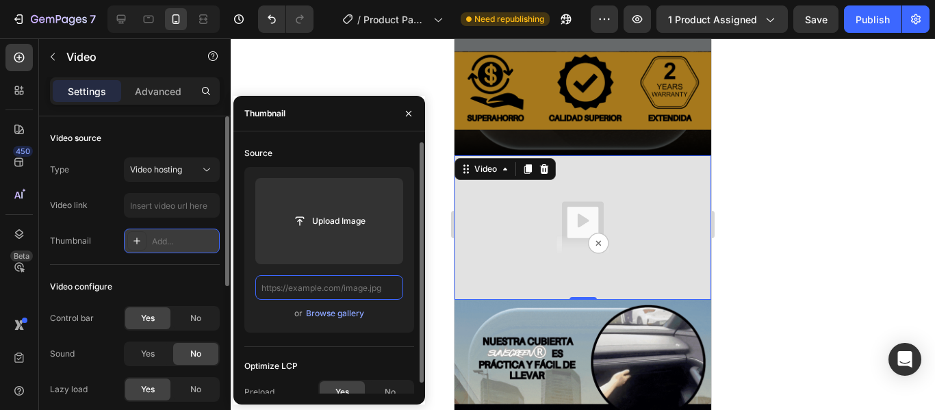
paste input "file:///C:/Users/DELL/Downloads/T%C3%ADtulo.mp4"
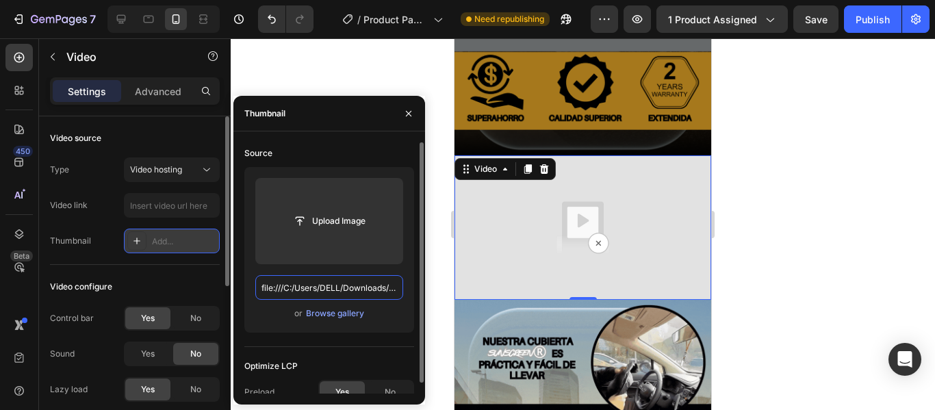
scroll to position [0, 94]
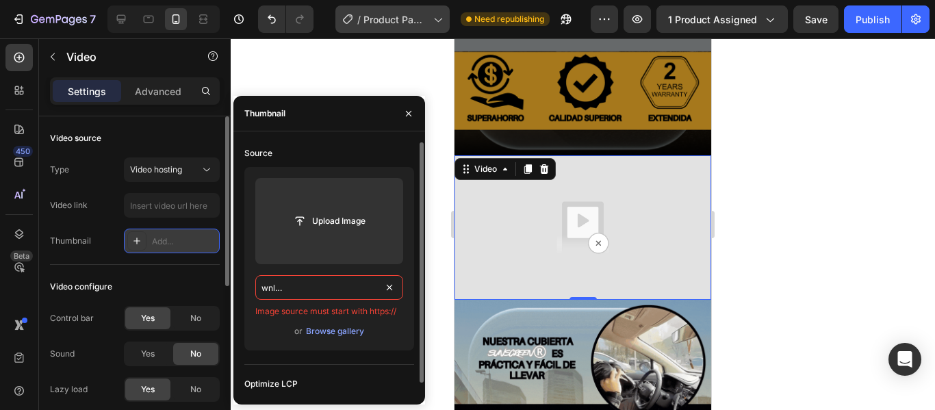
type input "file:///C:/Users/DELL/Downloads/T%C3%ADtulo.mp4"
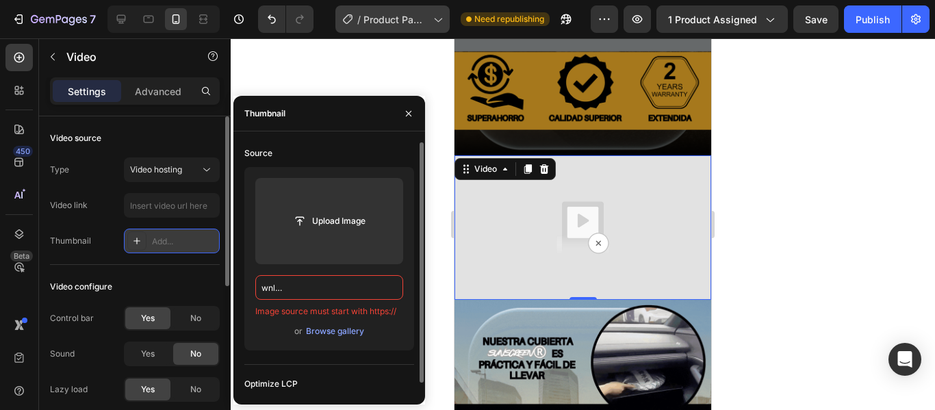
scroll to position [0, 0]
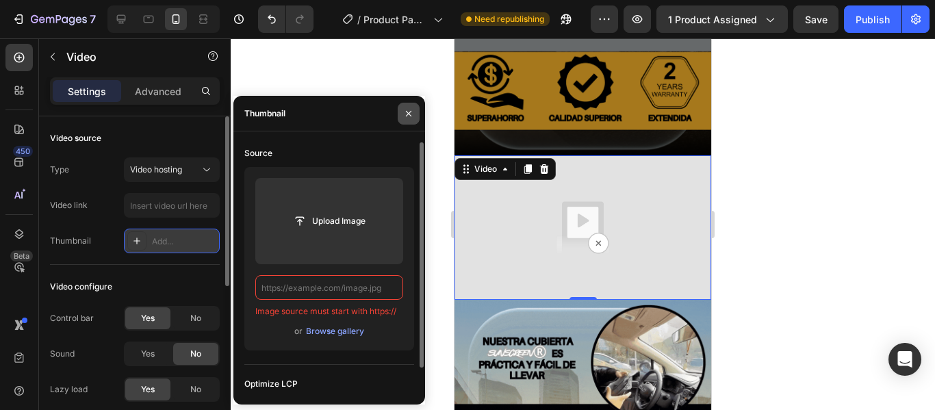
click at [409, 114] on icon "button" at bounding box center [408, 113] width 11 height 11
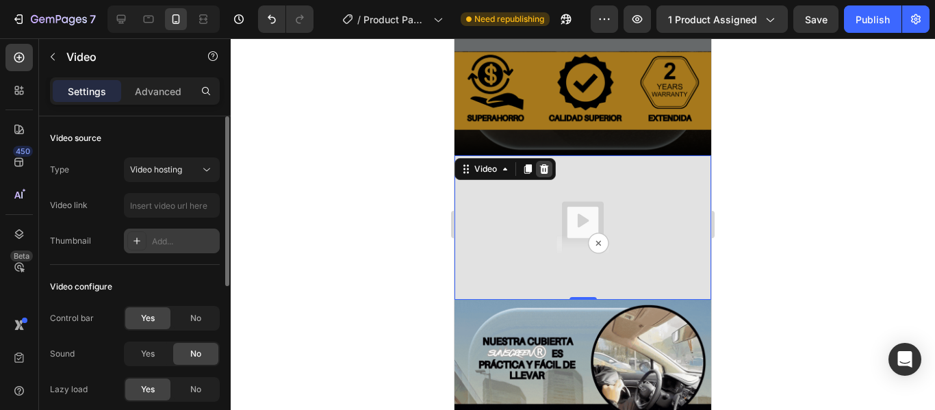
click at [550, 164] on icon at bounding box center [544, 169] width 11 height 11
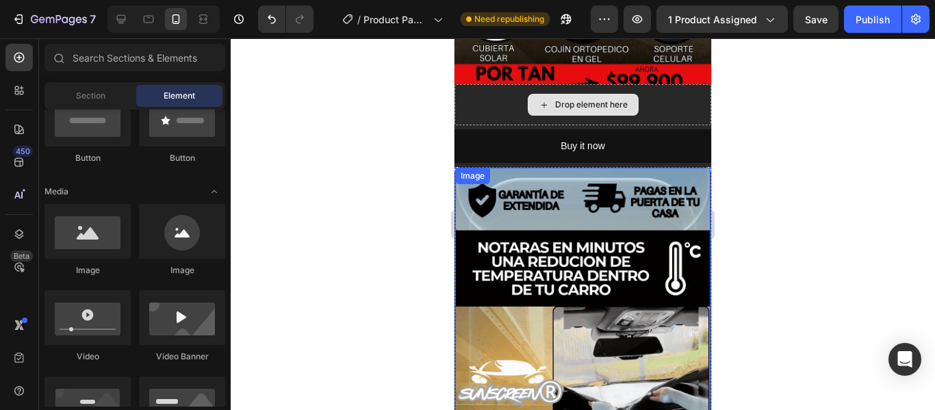
scroll to position [415, 0]
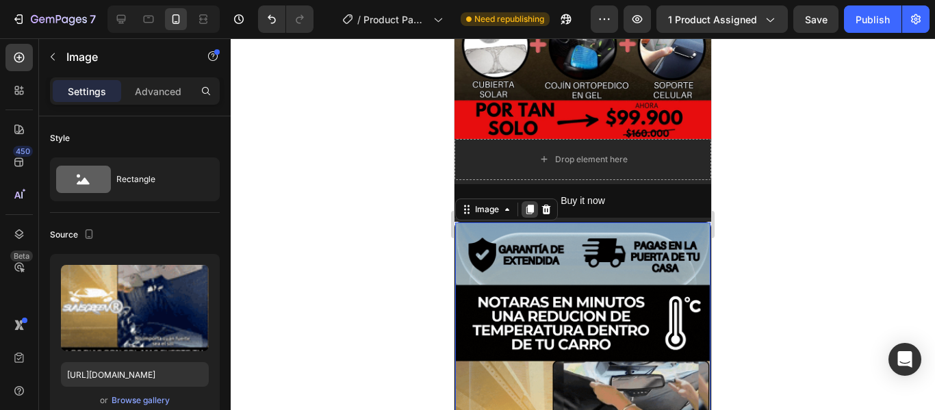
click at [526, 205] on icon at bounding box center [530, 210] width 8 height 10
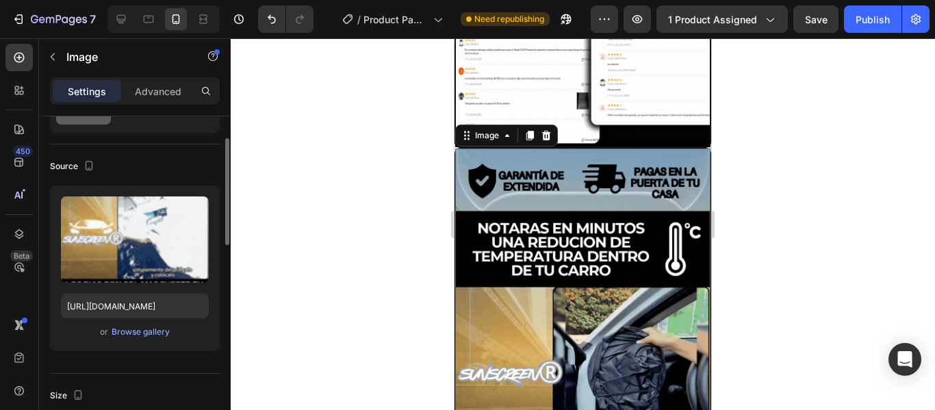
scroll to position [968, 0]
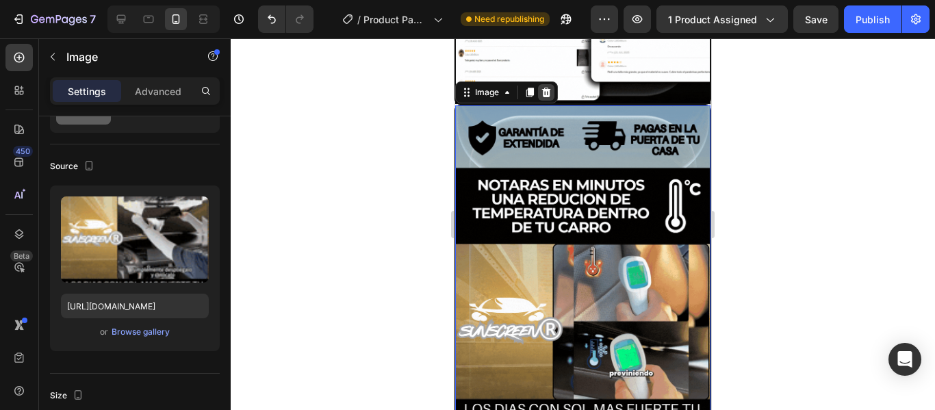
click at [552, 84] on div at bounding box center [546, 92] width 16 height 16
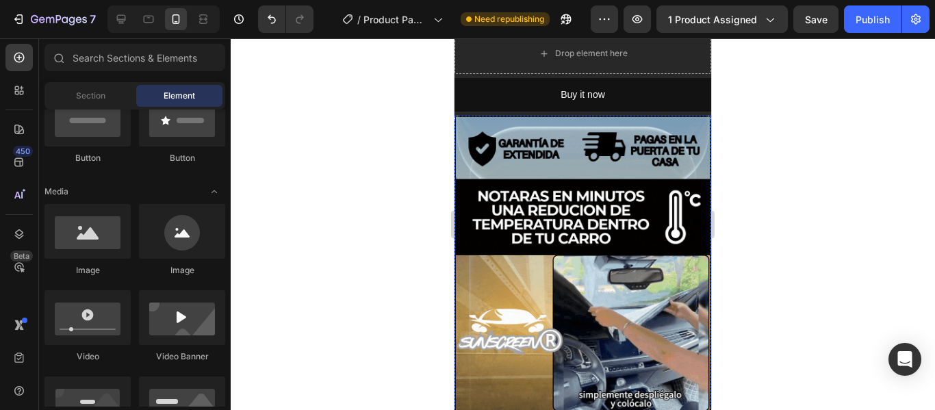
scroll to position [489, 0]
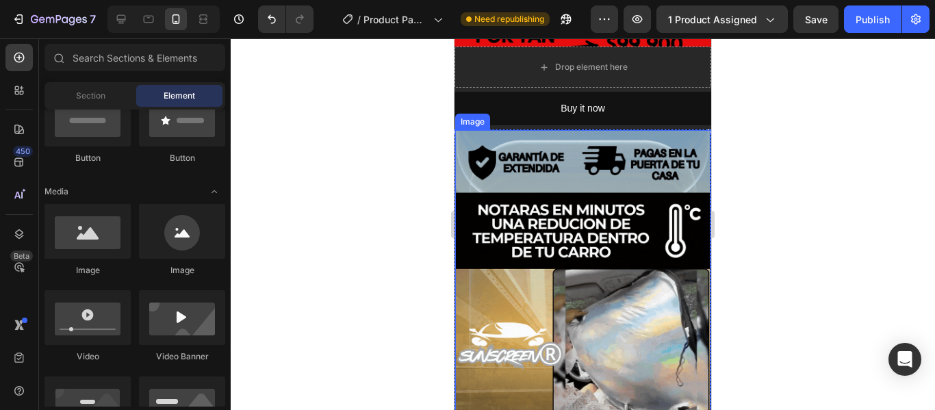
click at [562, 144] on img at bounding box center [582, 356] width 255 height 452
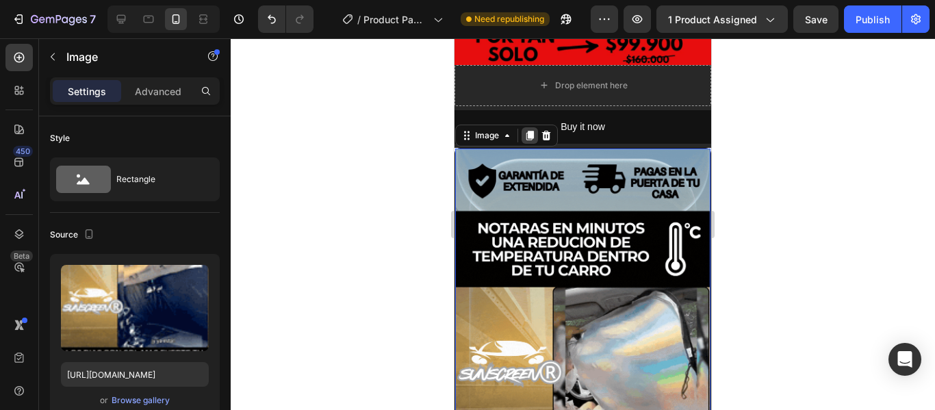
click at [527, 130] on icon at bounding box center [529, 135] width 11 height 11
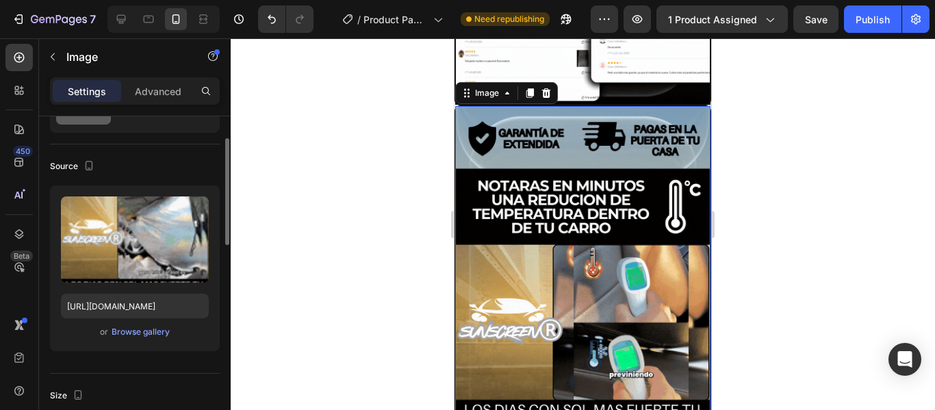
scroll to position [968, 0]
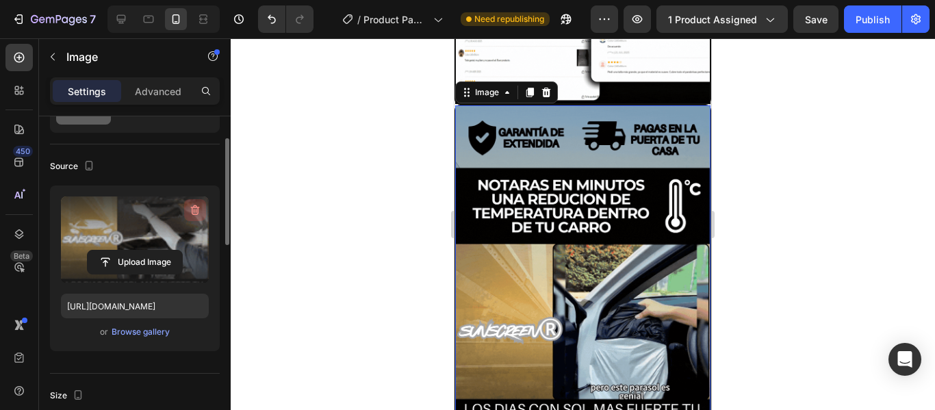
click at [197, 207] on icon "button" at bounding box center [195, 210] width 14 height 14
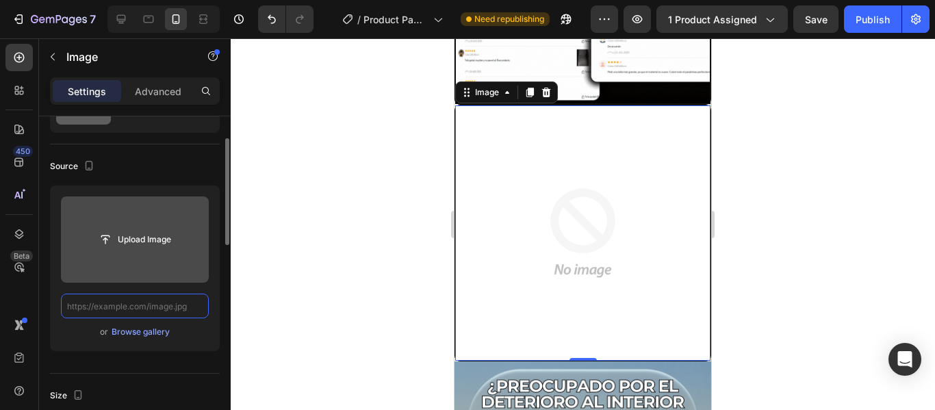
click at [150, 300] on input "text" at bounding box center [135, 306] width 148 height 25
paste input "[URL][DOMAIN_NAME]"
type input "[URL][DOMAIN_NAME]"
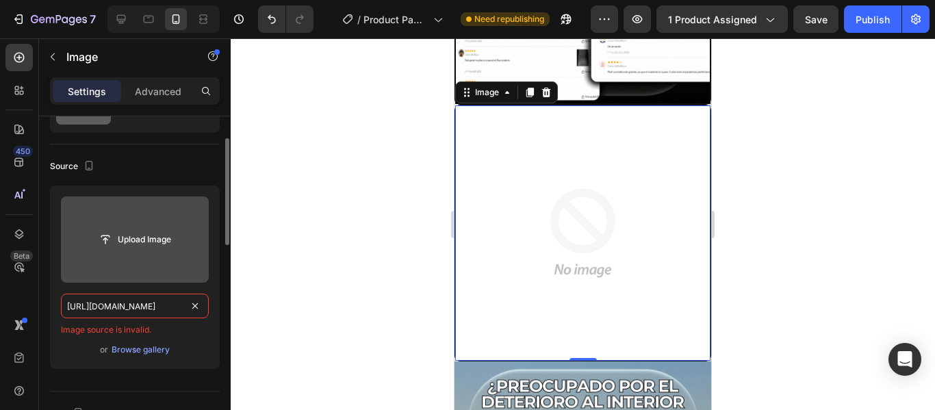
scroll to position [0, 0]
paste input "[URL][DOMAIN_NAME]"
type input "[URL][DOMAIN_NAME]"
click at [177, 307] on input "text" at bounding box center [135, 306] width 148 height 25
paste input "[URL][DOMAIN_NAME]"
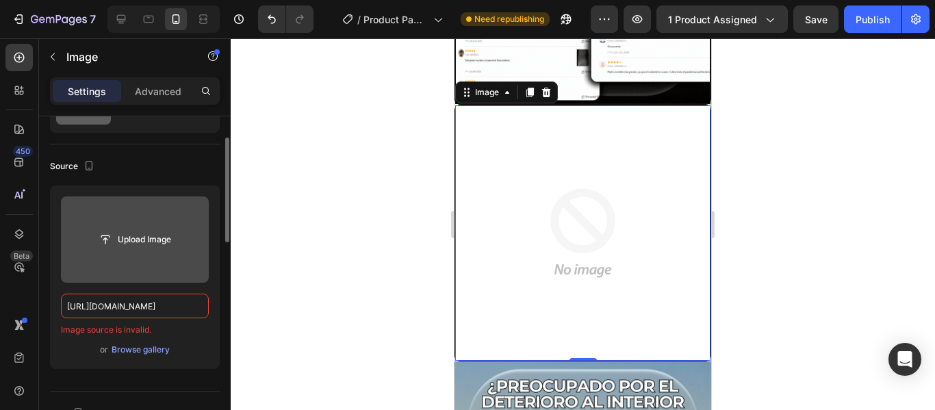
scroll to position [0, 692]
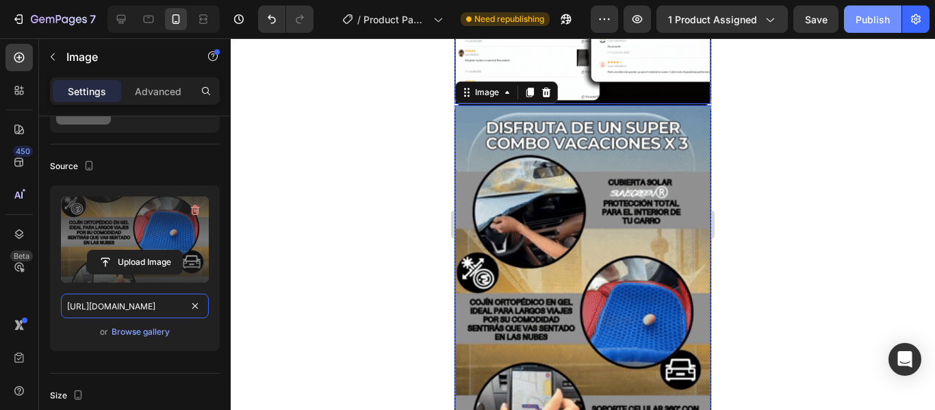
type input "[URL][DOMAIN_NAME]"
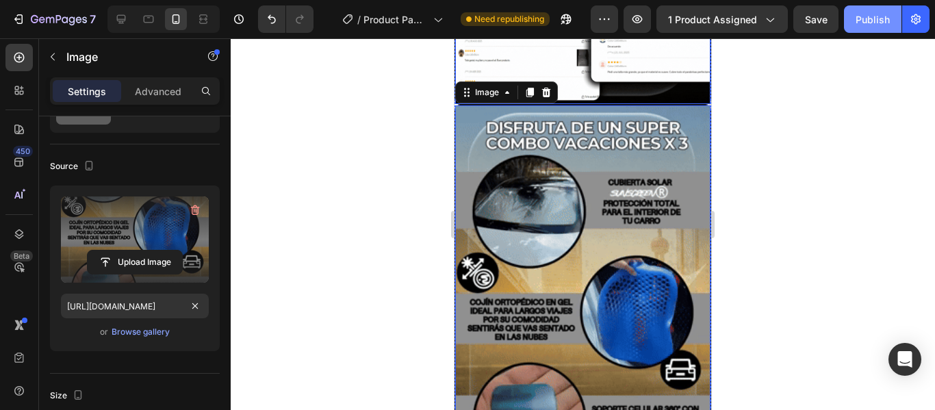
click at [860, 21] on div "Publish" at bounding box center [873, 19] width 34 height 14
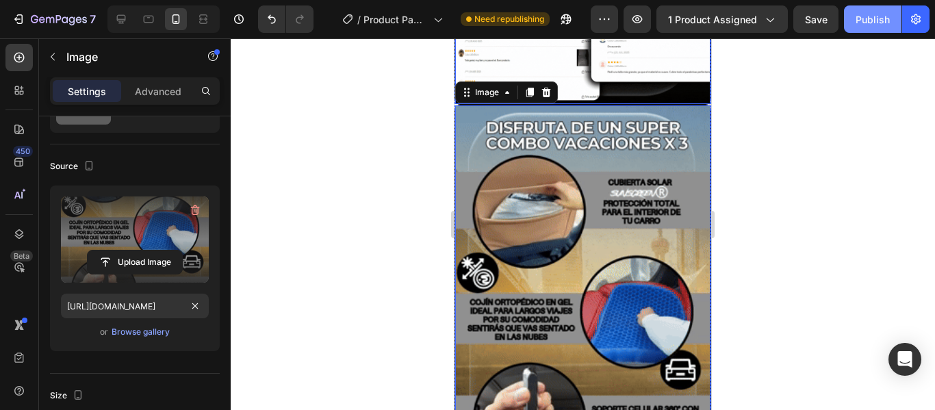
scroll to position [0, 0]
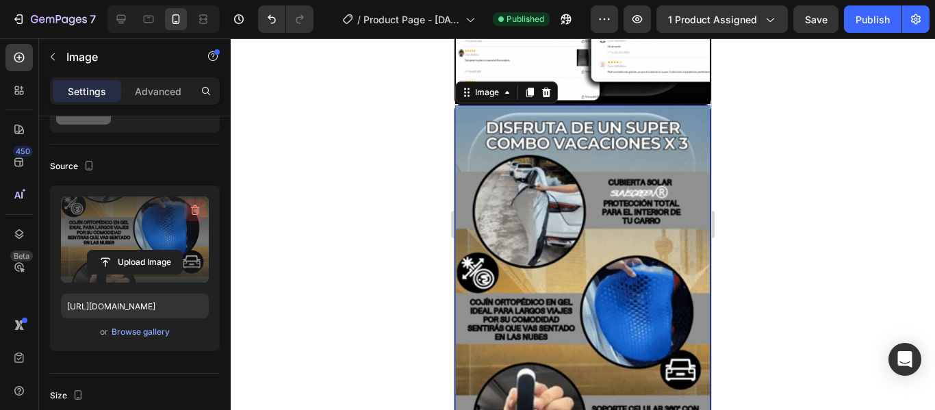
click at [197, 208] on icon "button" at bounding box center [195, 210] width 14 height 14
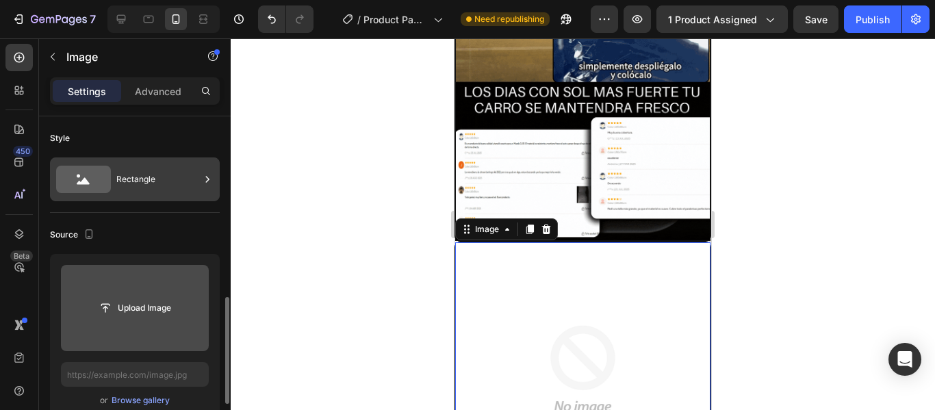
scroll to position [137, 0]
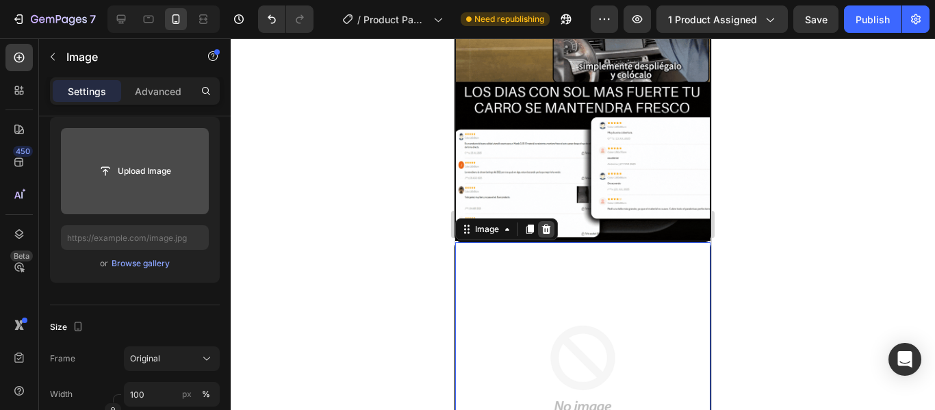
click at [546, 224] on icon at bounding box center [546, 229] width 9 height 10
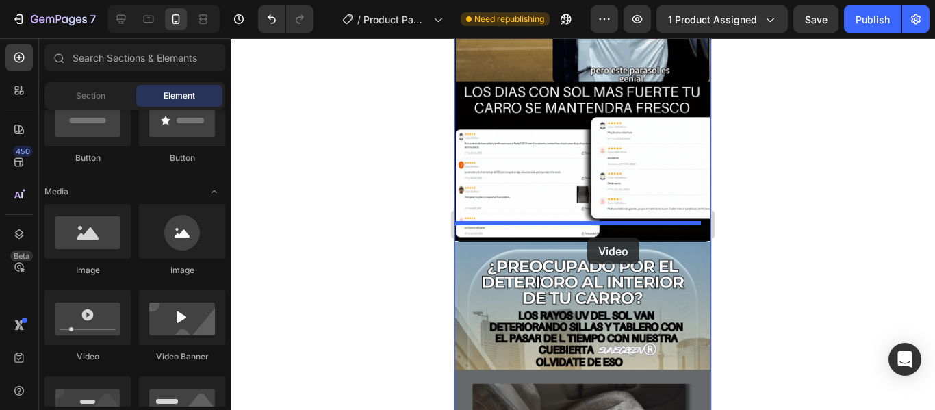
drag, startPoint x: 551, startPoint y: 366, endPoint x: 588, endPoint y: 234, distance: 137.2
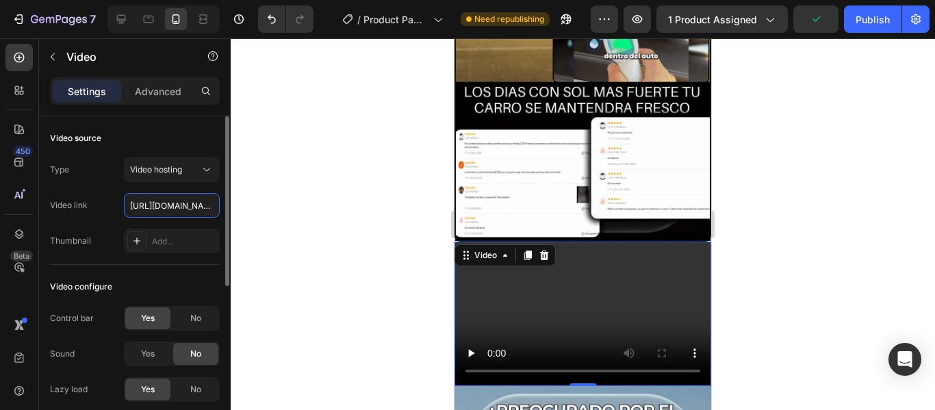
scroll to position [0, 534]
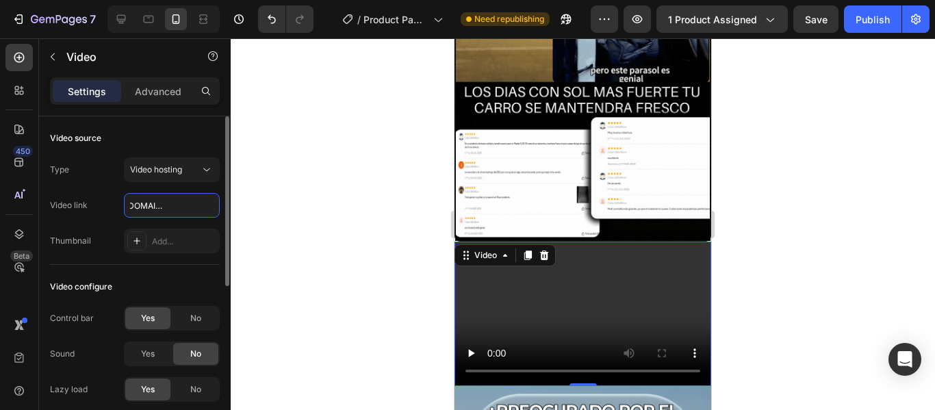
type input "[URL][DOMAIN_NAME]"
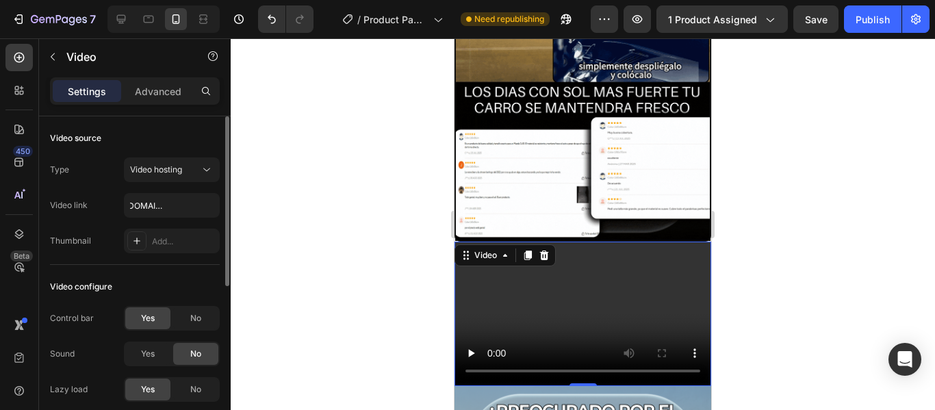
scroll to position [0, 0]
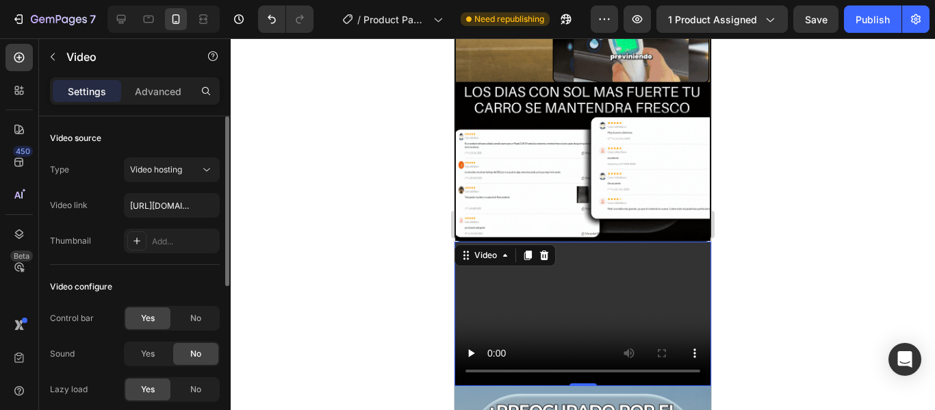
click at [178, 282] on div "Video configure" at bounding box center [135, 287] width 170 height 22
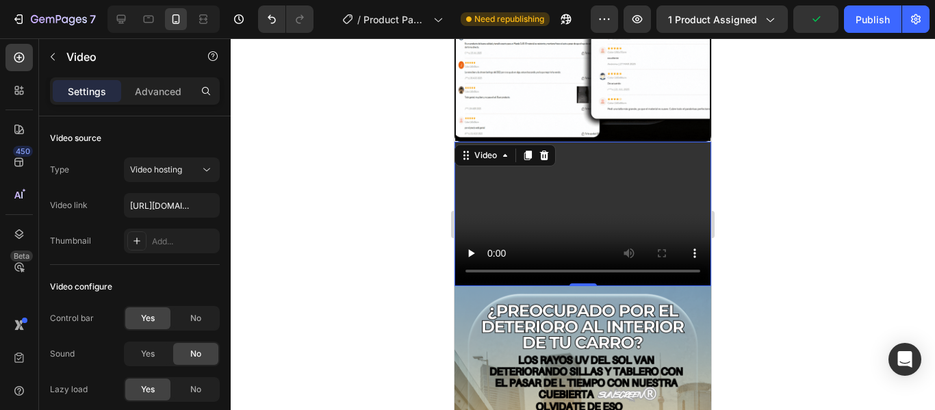
scroll to position [968, 0]
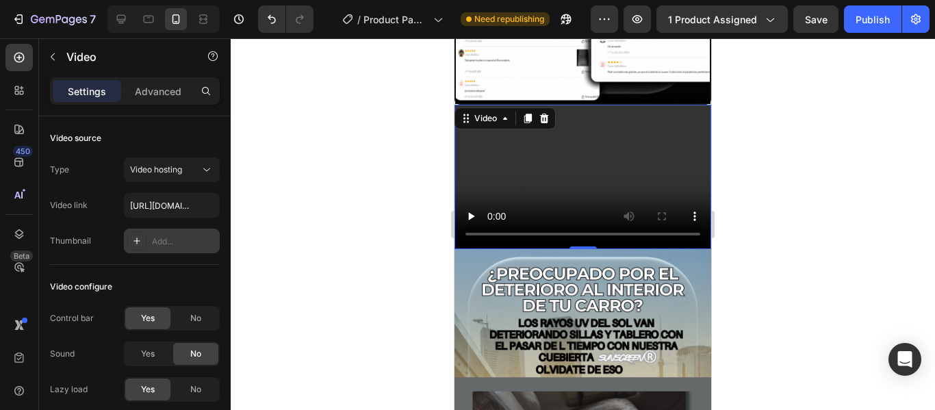
click at [166, 242] on div "Add..." at bounding box center [184, 241] width 64 height 12
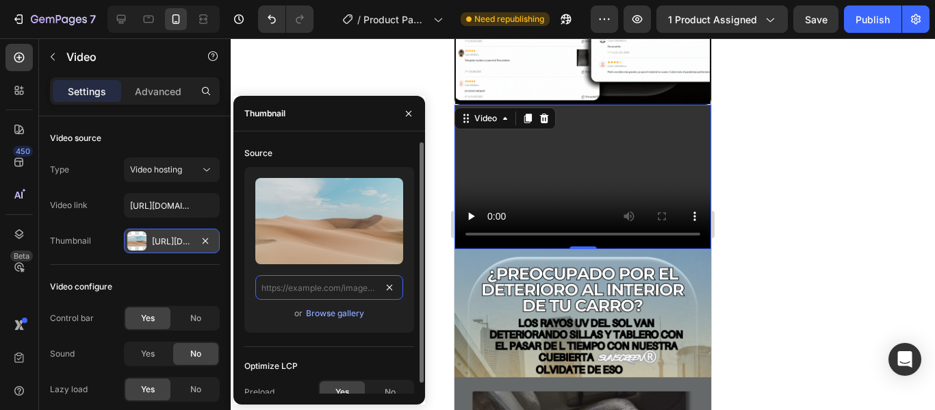
scroll to position [0, 0]
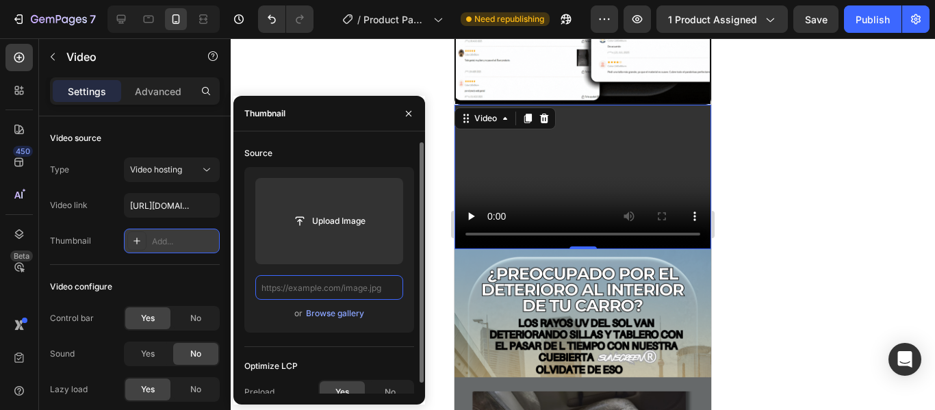
paste input "[URL][DOMAIN_NAME]"
type input "[URL][DOMAIN_NAME]"
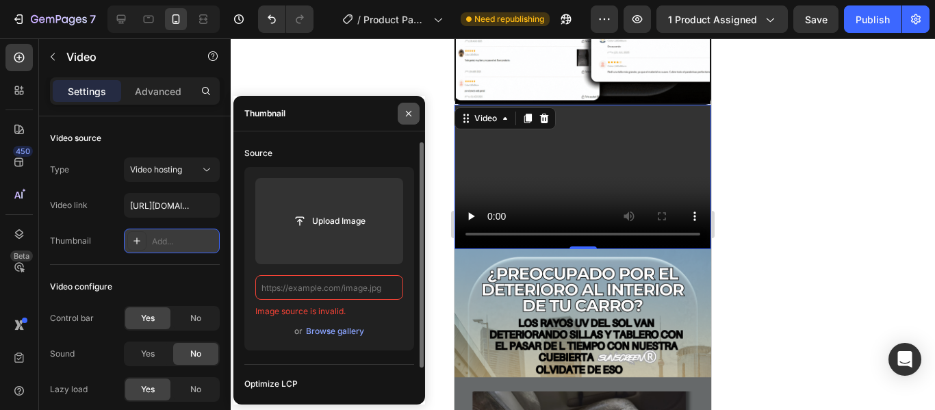
click at [407, 116] on icon "button" at bounding box center [408, 113] width 11 height 11
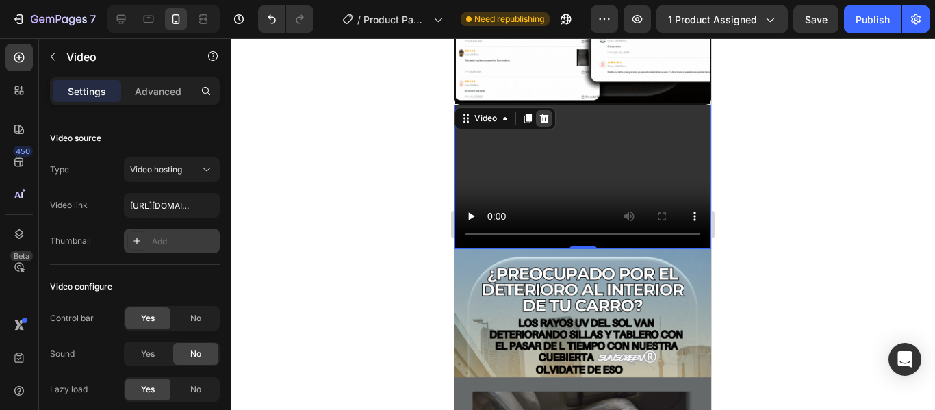
click at [548, 113] on icon at bounding box center [544, 118] width 11 height 11
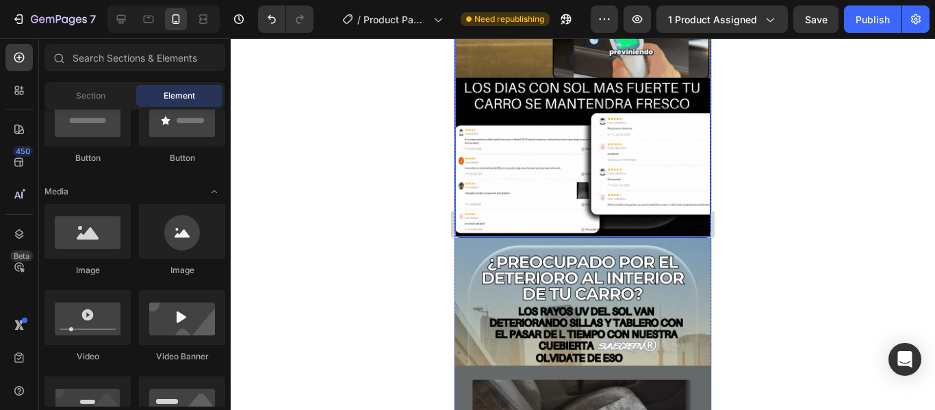
scroll to position [899, 0]
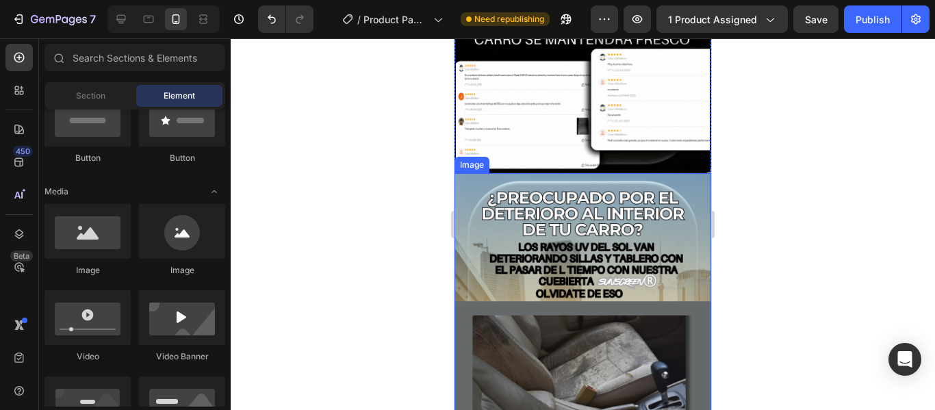
click at [661, 173] on img at bounding box center [583, 401] width 257 height 457
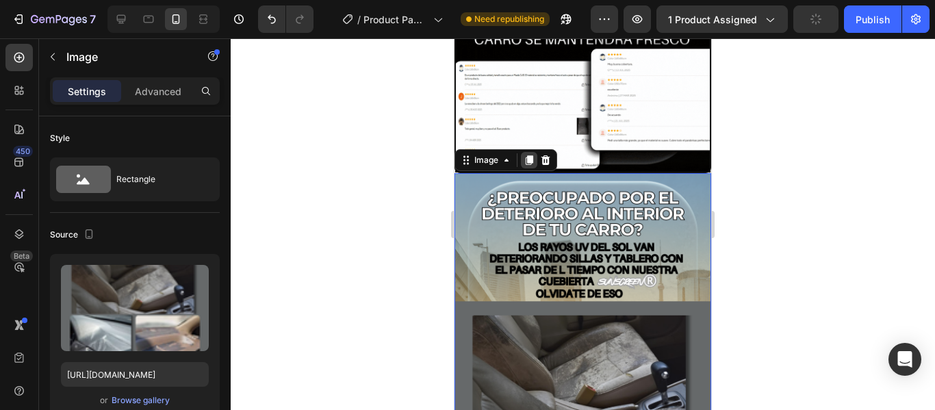
click at [530, 155] on icon at bounding box center [529, 160] width 11 height 11
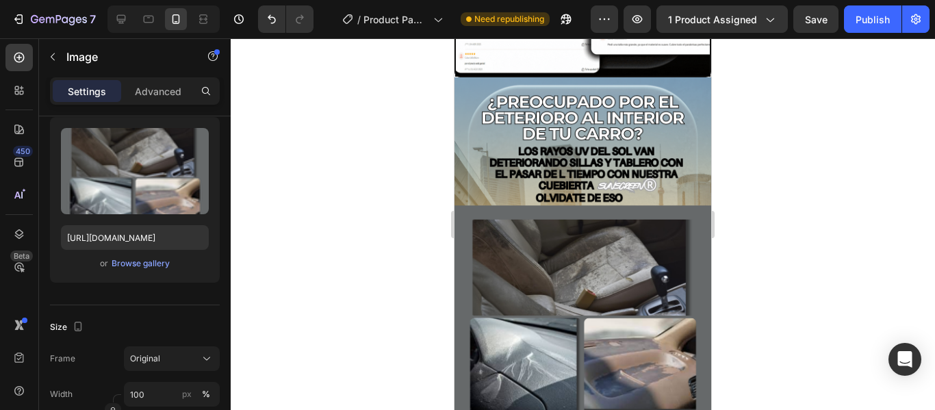
scroll to position [858, 0]
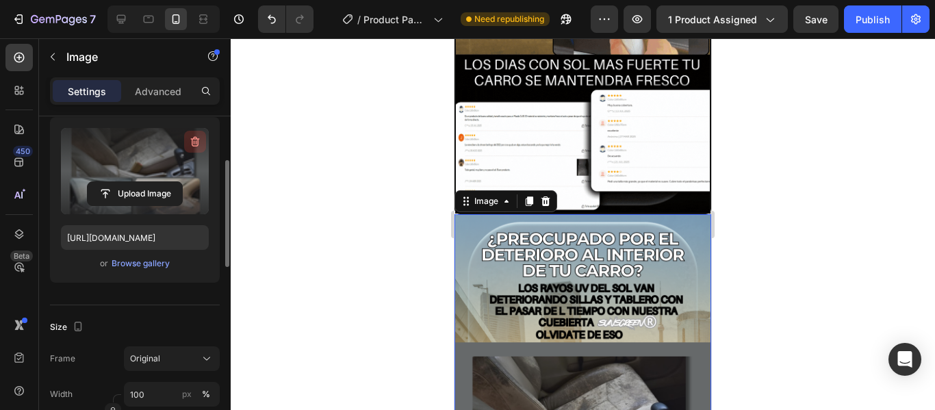
click at [189, 144] on icon "button" at bounding box center [195, 142] width 14 height 14
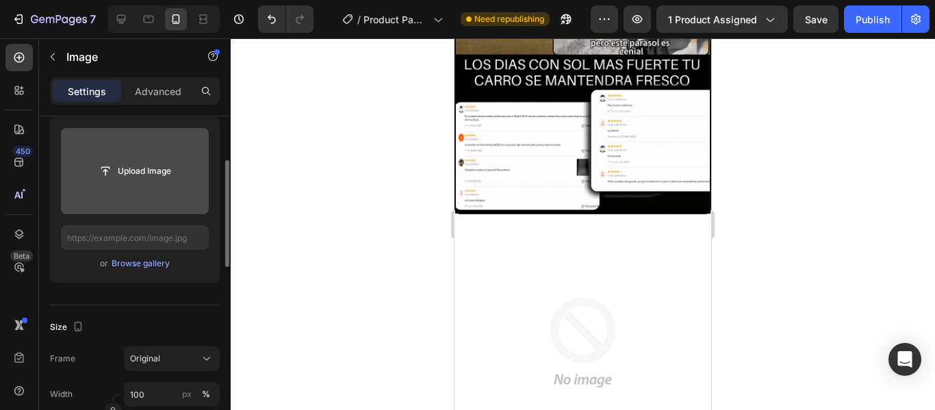
click at [625, 262] on img at bounding box center [583, 342] width 257 height 257
click at [624, 302] on img at bounding box center [583, 342] width 257 height 257
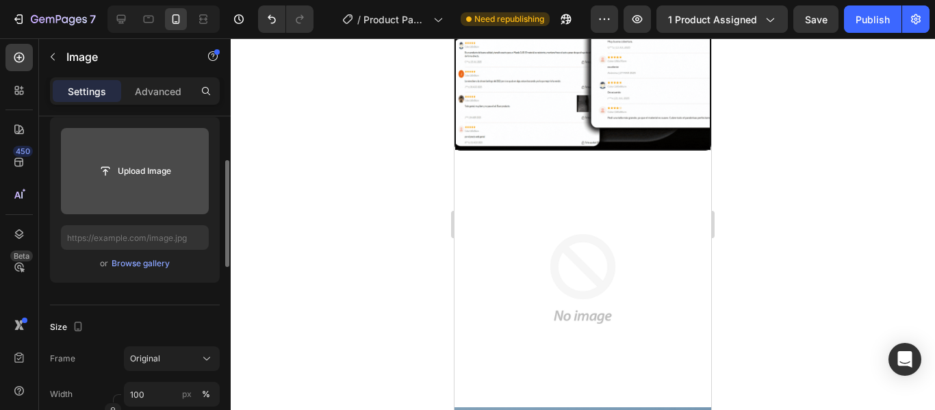
scroll to position [995, 0]
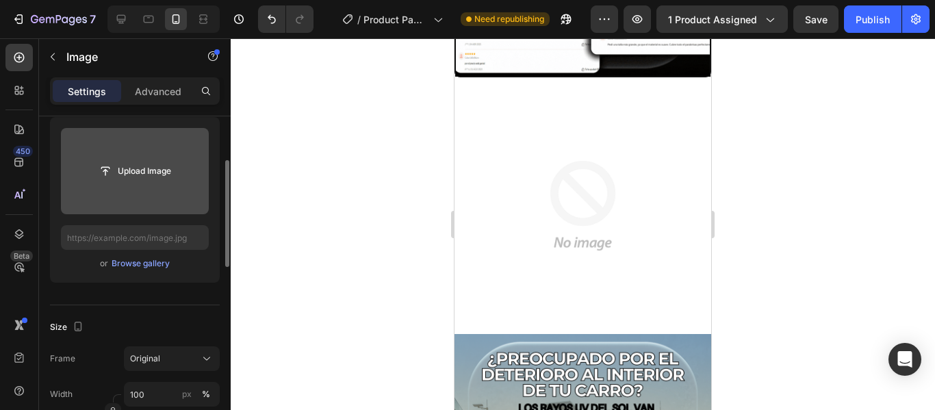
click at [598, 272] on img at bounding box center [583, 205] width 257 height 257
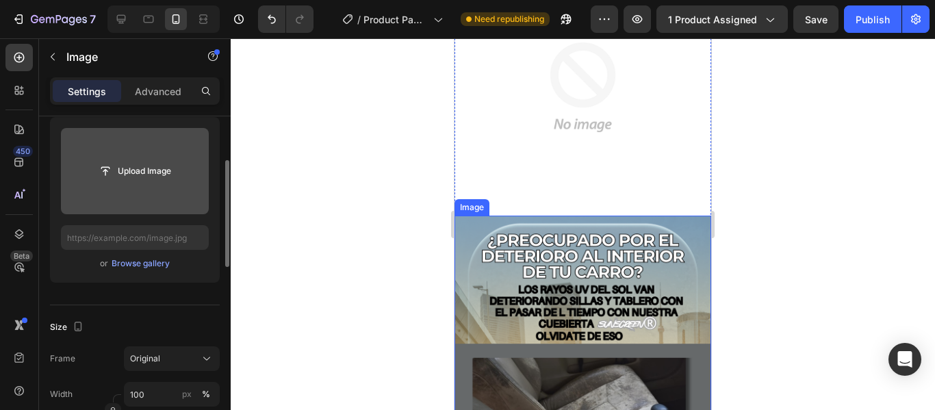
scroll to position [1132, 0]
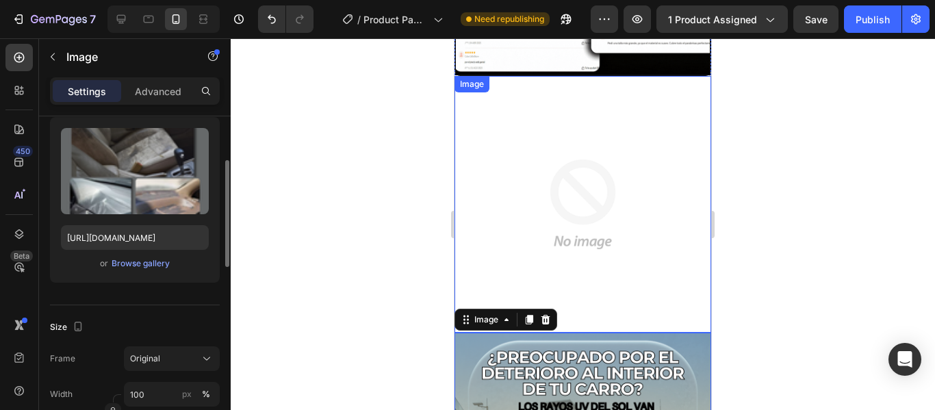
scroll to position [995, 0]
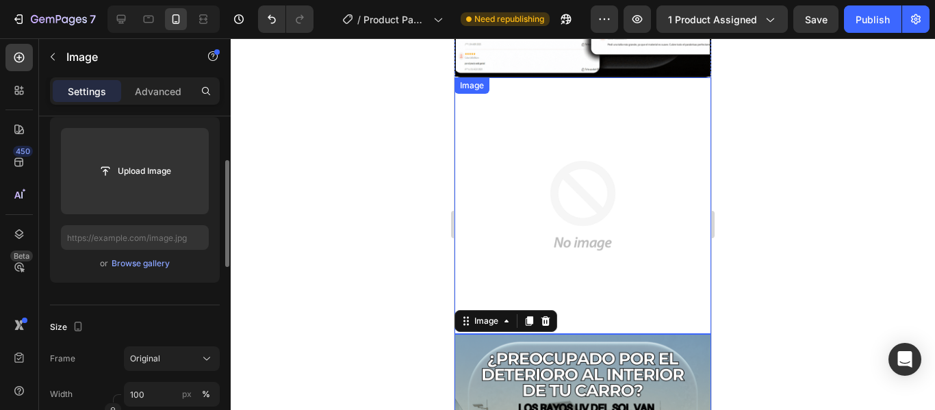
click at [598, 174] on img at bounding box center [583, 205] width 257 height 257
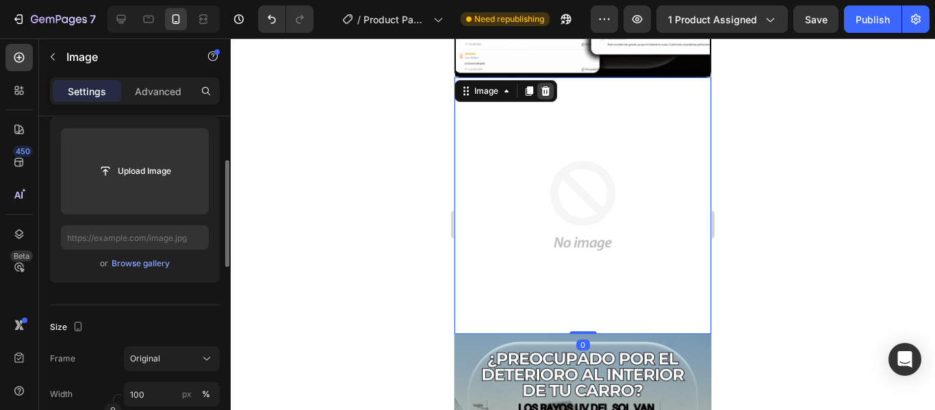
click at [548, 86] on icon at bounding box center [545, 91] width 9 height 10
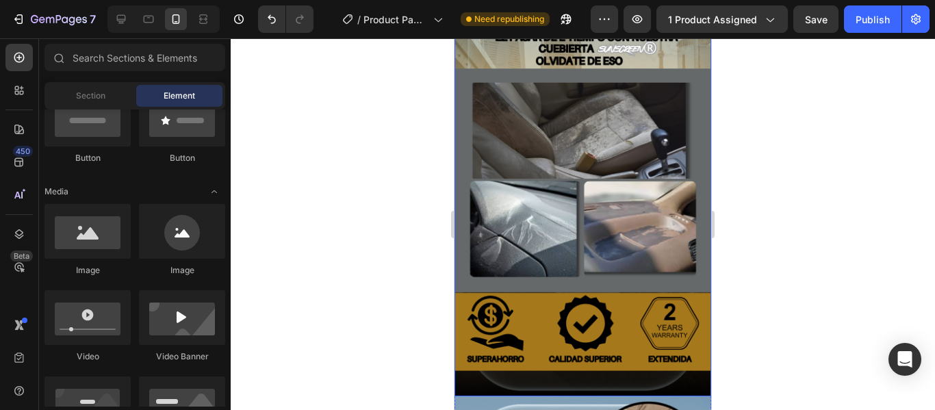
scroll to position [927, 0]
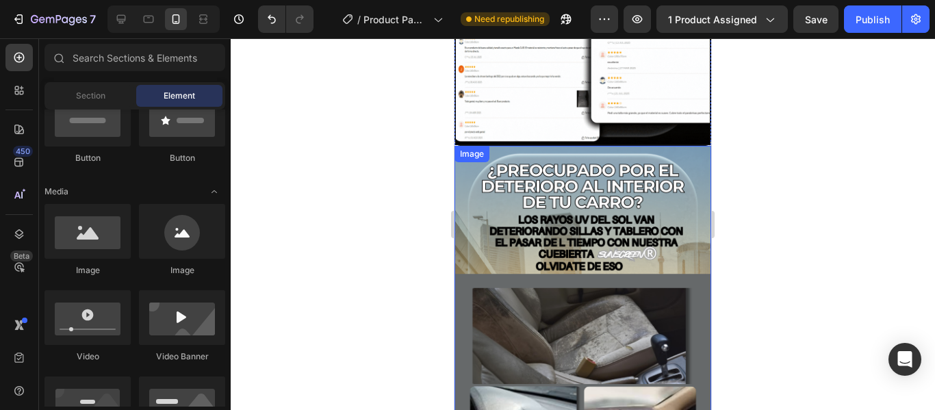
click at [663, 160] on img at bounding box center [583, 374] width 257 height 457
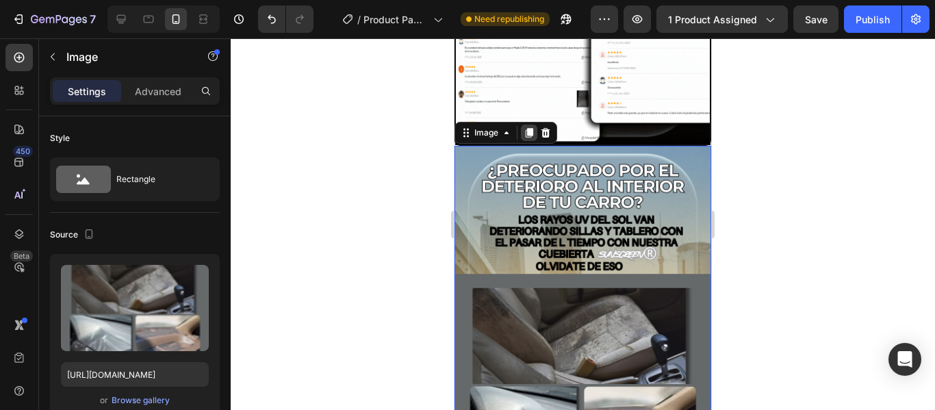
click at [528, 128] on icon at bounding box center [530, 133] width 8 height 10
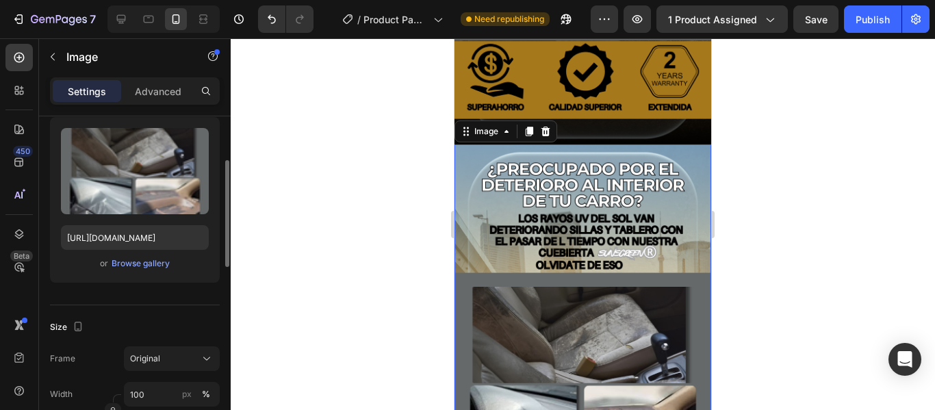
scroll to position [1406, 0]
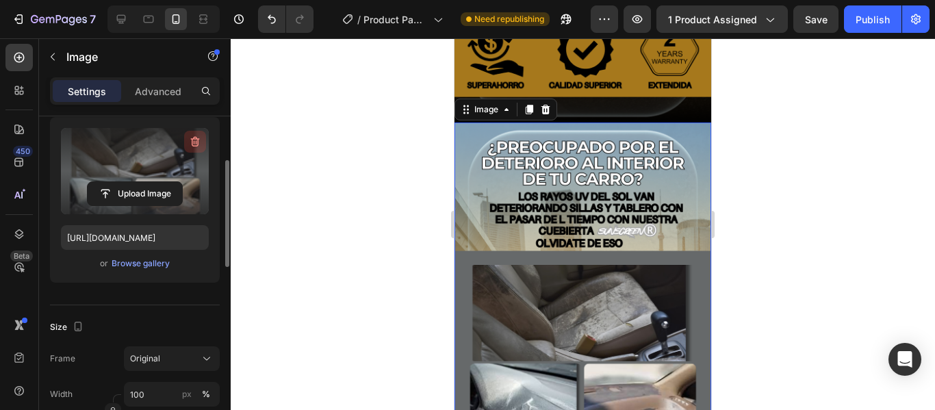
click at [191, 141] on icon "button" at bounding box center [195, 142] width 14 height 14
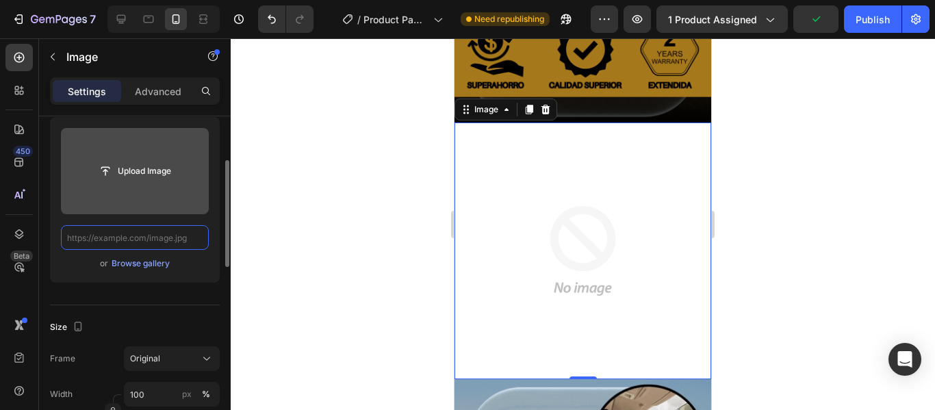
click at [104, 236] on input "text" at bounding box center [135, 237] width 148 height 25
paste input "[URL][DOMAIN_NAME]"
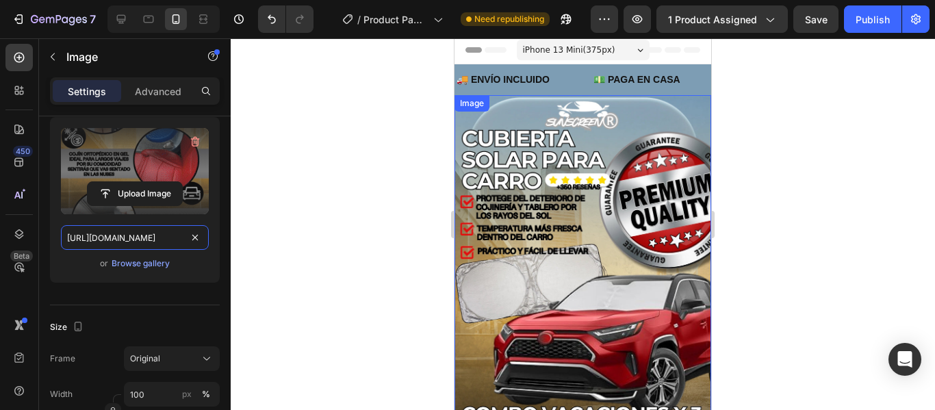
scroll to position [0, 0]
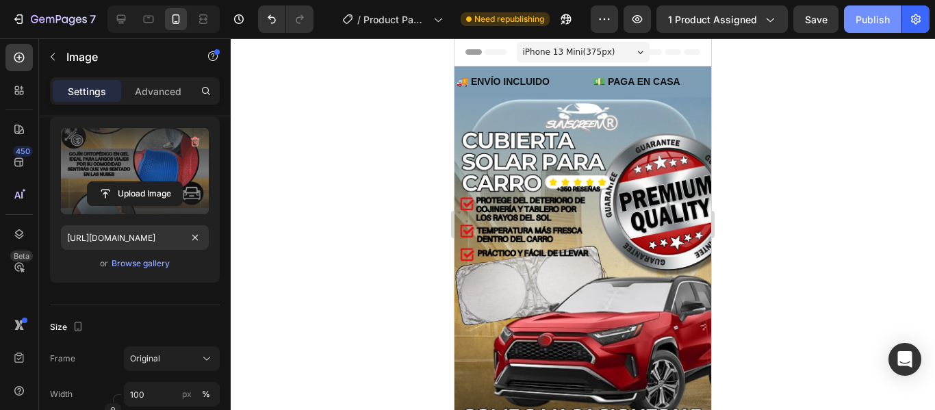
click at [867, 23] on div "Publish" at bounding box center [873, 19] width 34 height 14
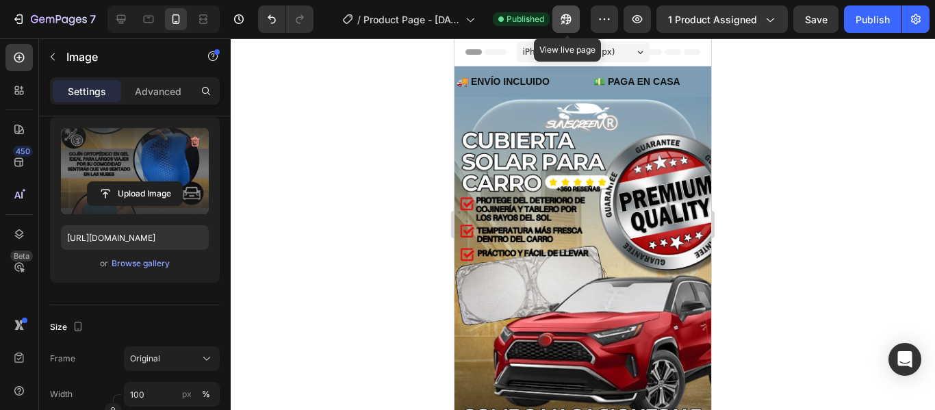
click at [575, 17] on button "button" at bounding box center [565, 18] width 27 height 27
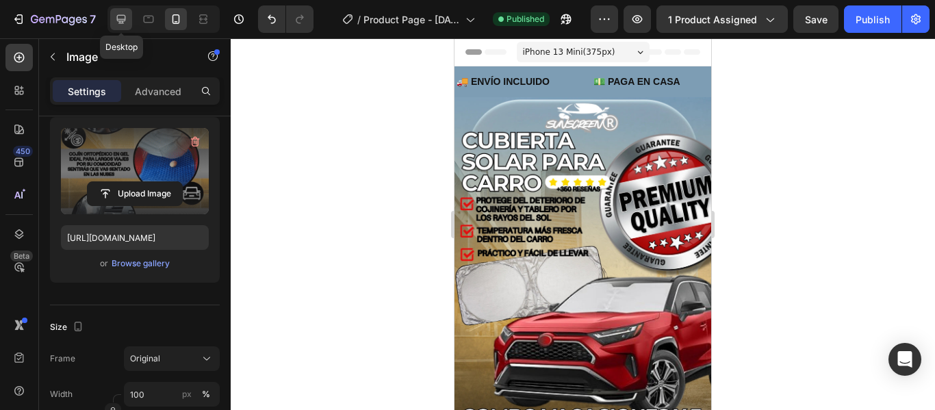
click at [130, 23] on div at bounding box center [121, 19] width 22 height 22
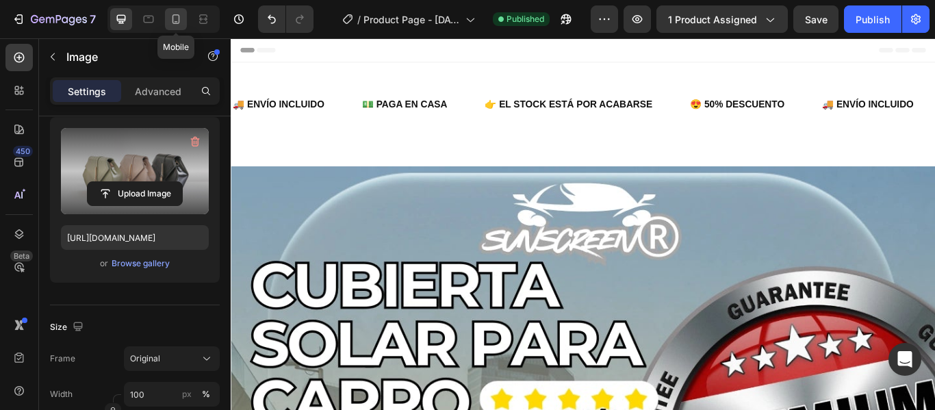
click at [170, 18] on icon at bounding box center [176, 19] width 14 height 14
type input "[URL][DOMAIN_NAME]"
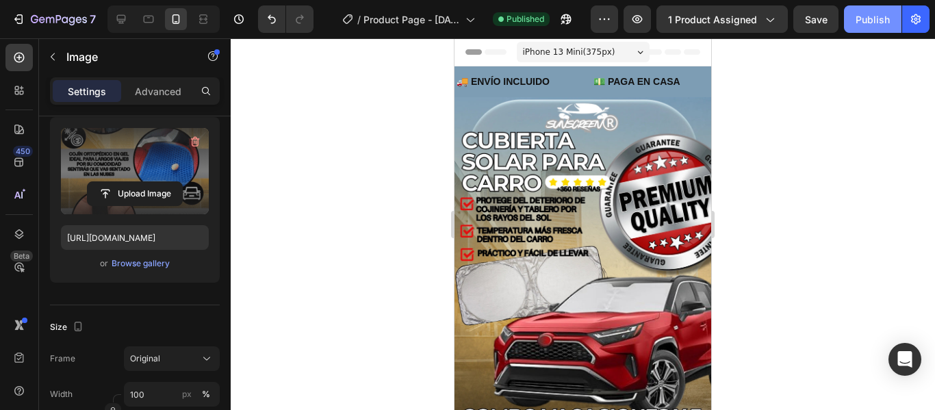
click at [867, 26] on div "Publish" at bounding box center [873, 19] width 34 height 14
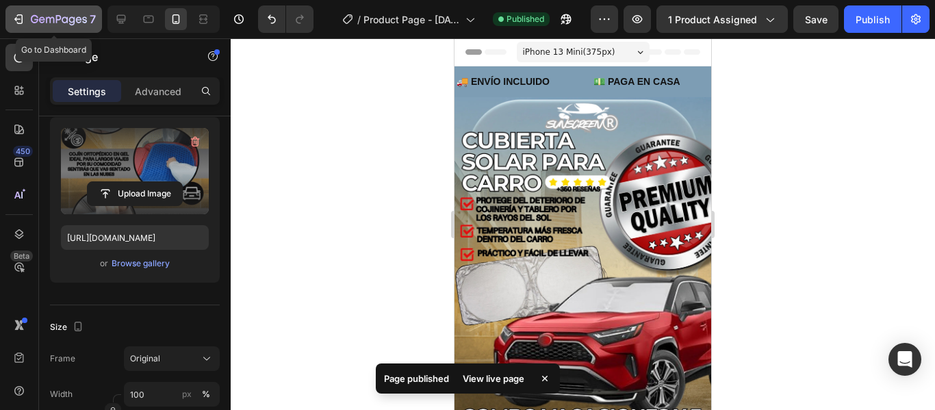
click at [23, 16] on icon "button" at bounding box center [19, 19] width 14 height 14
